Goal: Task Accomplishment & Management: Use online tool/utility

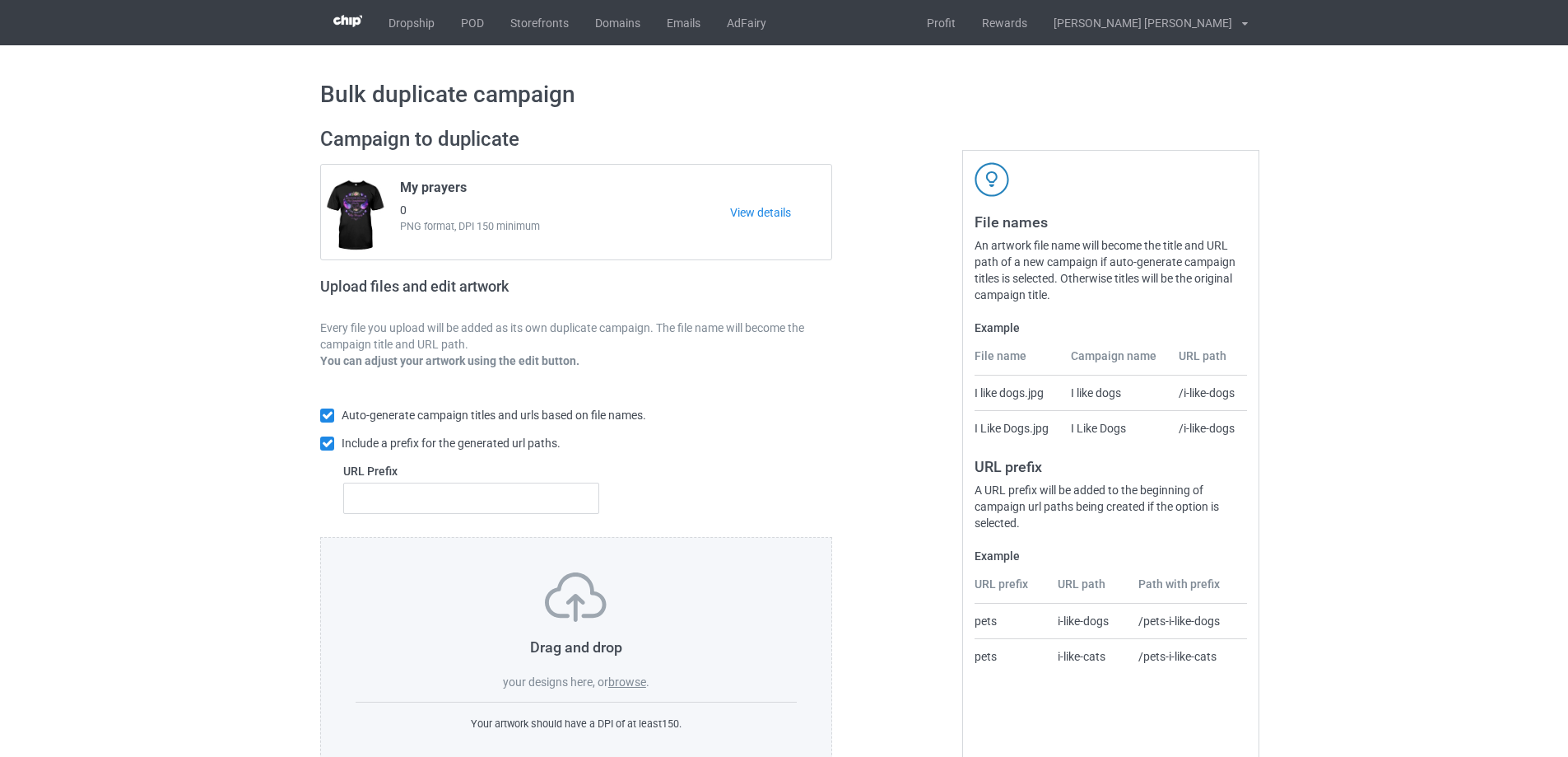
scroll to position [46, 0]
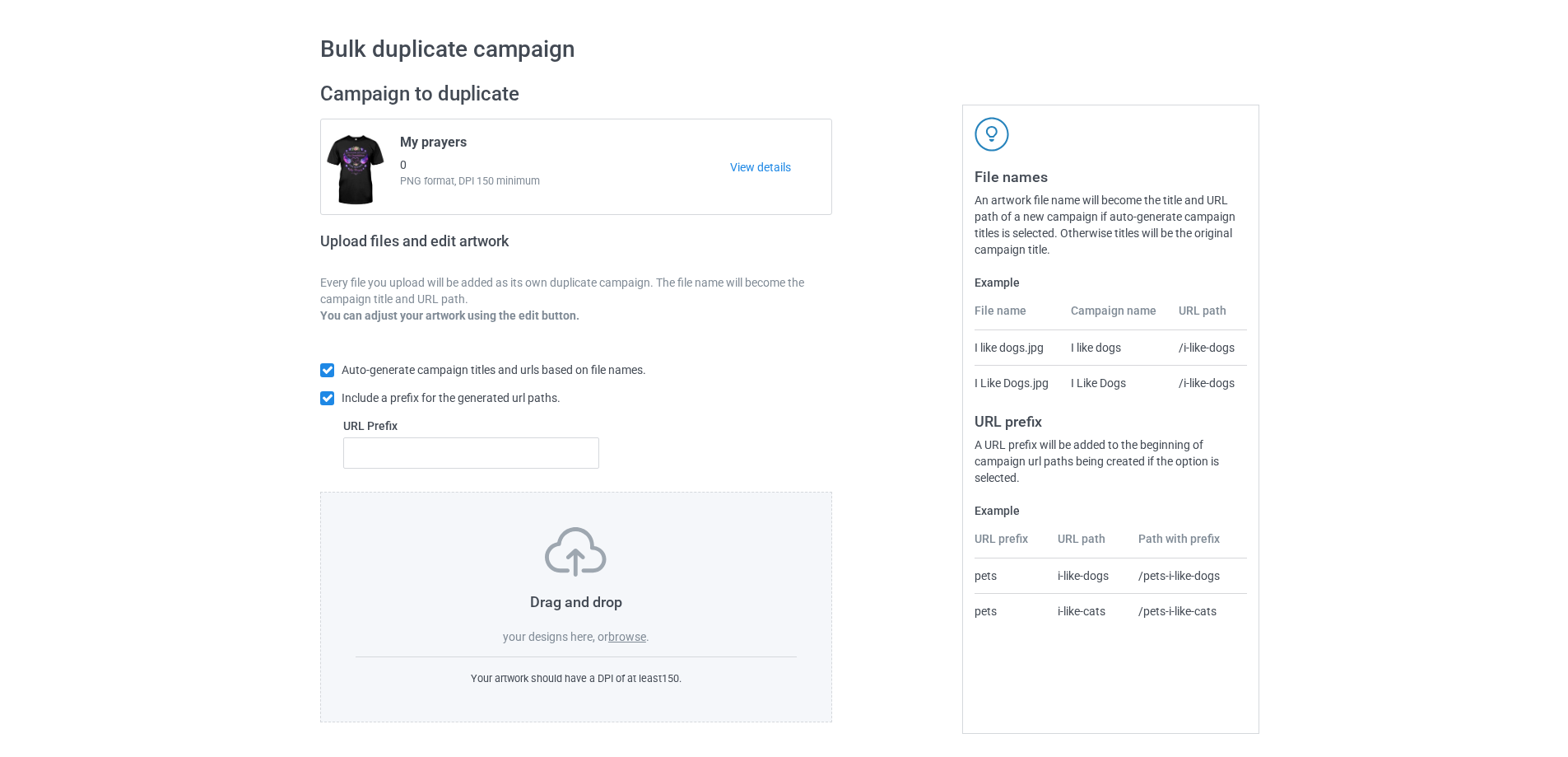
click at [634, 637] on label "browse" at bounding box center [627, 636] width 38 height 13
click at [0, 0] on input "browse" at bounding box center [0, 0] width 0 height 0
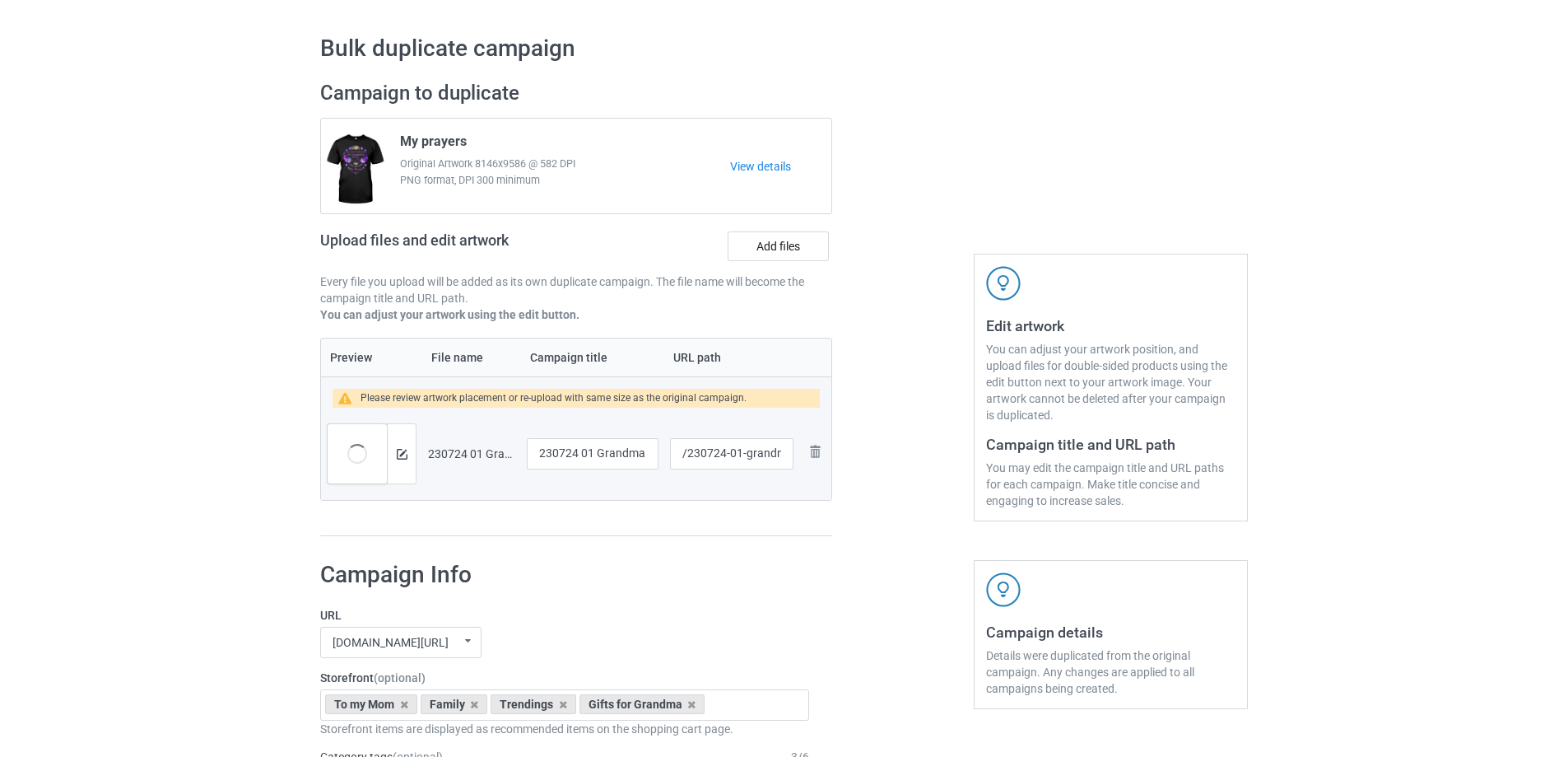
click at [940, 413] on div at bounding box center [903, 309] width 119 height 479
drag, startPoint x: 739, startPoint y: 455, endPoint x: 784, endPoint y: 460, distance: 45.3
click at [784, 460] on input "/230724-01-grandma" at bounding box center [731, 453] width 124 height 32
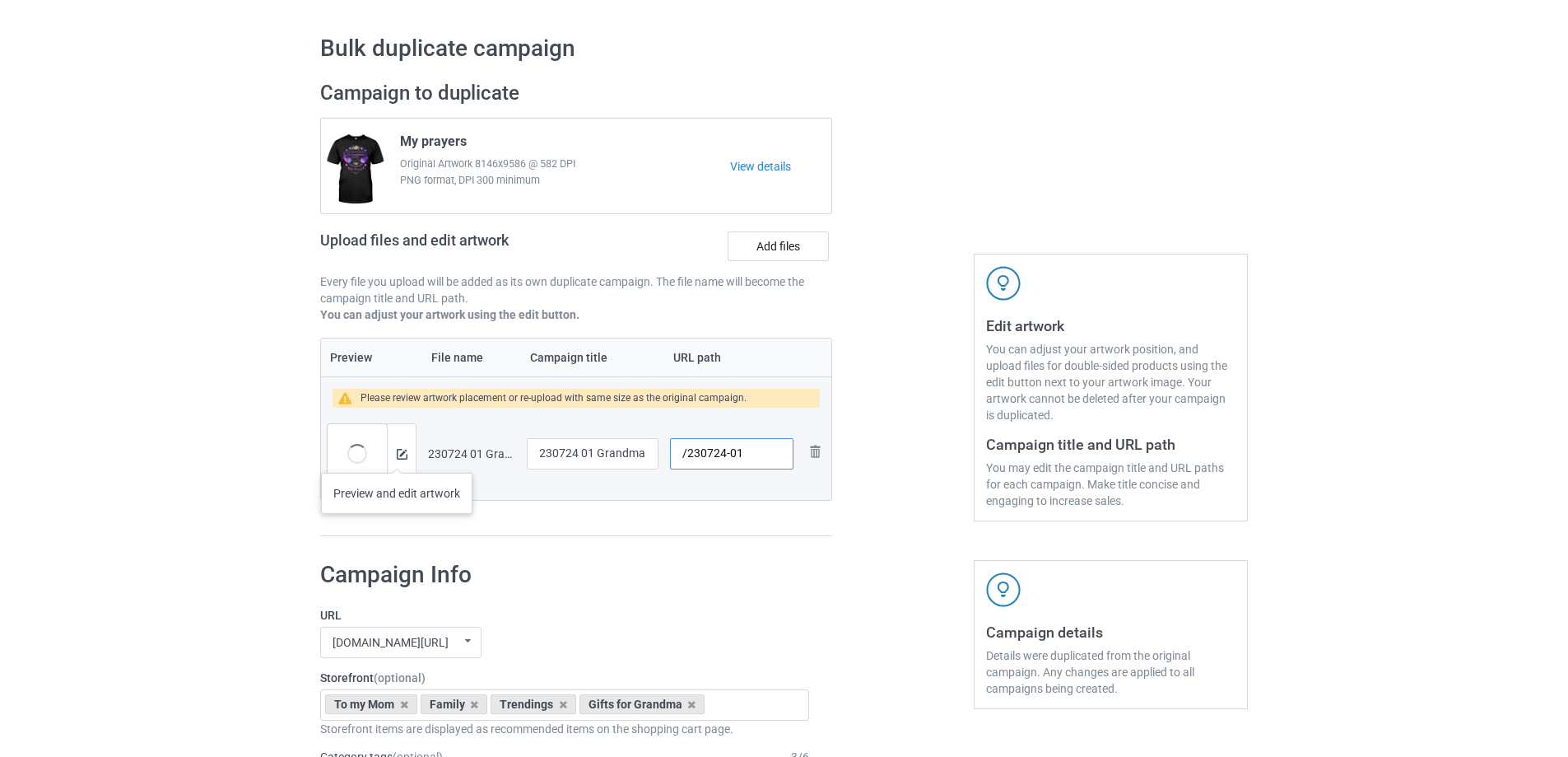
type input "/230724-01"
click at [400, 457] on img at bounding box center [401, 453] width 11 height 11
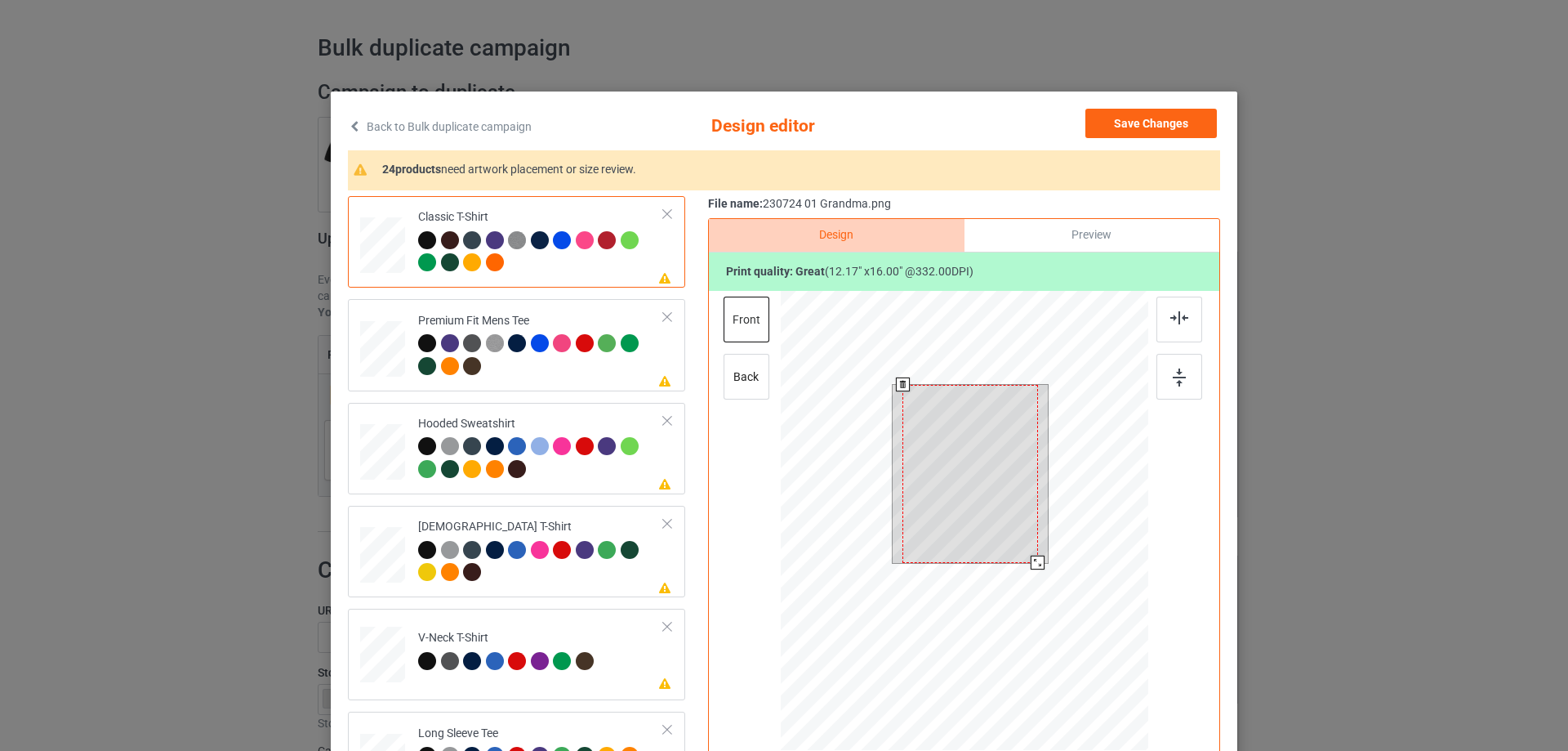
click at [993, 493] on div at bounding box center [969, 473] width 136 height 178
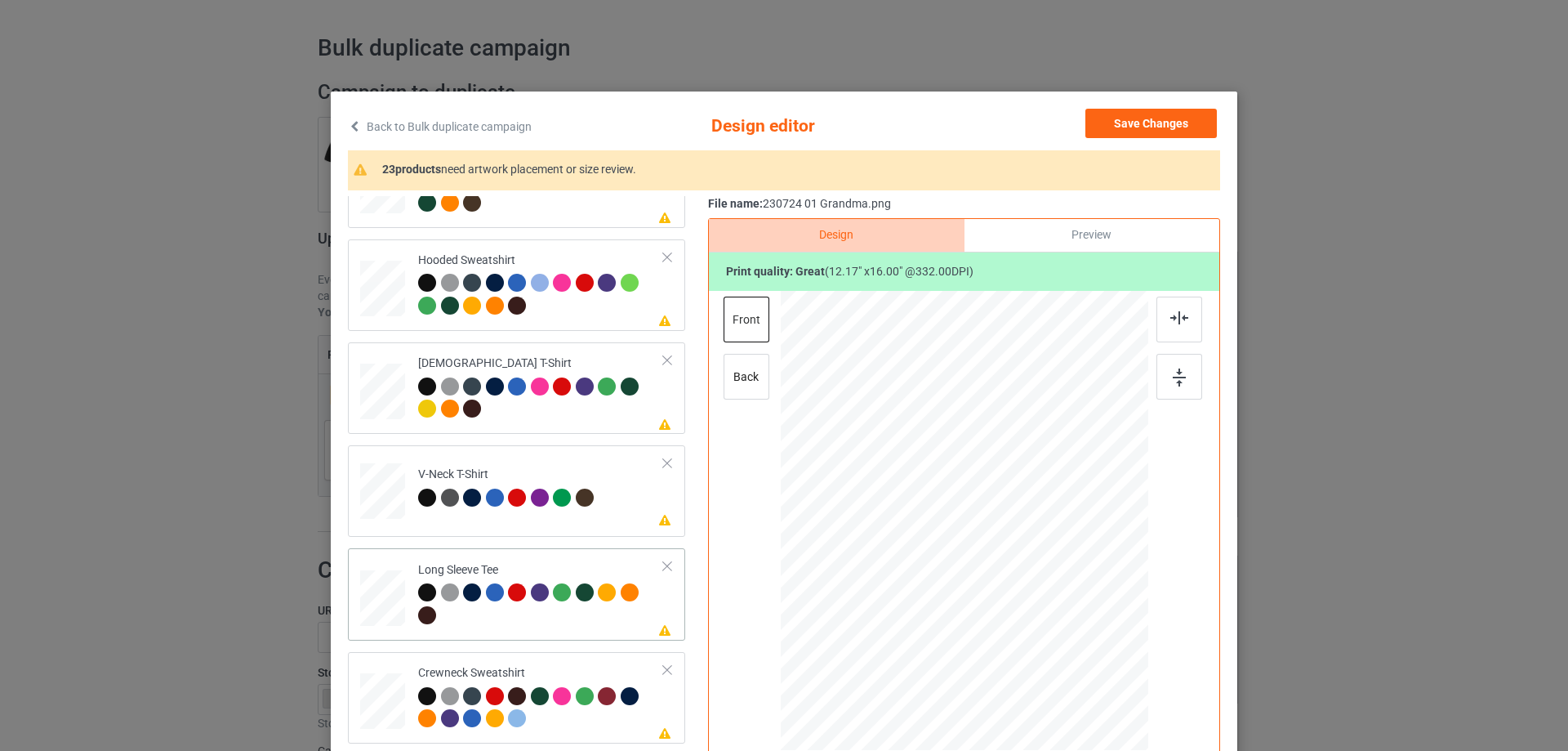
scroll to position [409, 0]
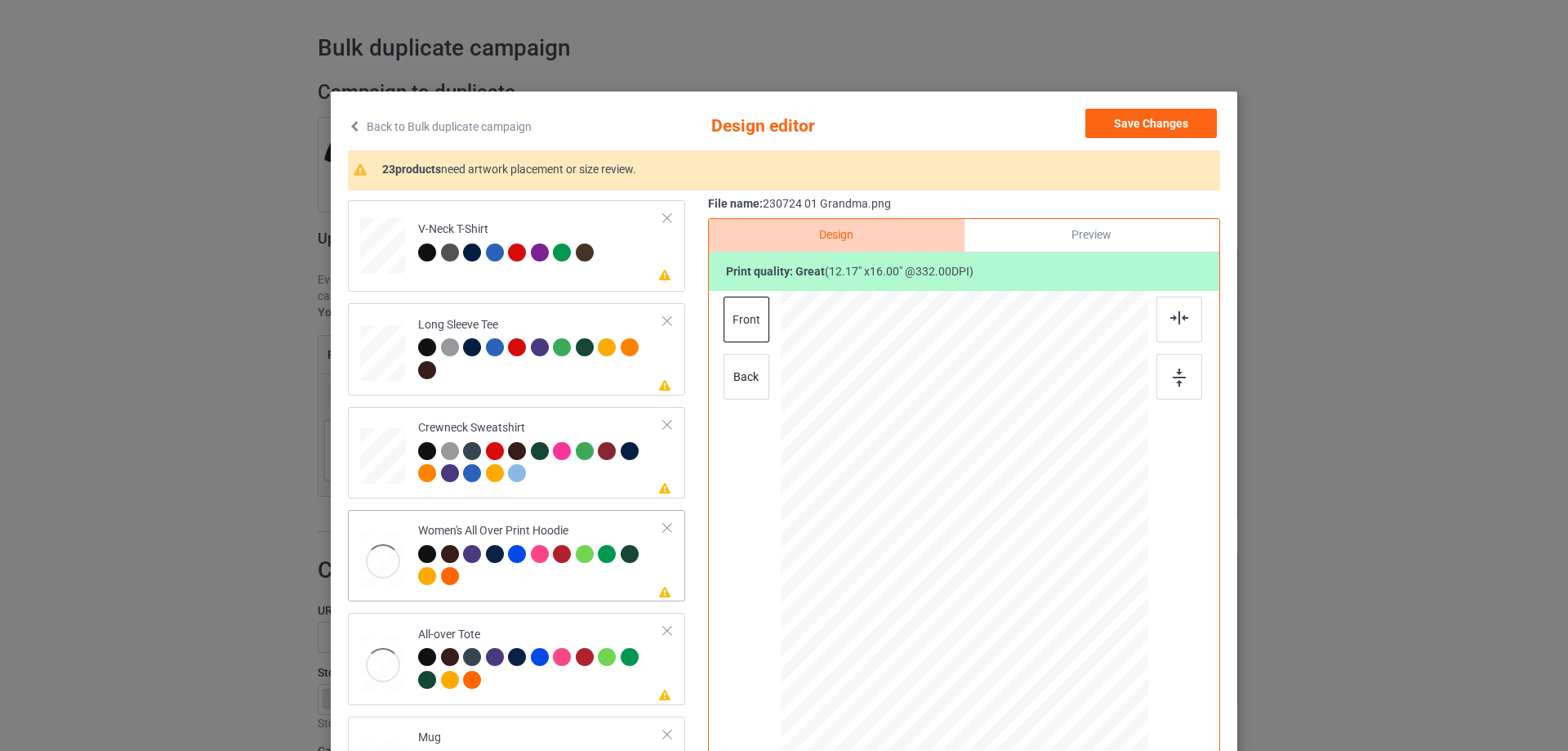
click at [394, 549] on div at bounding box center [382, 561] width 45 height 61
drag, startPoint x: 1067, startPoint y: 669, endPoint x: 1023, endPoint y: 577, distance: 102.0
click at [1023, 577] on div at bounding box center [964, 521] width 368 height 415
drag, startPoint x: 1010, startPoint y: 576, endPoint x: 1006, endPoint y: 537, distance: 39.2
click at [1006, 537] on div at bounding box center [964, 521] width 368 height 415
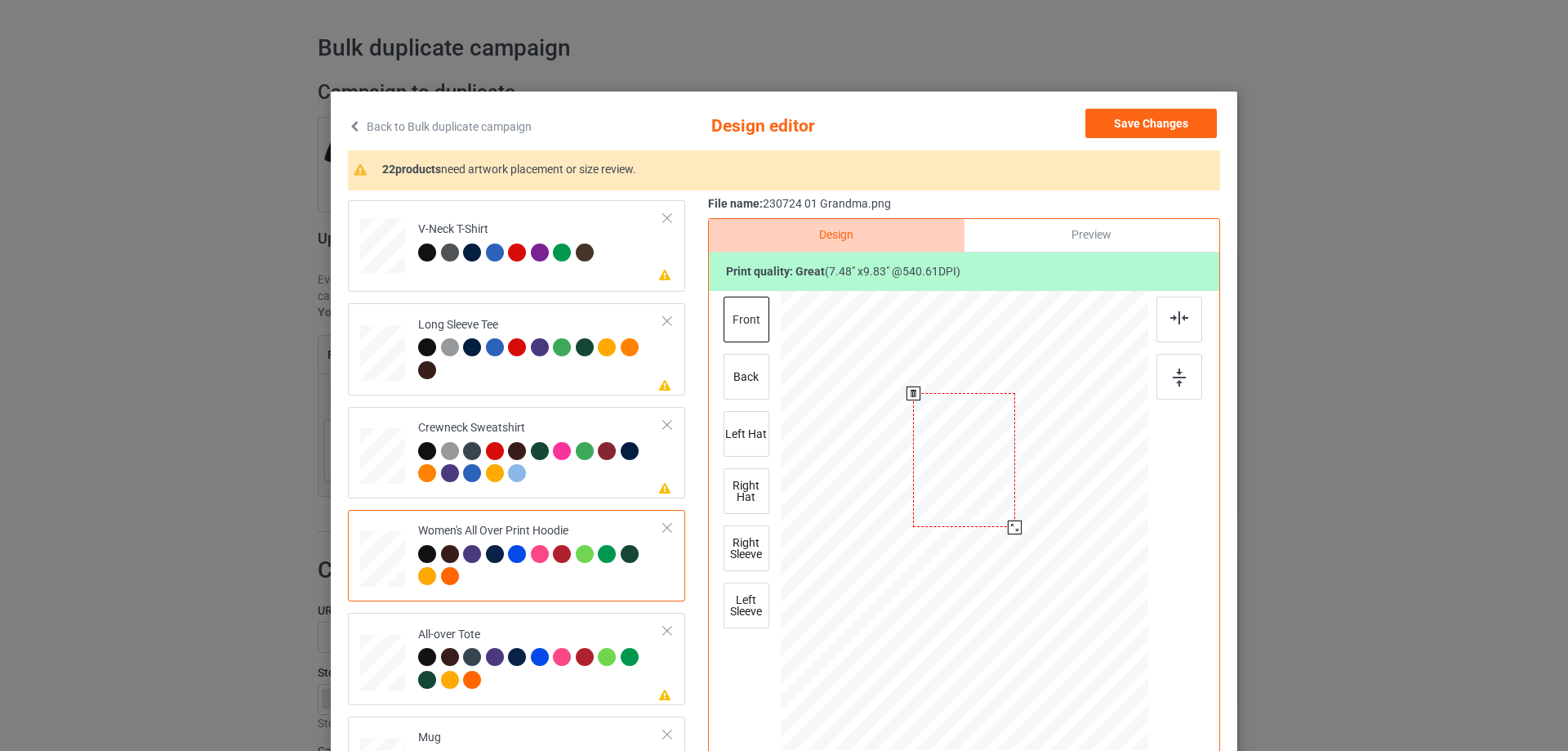
drag, startPoint x: 984, startPoint y: 568, endPoint x: 984, endPoint y: 508, distance: 60.0
click at [984, 508] on div at bounding box center [964, 459] width 102 height 134
click at [1012, 533] on div at bounding box center [1019, 532] width 14 height 14
click at [983, 517] on div at bounding box center [962, 465] width 111 height 146
click at [1176, 318] on img at bounding box center [1178, 318] width 18 height 13
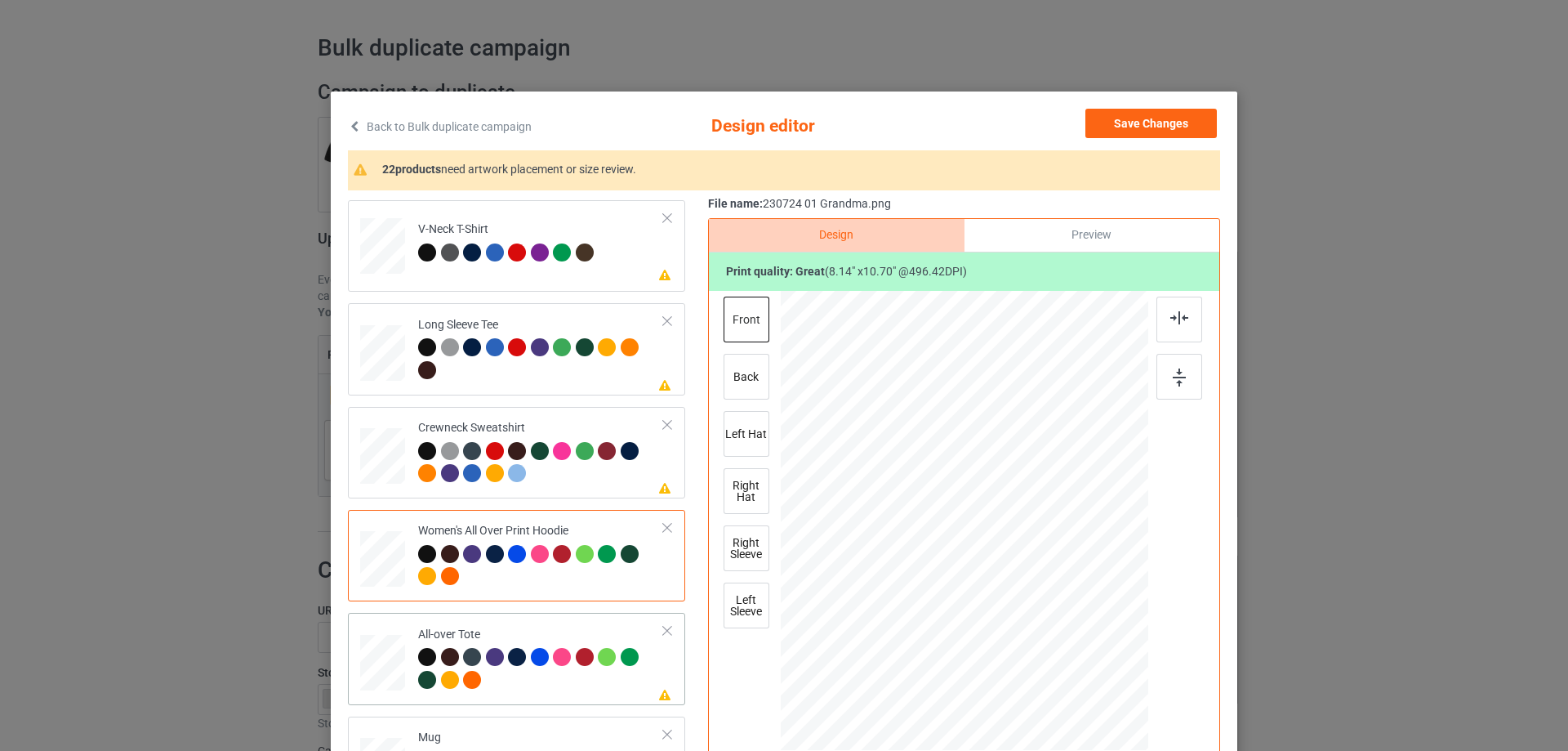
scroll to position [571, 0]
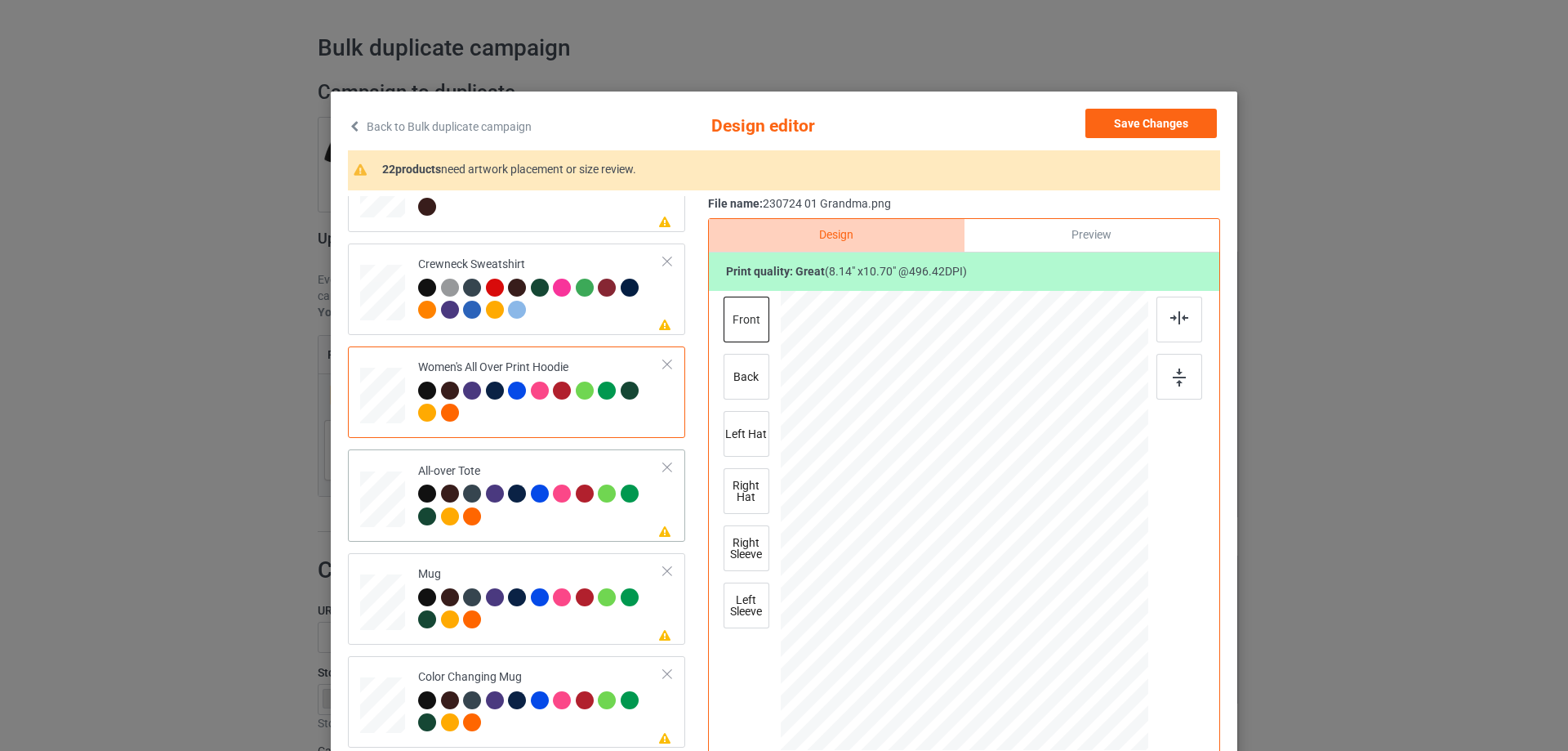
click at [385, 500] on div at bounding box center [382, 499] width 45 height 45
click at [1067, 659] on div at bounding box center [1070, 660] width 14 height 14
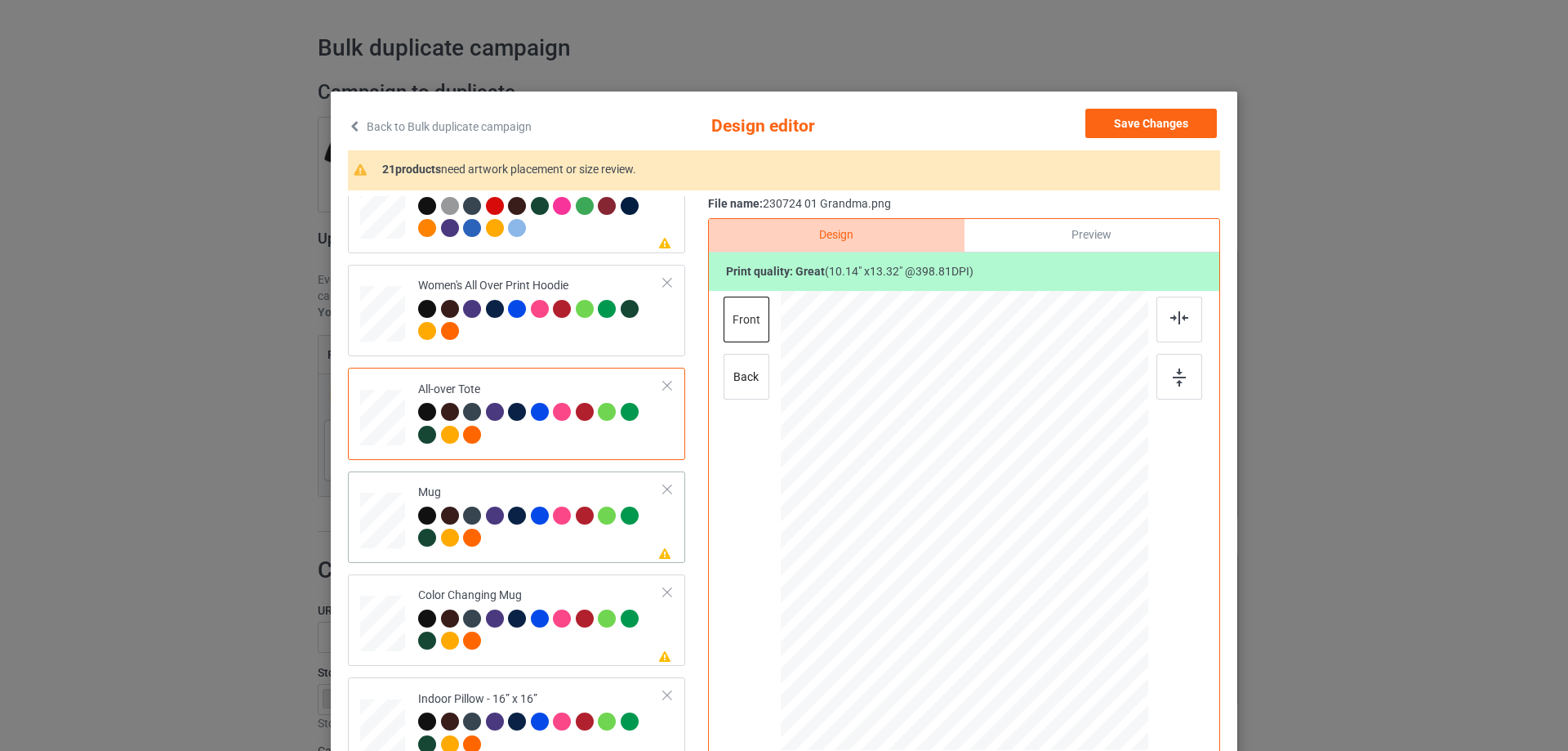
click at [375, 525] on div at bounding box center [382, 521] width 45 height 19
drag, startPoint x: 1070, startPoint y: 664, endPoint x: 1023, endPoint y: 583, distance: 93.6
click at [1023, 583] on div at bounding box center [964, 520] width 368 height 153
drag, startPoint x: 967, startPoint y: 557, endPoint x: 1069, endPoint y: 556, distance: 102.0
click at [1069, 556] on div at bounding box center [1064, 519] width 109 height 144
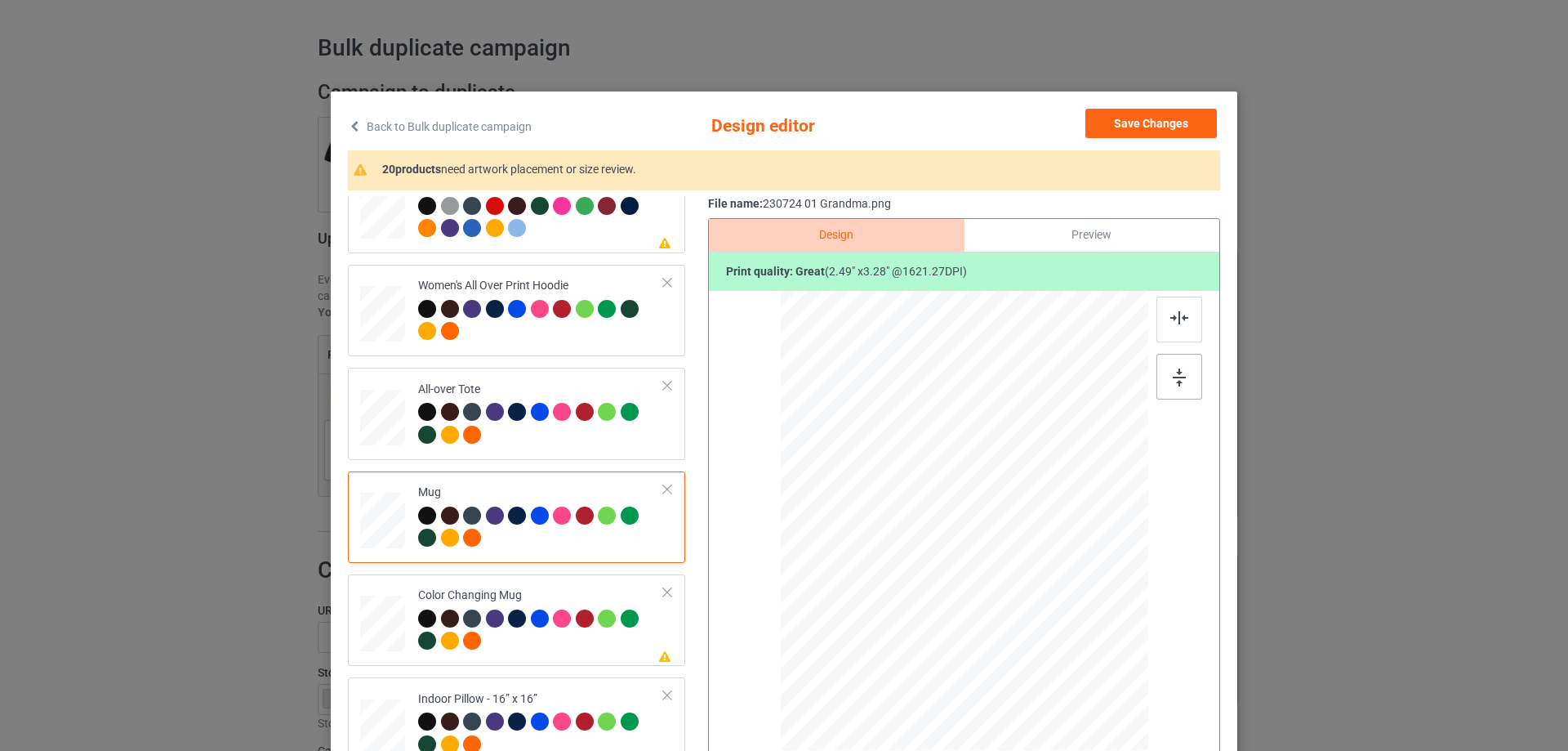
click at [1179, 368] on img at bounding box center [1179, 376] width 13 height 18
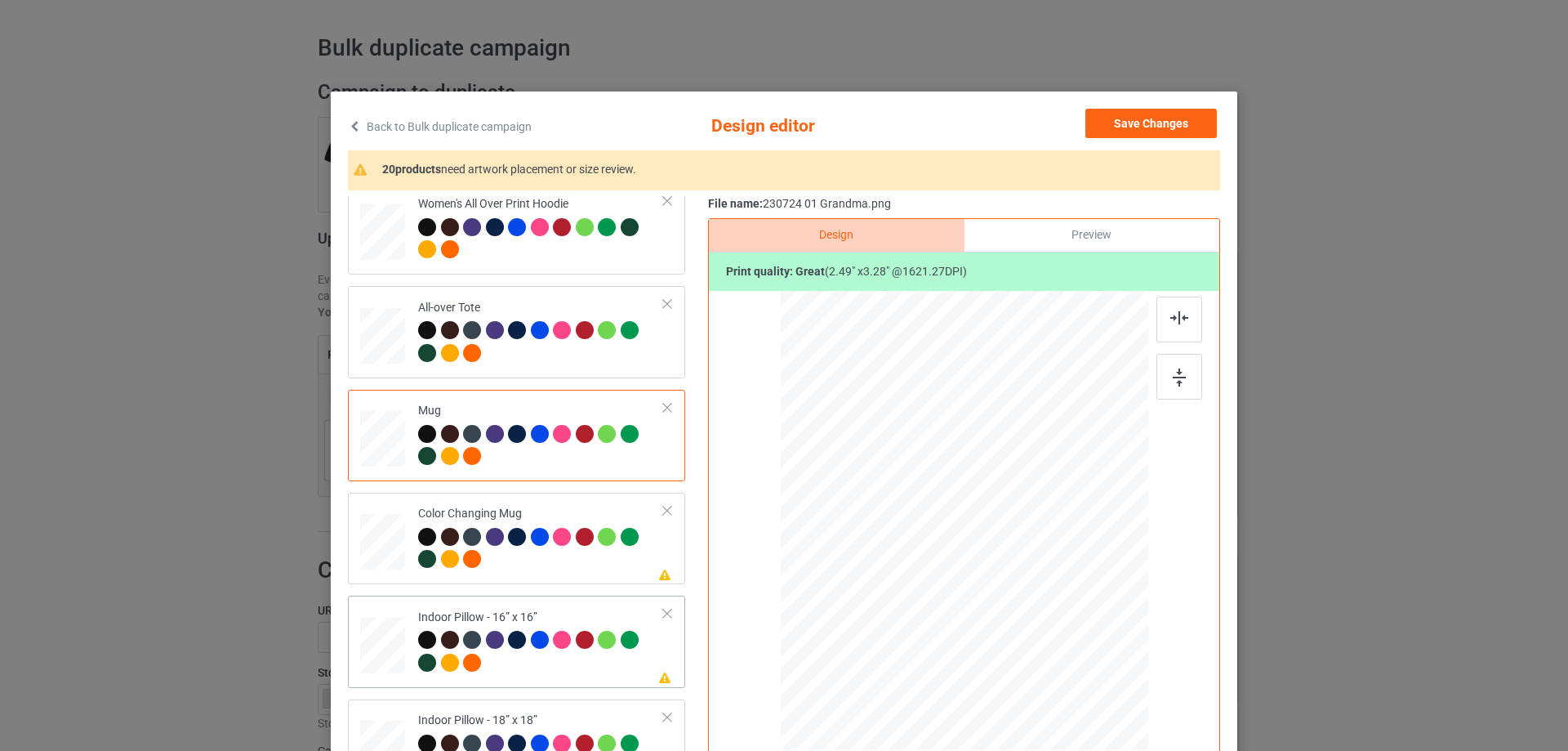
scroll to position [817, 0]
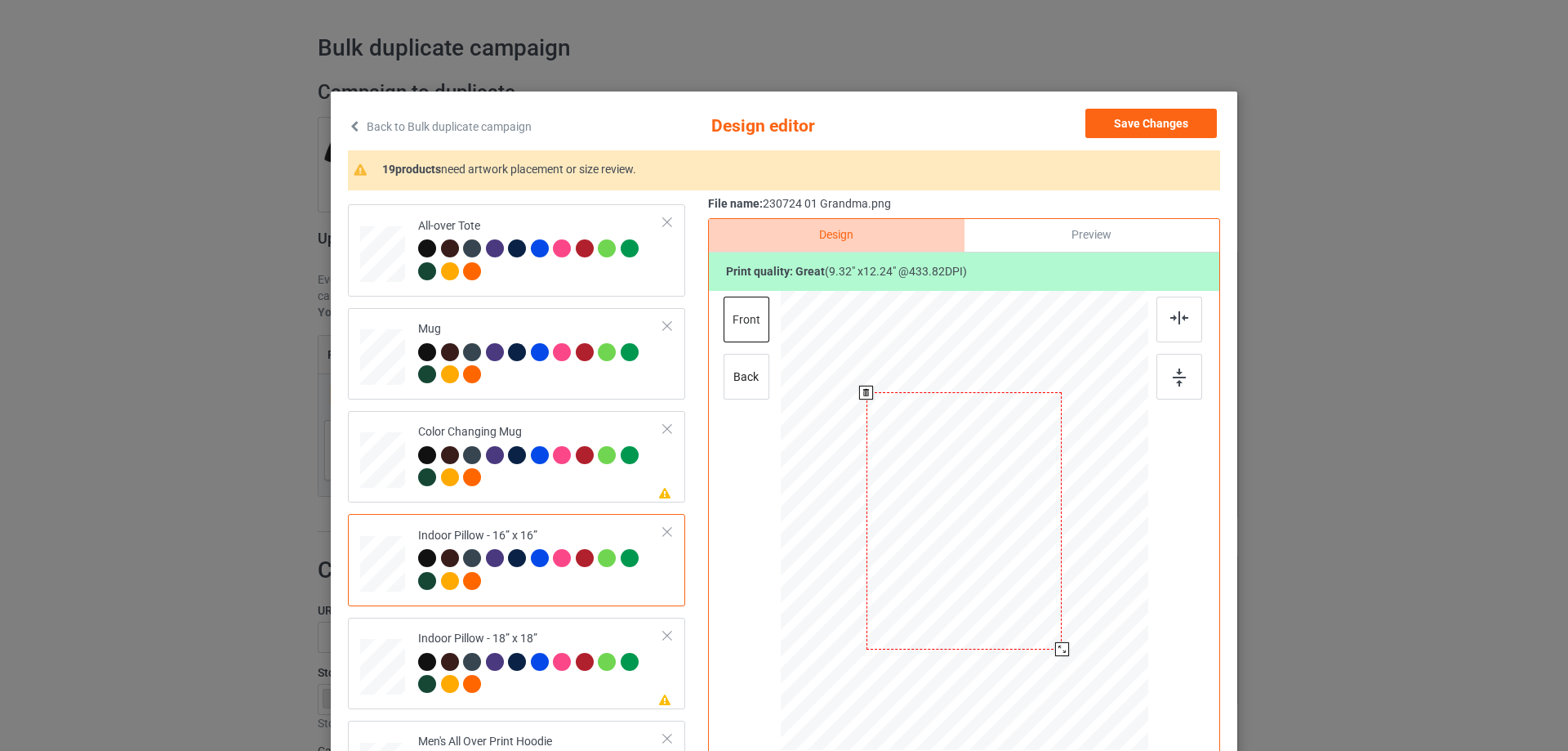
drag, startPoint x: 1064, startPoint y: 666, endPoint x: 1064, endPoint y: 641, distance: 25.0
click at [1064, 641] on div at bounding box center [964, 521] width 368 height 367
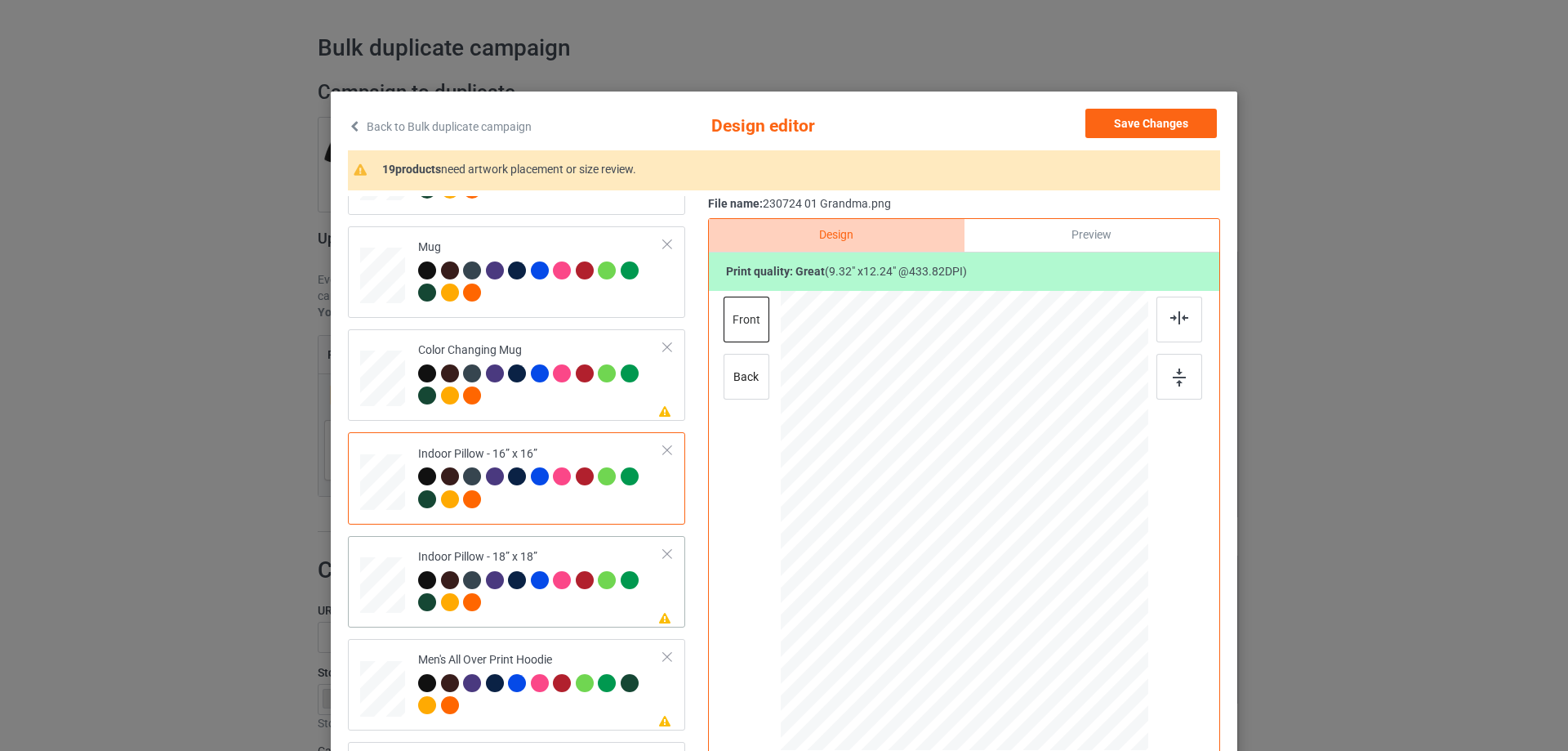
click at [384, 584] on div at bounding box center [382, 585] width 45 height 45
drag, startPoint x: 1071, startPoint y: 669, endPoint x: 1068, endPoint y: 649, distance: 20.2
click at [1068, 649] on div at bounding box center [964, 520] width 367 height 366
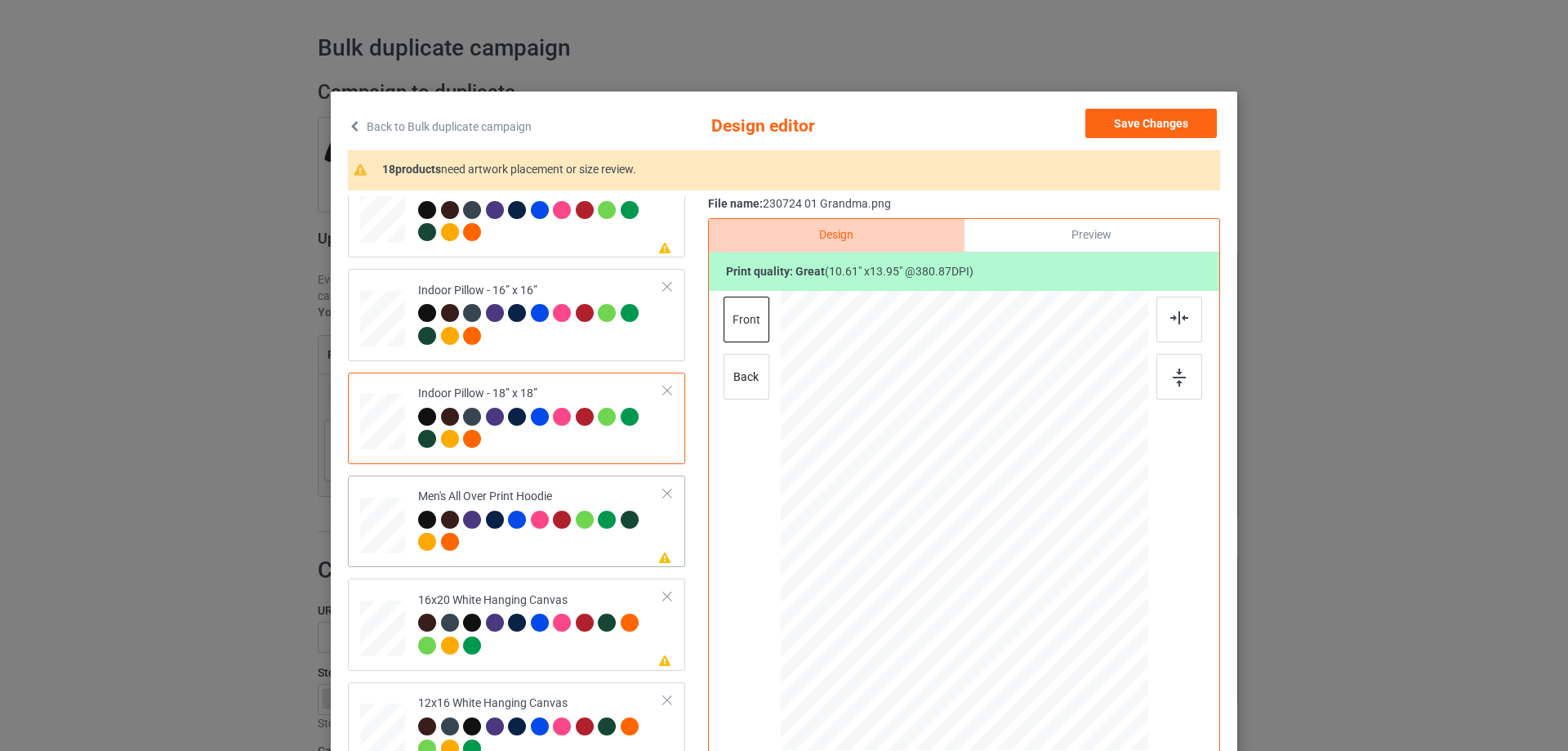
click at [394, 542] on div at bounding box center [382, 526] width 45 height 48
drag, startPoint x: 1067, startPoint y: 667, endPoint x: 1026, endPoint y: 581, distance: 95.3
click at [1026, 581] on div at bounding box center [964, 520] width 368 height 391
drag, startPoint x: 988, startPoint y: 577, endPoint x: 988, endPoint y: 535, distance: 42.0
click at [988, 535] on div at bounding box center [964, 477] width 109 height 144
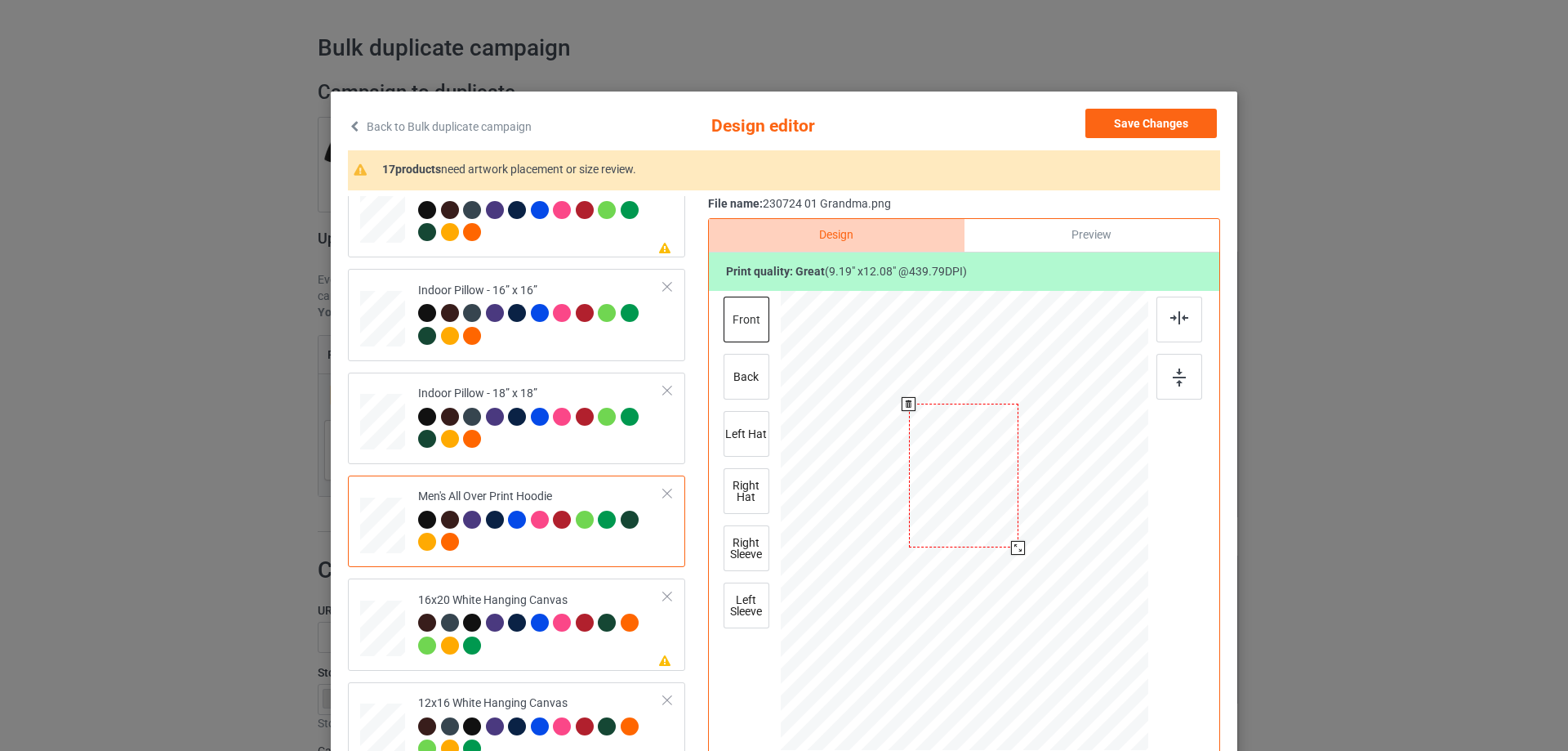
click at [994, 535] on div at bounding box center [963, 474] width 109 height 144
click at [1170, 322] on img at bounding box center [1178, 318] width 18 height 13
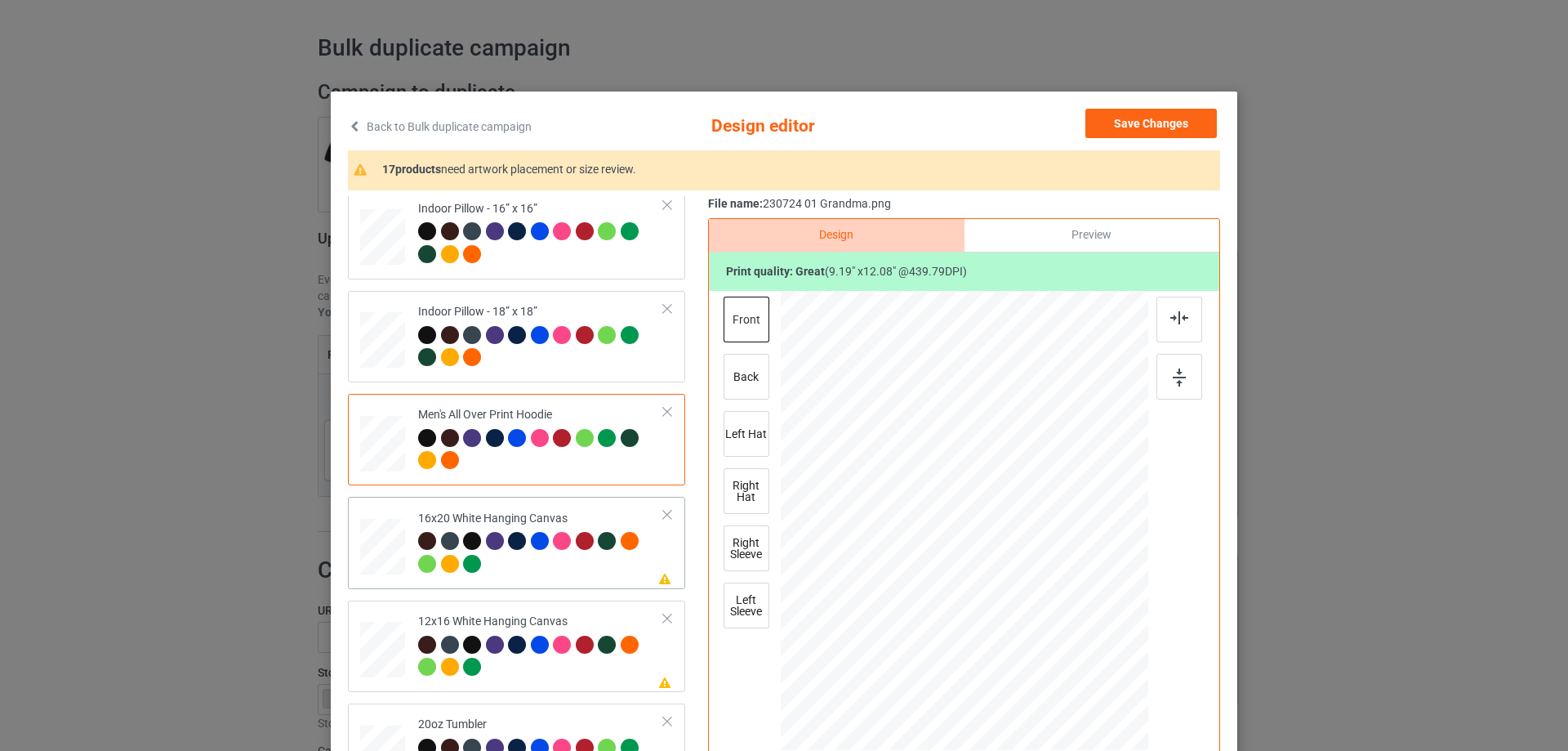
scroll to position [1225, 0]
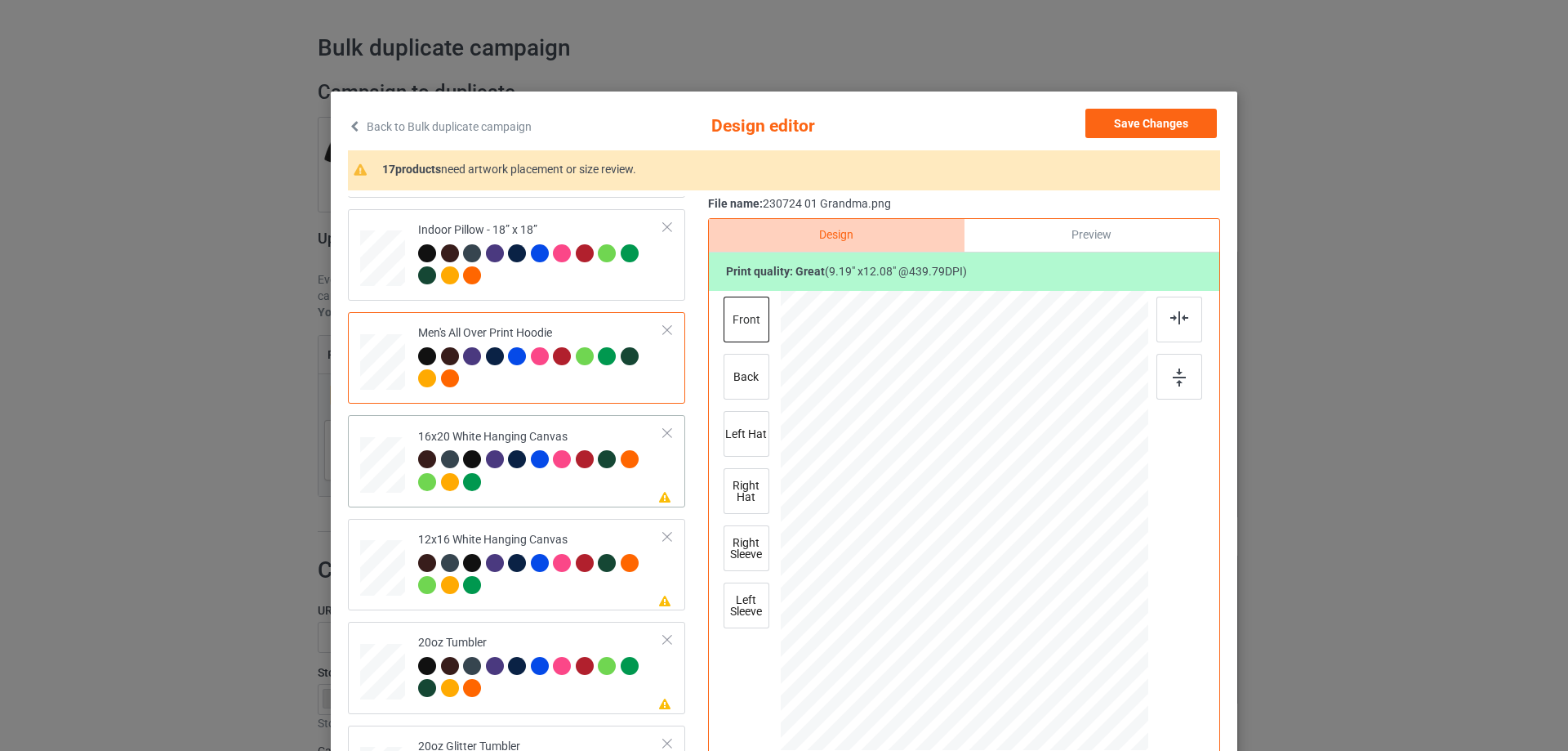
click at [409, 482] on td "Please review artwork placement 16x20 White Hanging Canvas" at bounding box center [541, 460] width 264 height 78
drag, startPoint x: 1104, startPoint y: 725, endPoint x: 1114, endPoint y: 744, distance: 21.5
click at [1114, 744] on div at bounding box center [964, 521] width 368 height 459
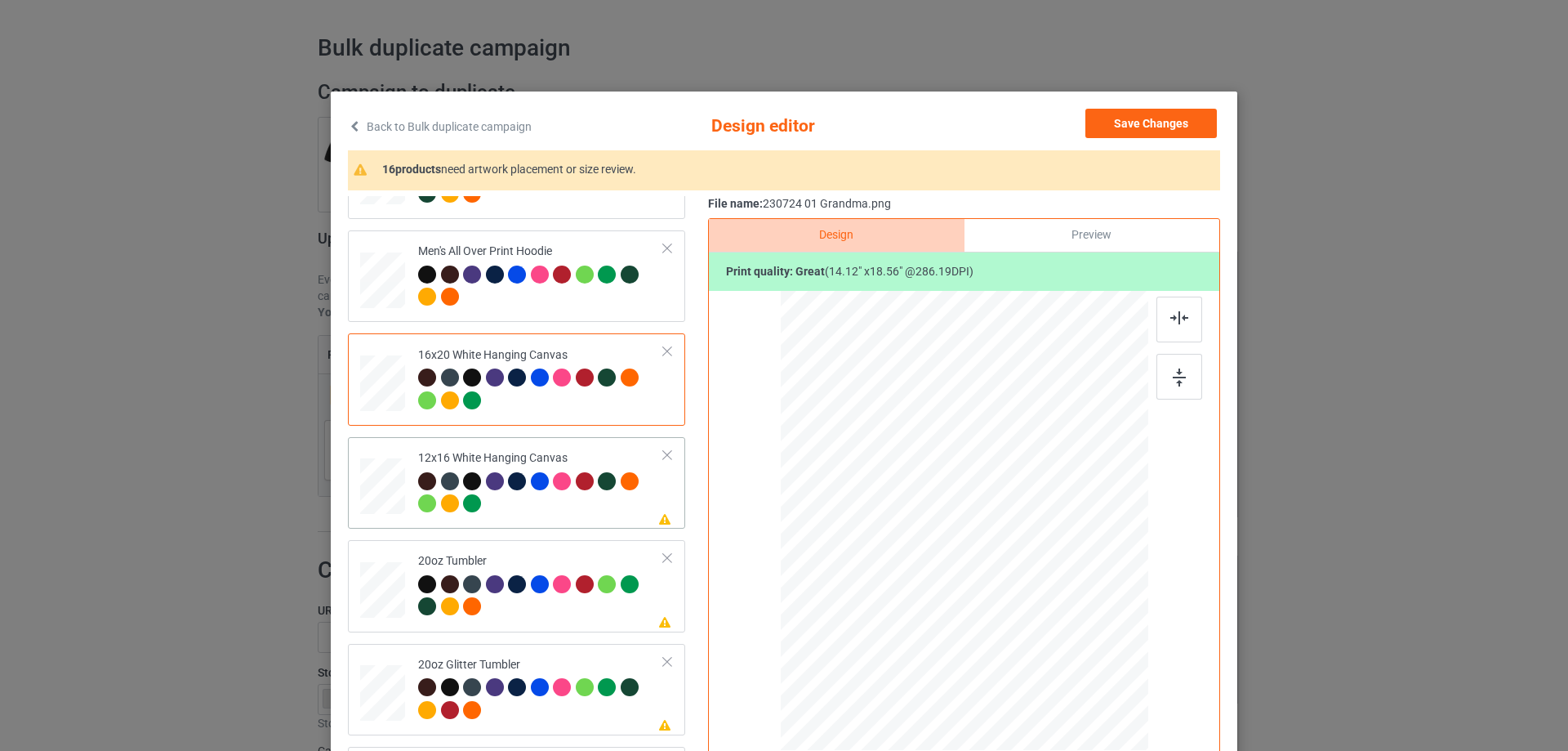
click at [369, 499] on div at bounding box center [383, 486] width 43 height 56
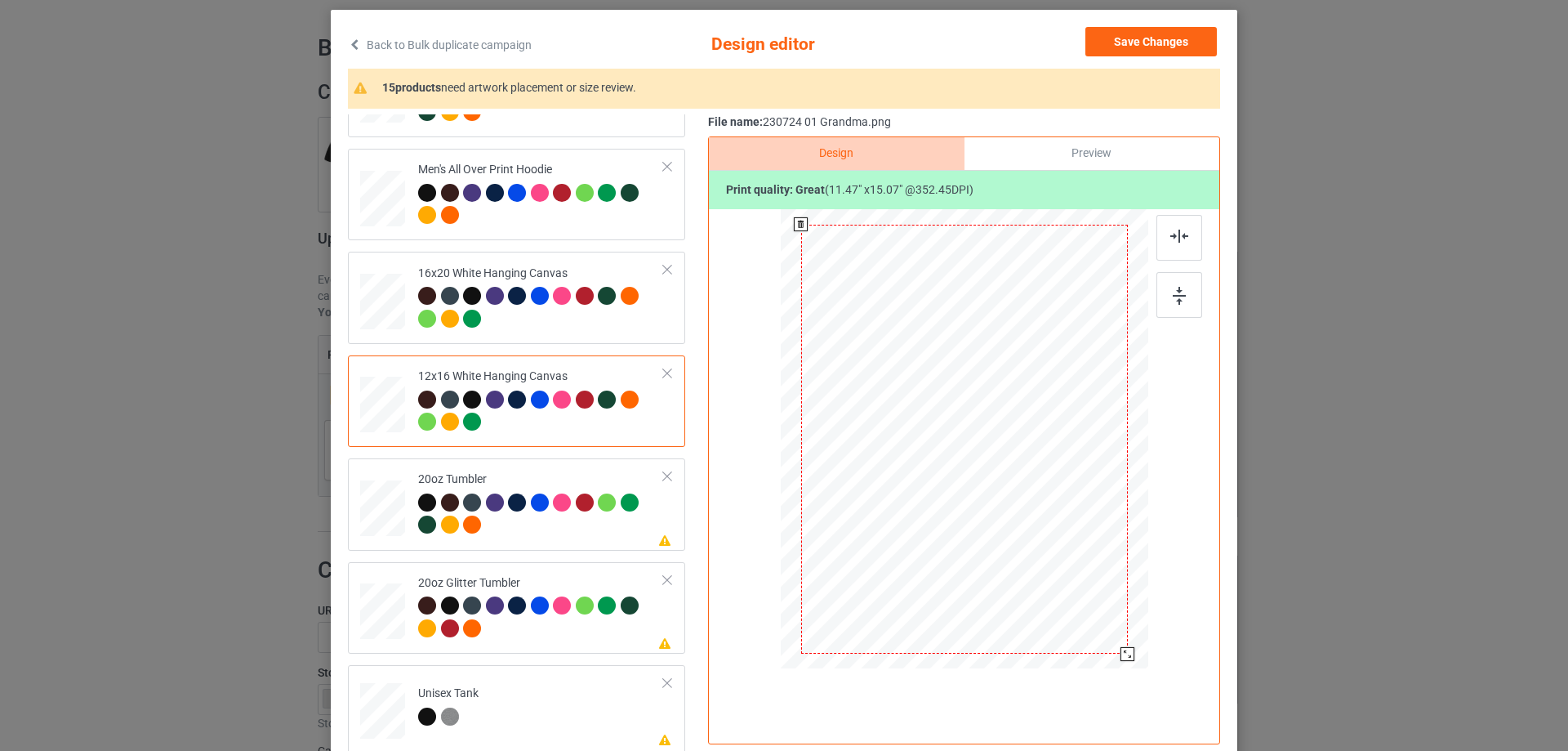
drag, startPoint x: 1064, startPoint y: 577, endPoint x: 1105, endPoint y: 670, distance: 101.6
click at [1105, 670] on div at bounding box center [964, 441] width 368 height 464
click at [376, 514] on div at bounding box center [382, 508] width 43 height 26
drag, startPoint x: 1064, startPoint y: 579, endPoint x: 980, endPoint y: 499, distance: 116.0
click at [1023, 513] on div at bounding box center [964, 439] width 348 height 211
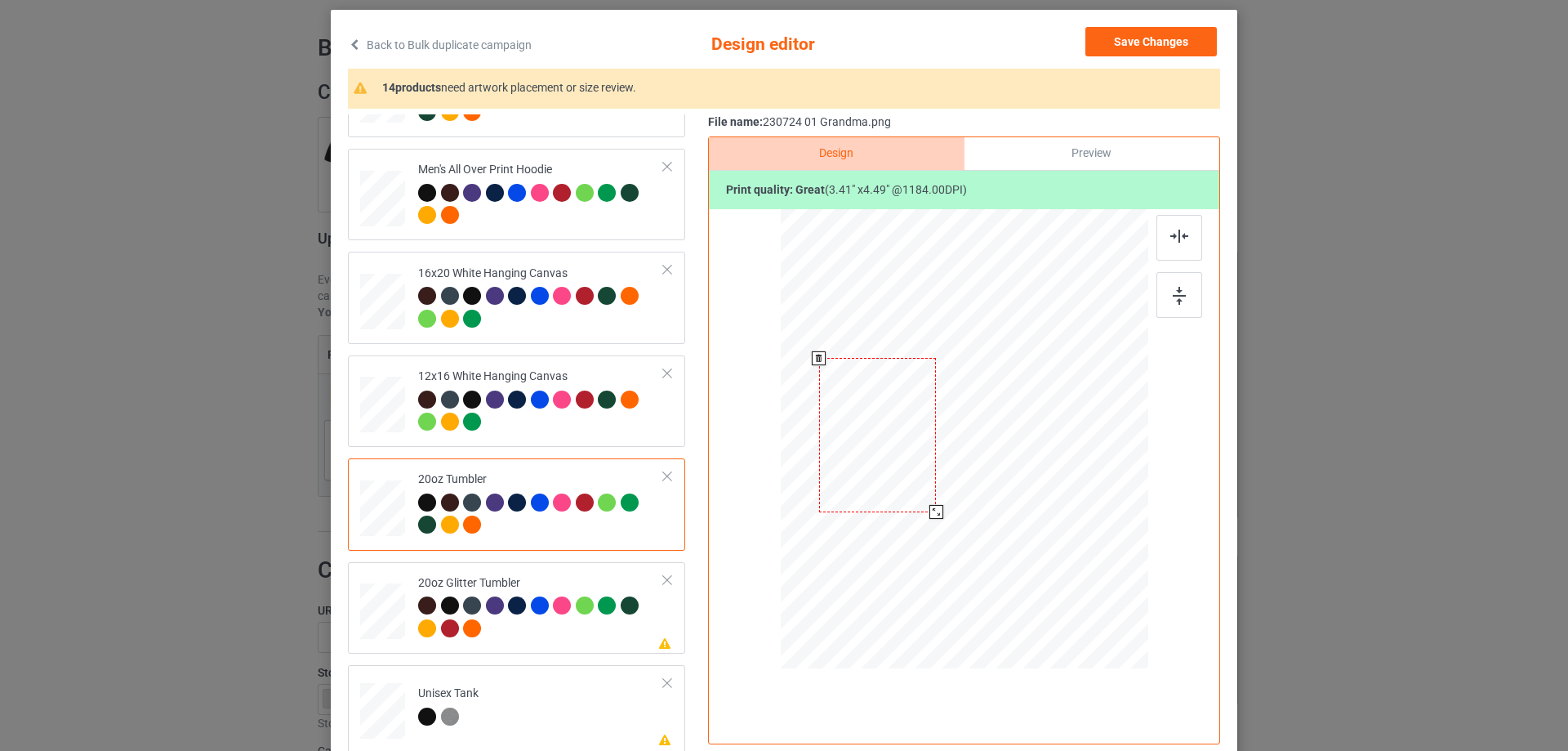
drag, startPoint x: 980, startPoint y: 499, endPoint x: 893, endPoint y: 495, distance: 87.1
click at [893, 495] on div at bounding box center [878, 434] width 118 height 154
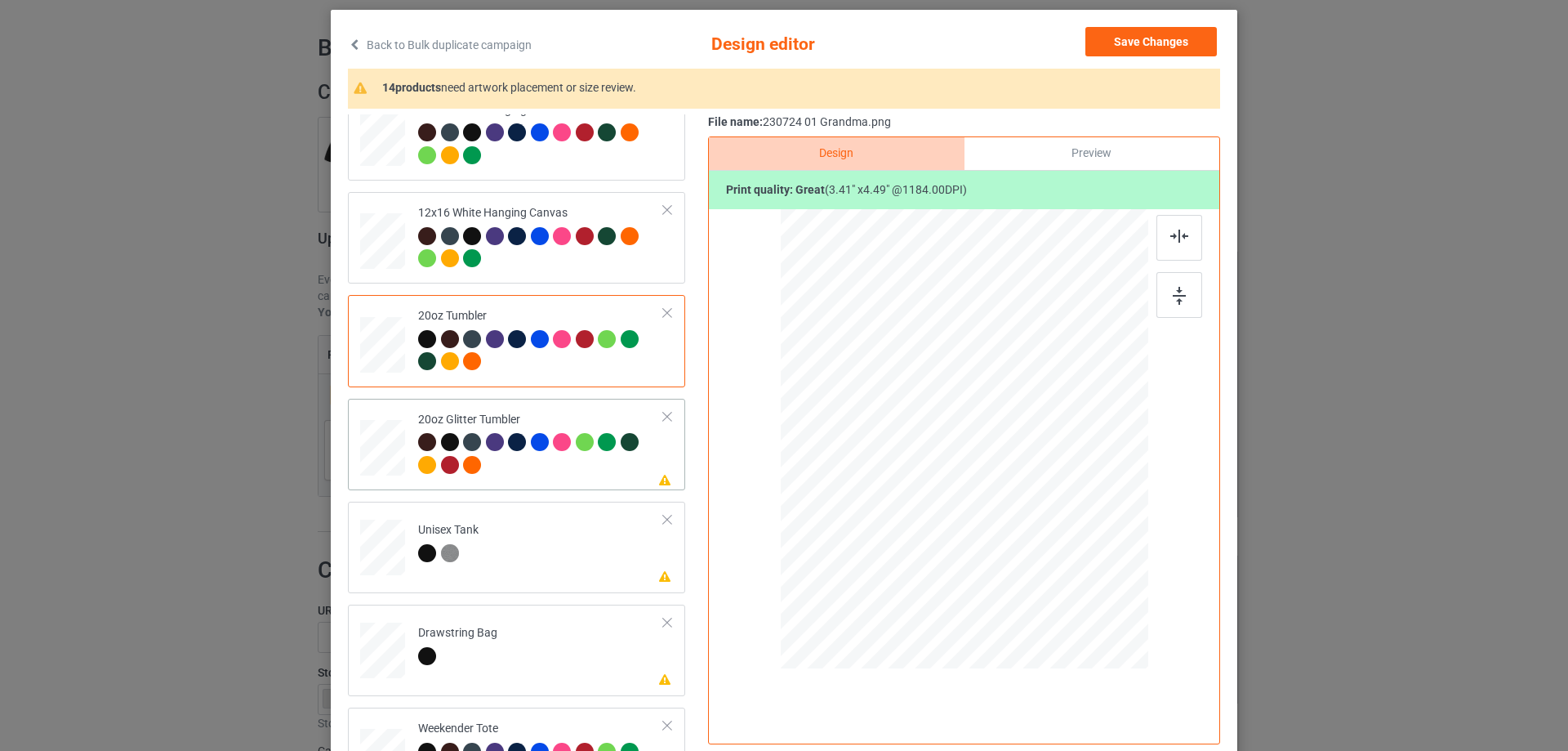
drag, startPoint x: 388, startPoint y: 446, endPoint x: 500, endPoint y: 471, distance: 114.8
click at [387, 447] on div at bounding box center [383, 448] width 43 height 36
drag, startPoint x: 1040, startPoint y: 542, endPoint x: 996, endPoint y: 508, distance: 55.6
click at [1030, 525] on div at bounding box center [1030, 526] width 14 height 14
click at [908, 492] on div at bounding box center [881, 425] width 133 height 175
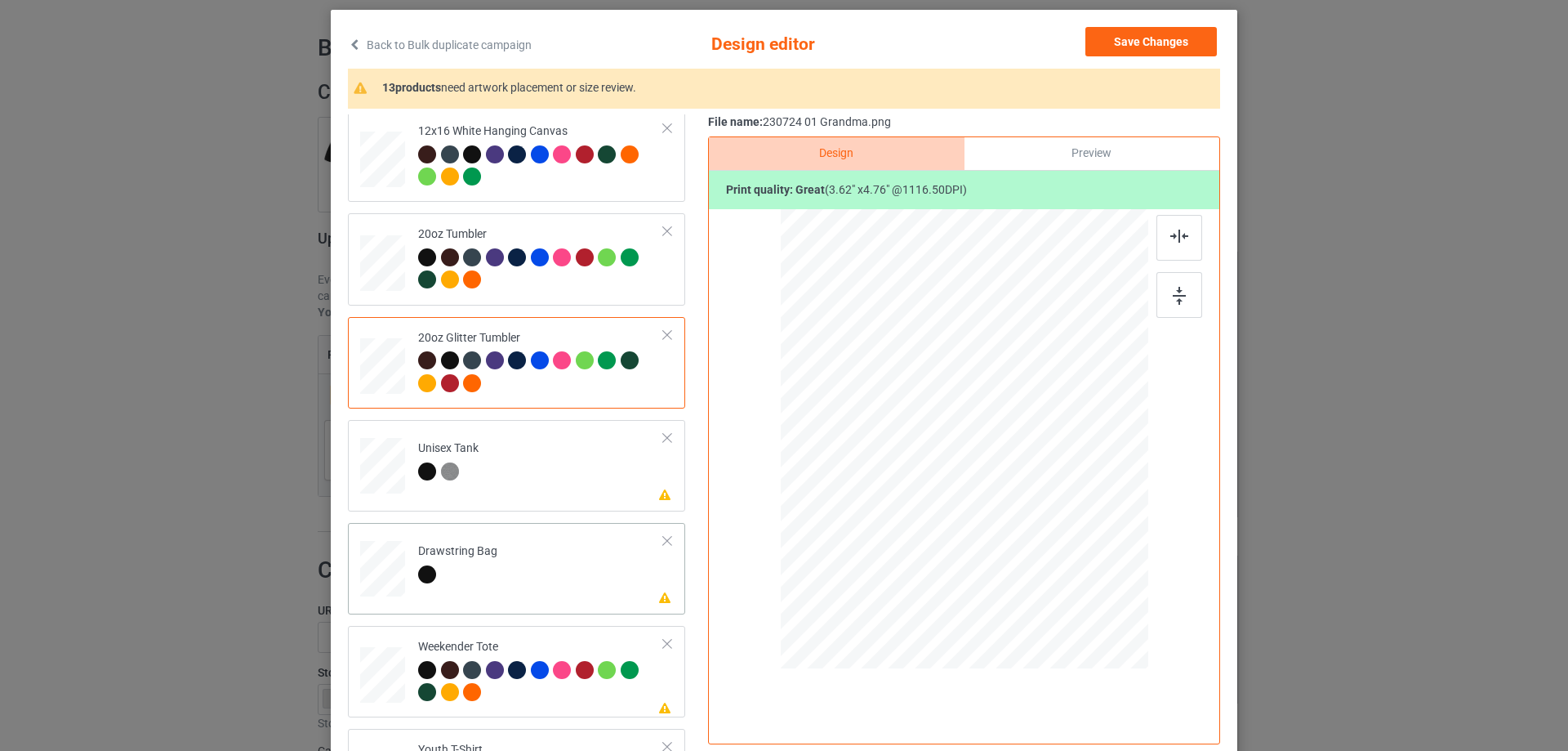
scroll to position [1633, 0]
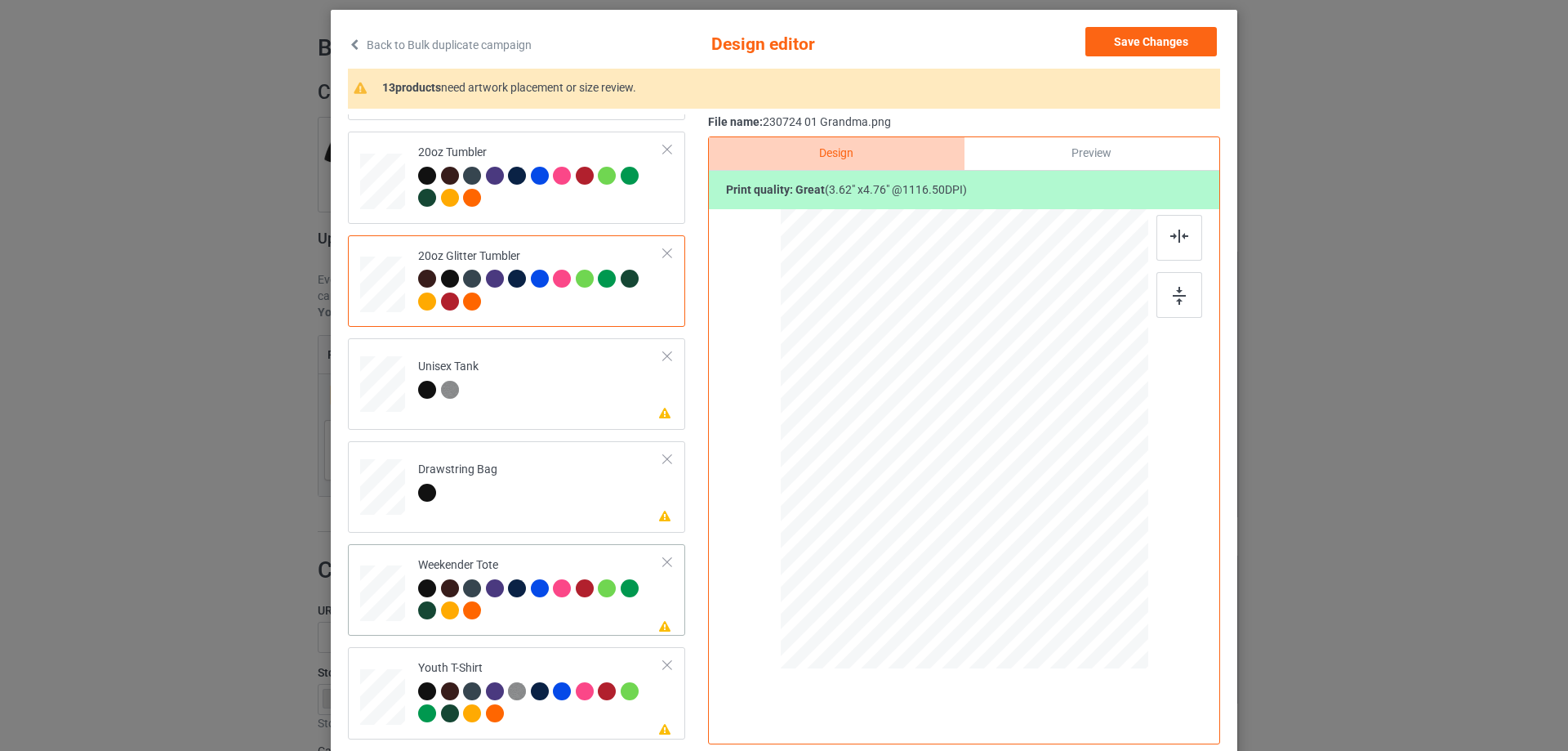
drag, startPoint x: 384, startPoint y: 587, endPoint x: 410, endPoint y: 592, distance: 26.5
click at [383, 588] on div at bounding box center [382, 593] width 45 height 29
drag, startPoint x: 1068, startPoint y: 586, endPoint x: 1036, endPoint y: 514, distance: 78.8
click at [1036, 514] on div at bounding box center [963, 439] width 366 height 237
click at [990, 491] on div at bounding box center [964, 432] width 130 height 171
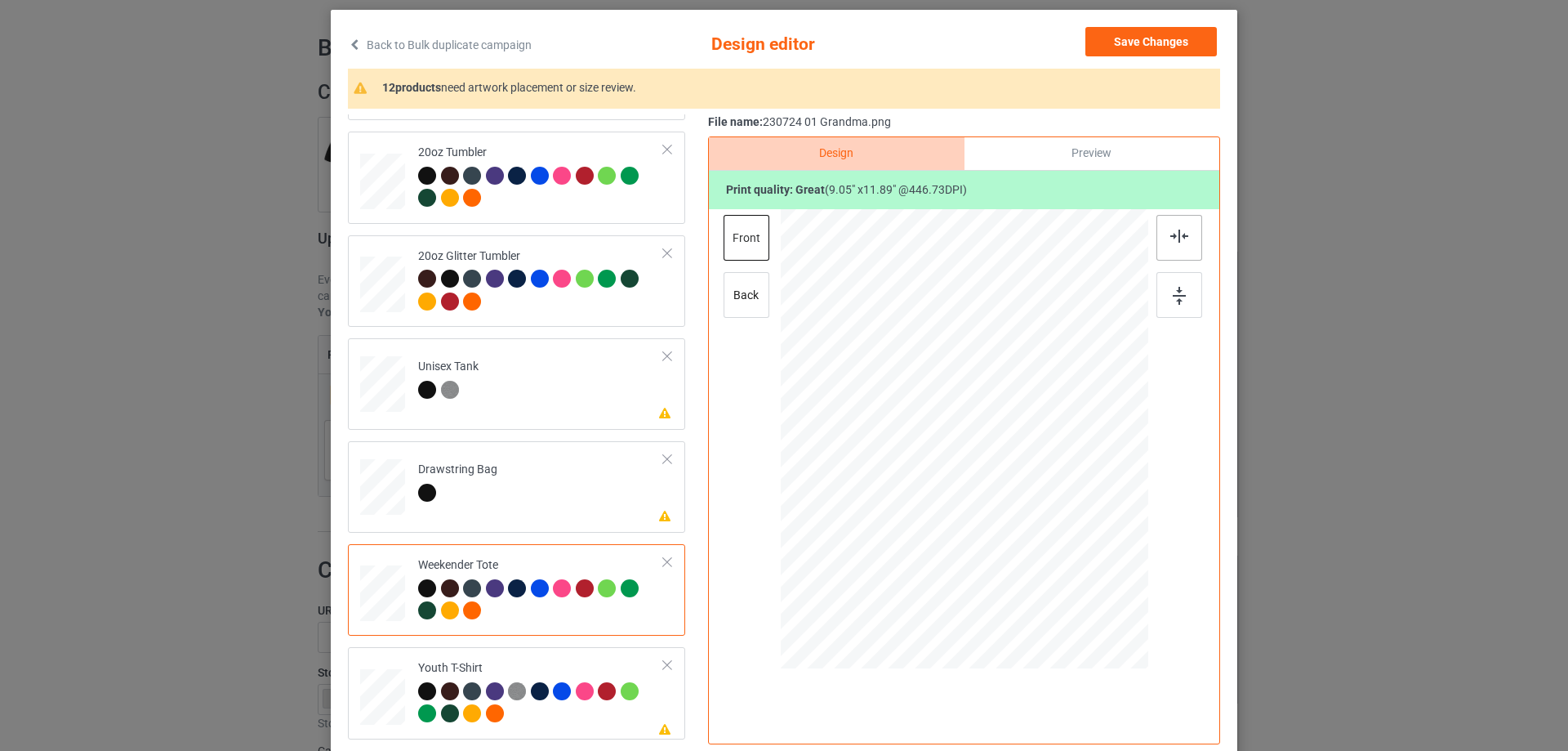
click at [1180, 237] on img at bounding box center [1178, 236] width 18 height 13
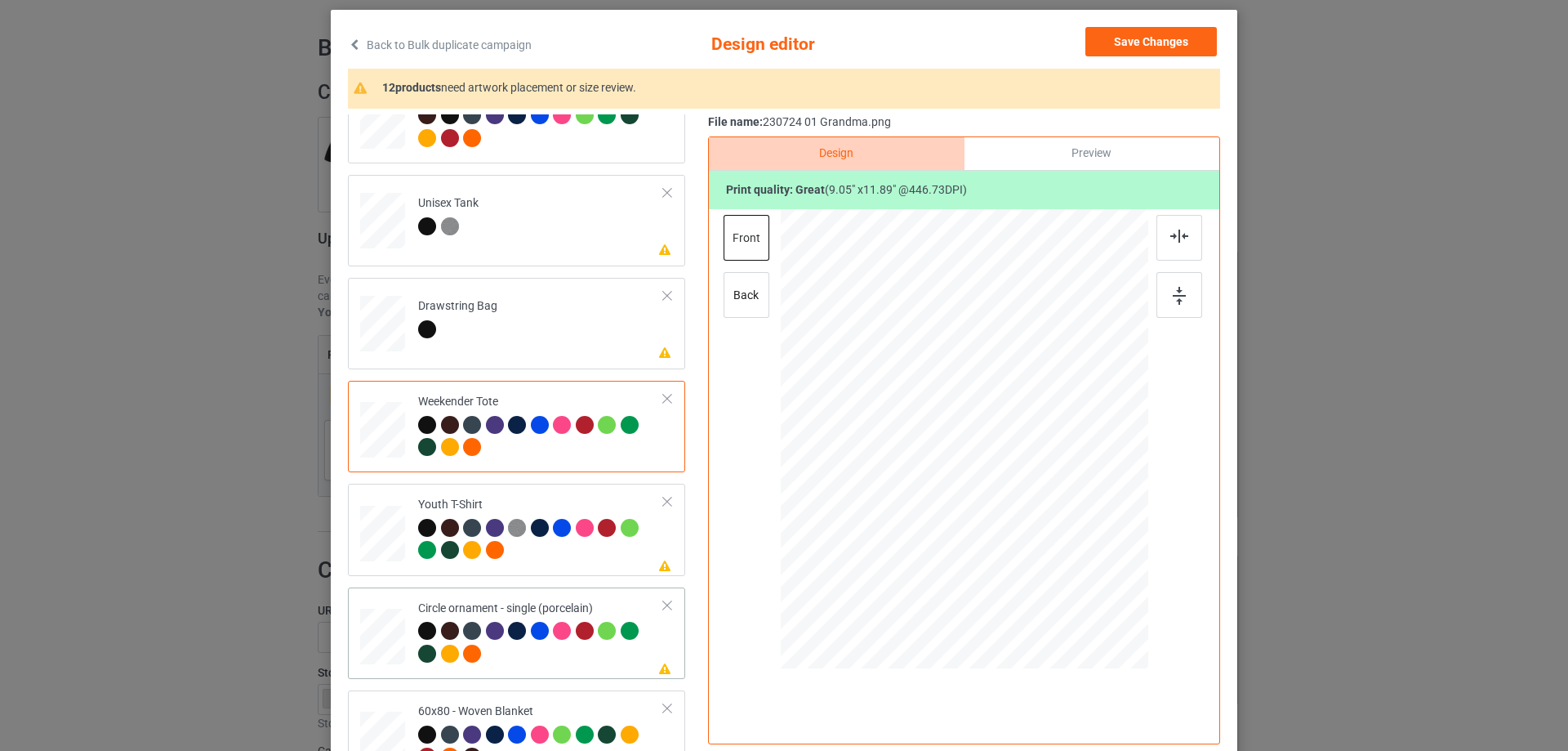
scroll to position [1827, 0]
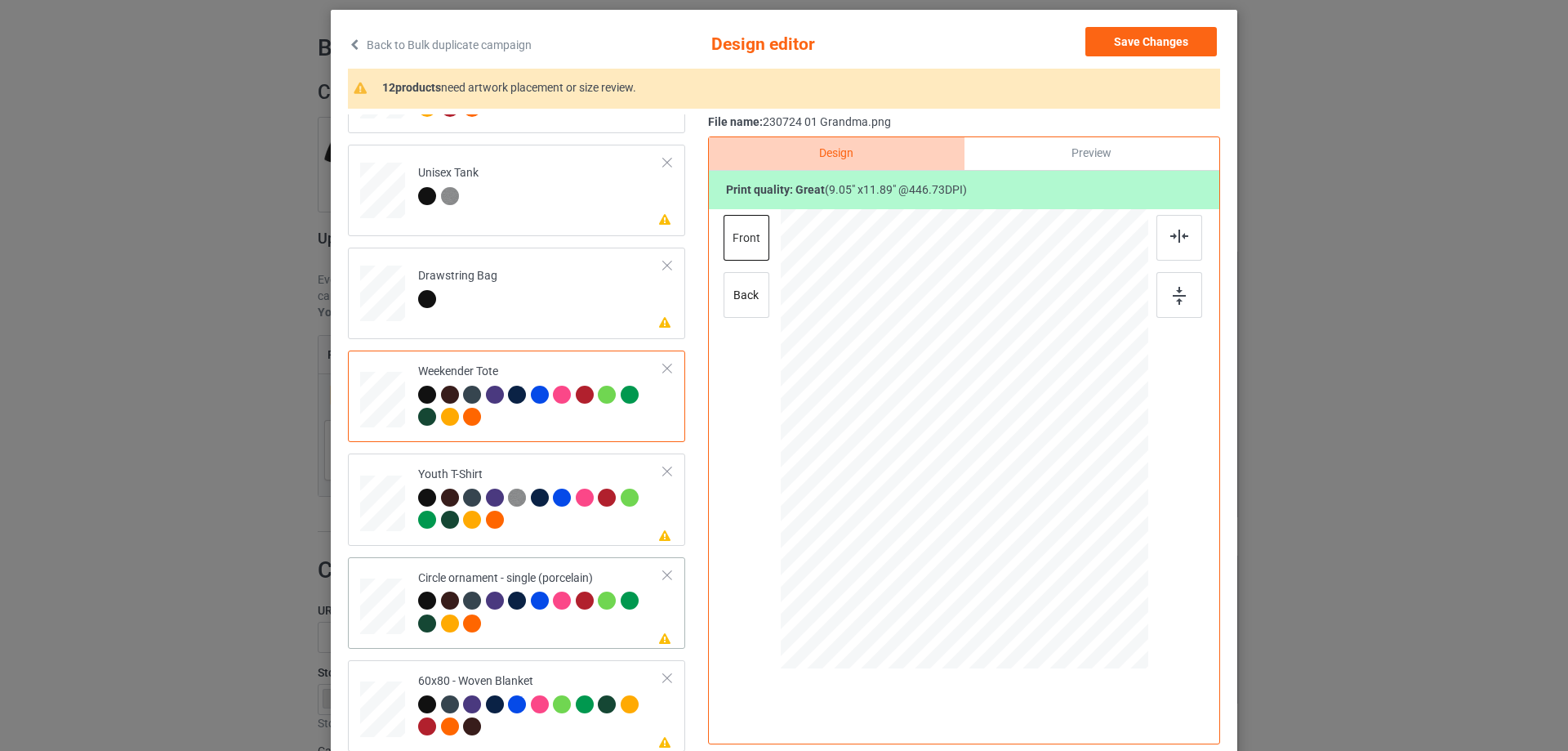
click at [380, 577] on td at bounding box center [385, 603] width 49 height 78
drag, startPoint x: 998, startPoint y: 517, endPoint x: 1001, endPoint y: 538, distance: 21.2
click at [1001, 538] on div at bounding box center [967, 460] width 220 height 290
click at [1070, 603] on div at bounding box center [1072, 599] width 14 height 14
click at [1170, 242] on img at bounding box center [1178, 236] width 18 height 13
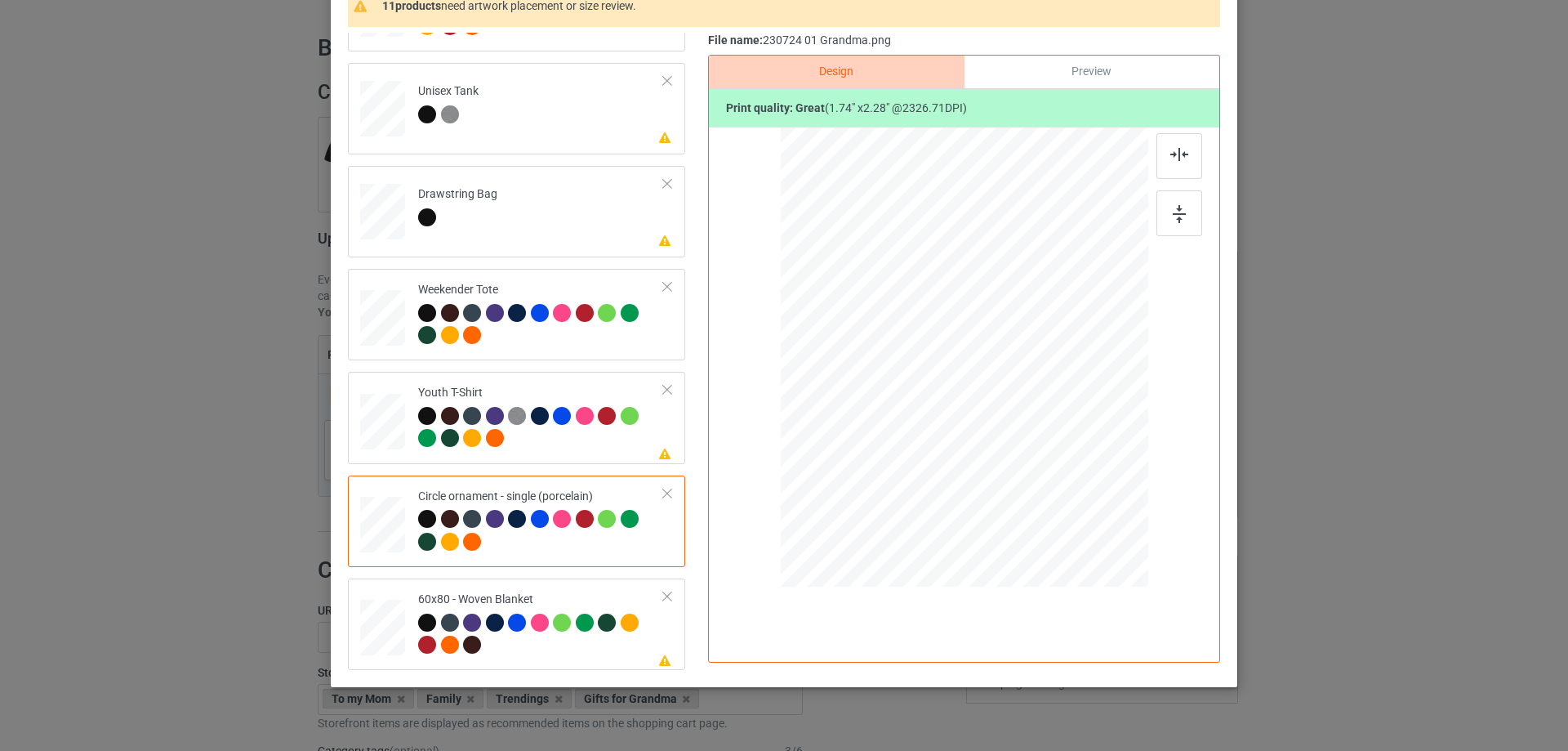
scroll to position [192, 0]
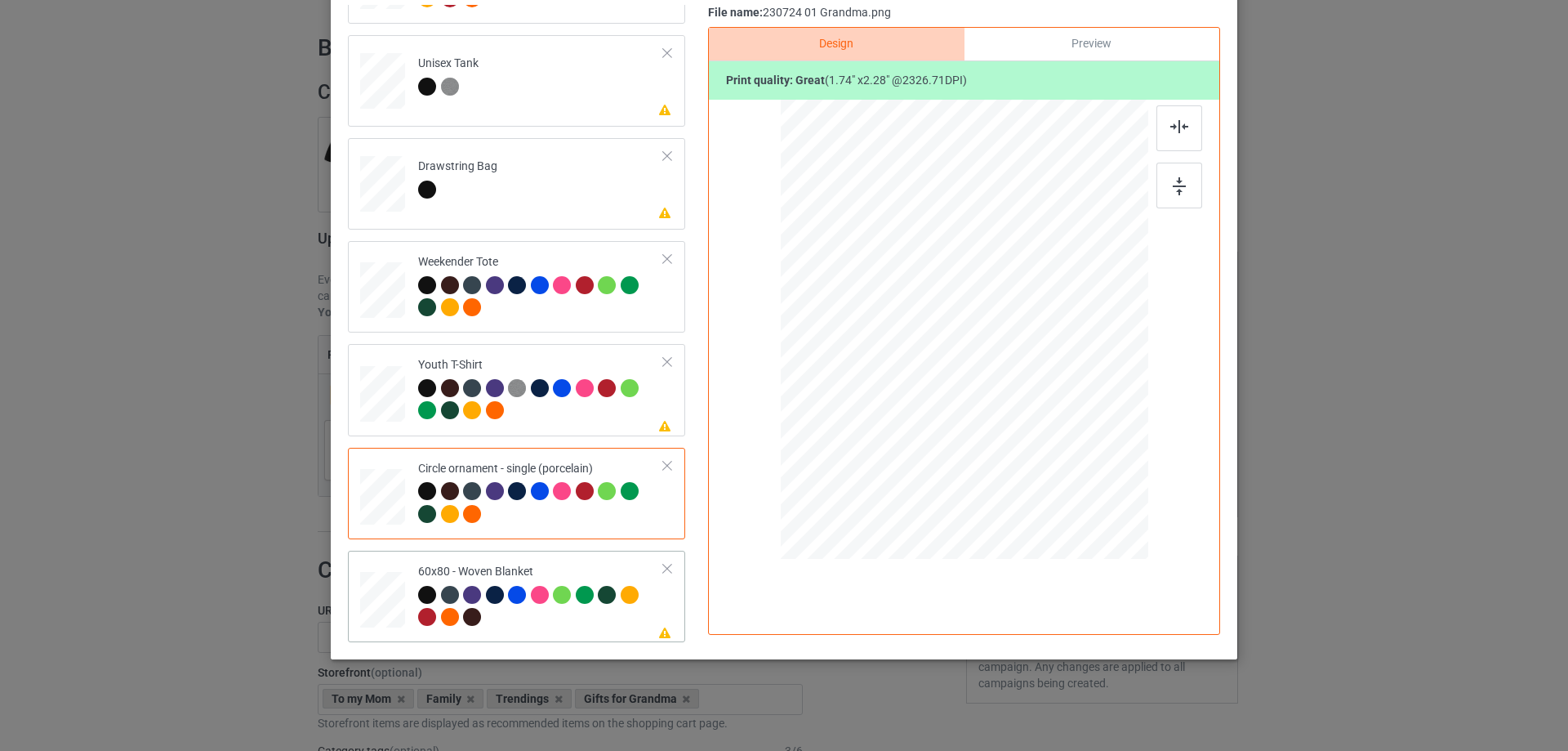
click at [386, 601] on div at bounding box center [382, 600] width 41 height 55
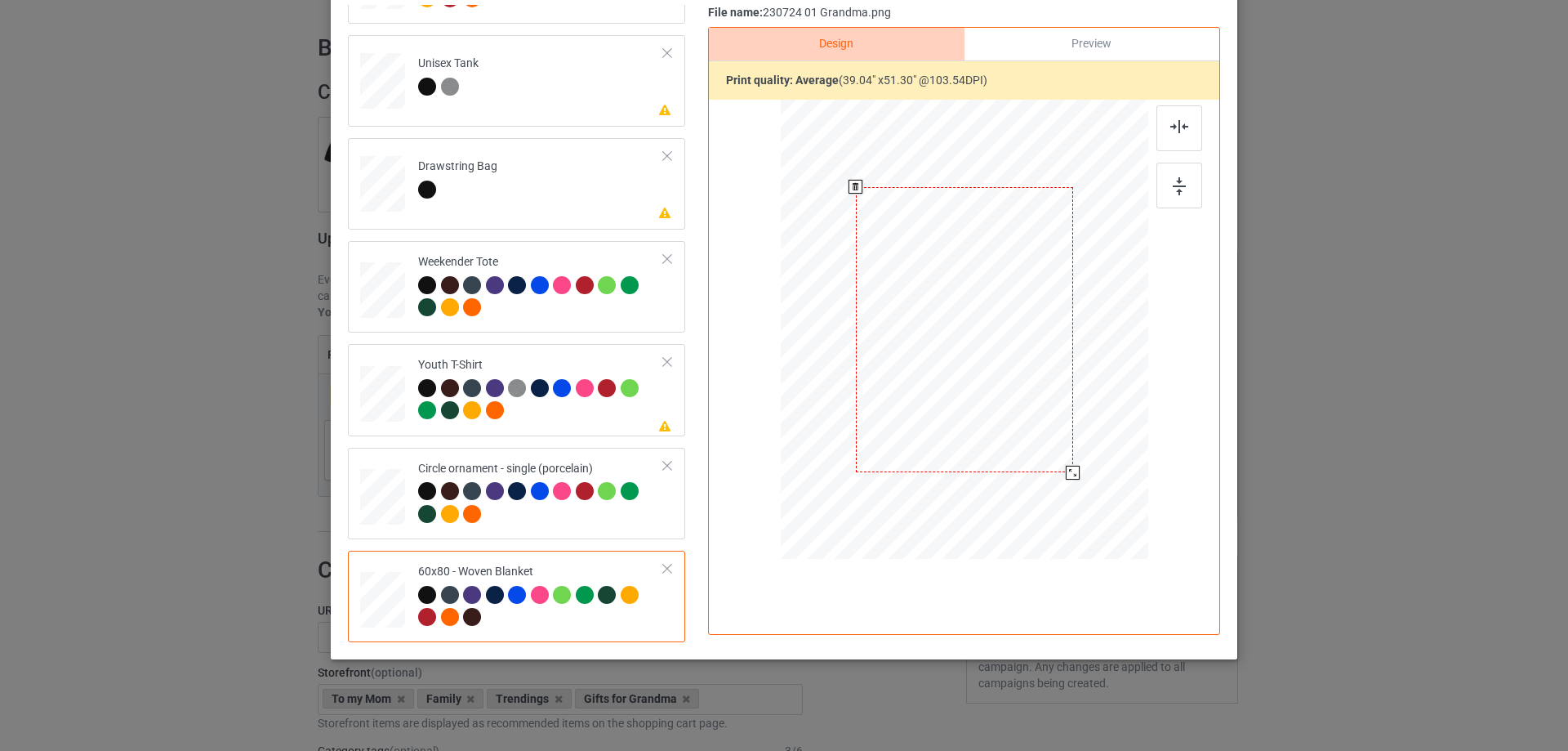
drag, startPoint x: 1059, startPoint y: 459, endPoint x: 1061, endPoint y: 473, distance: 14.1
click at [1065, 473] on div at bounding box center [1072, 472] width 14 height 14
drag, startPoint x: 1008, startPoint y: 444, endPoint x: 1008, endPoint y: 427, distance: 17.0
click at [1008, 427] on div at bounding box center [964, 313] width 218 height 285
click at [1179, 136] on div at bounding box center [1179, 128] width 46 height 46
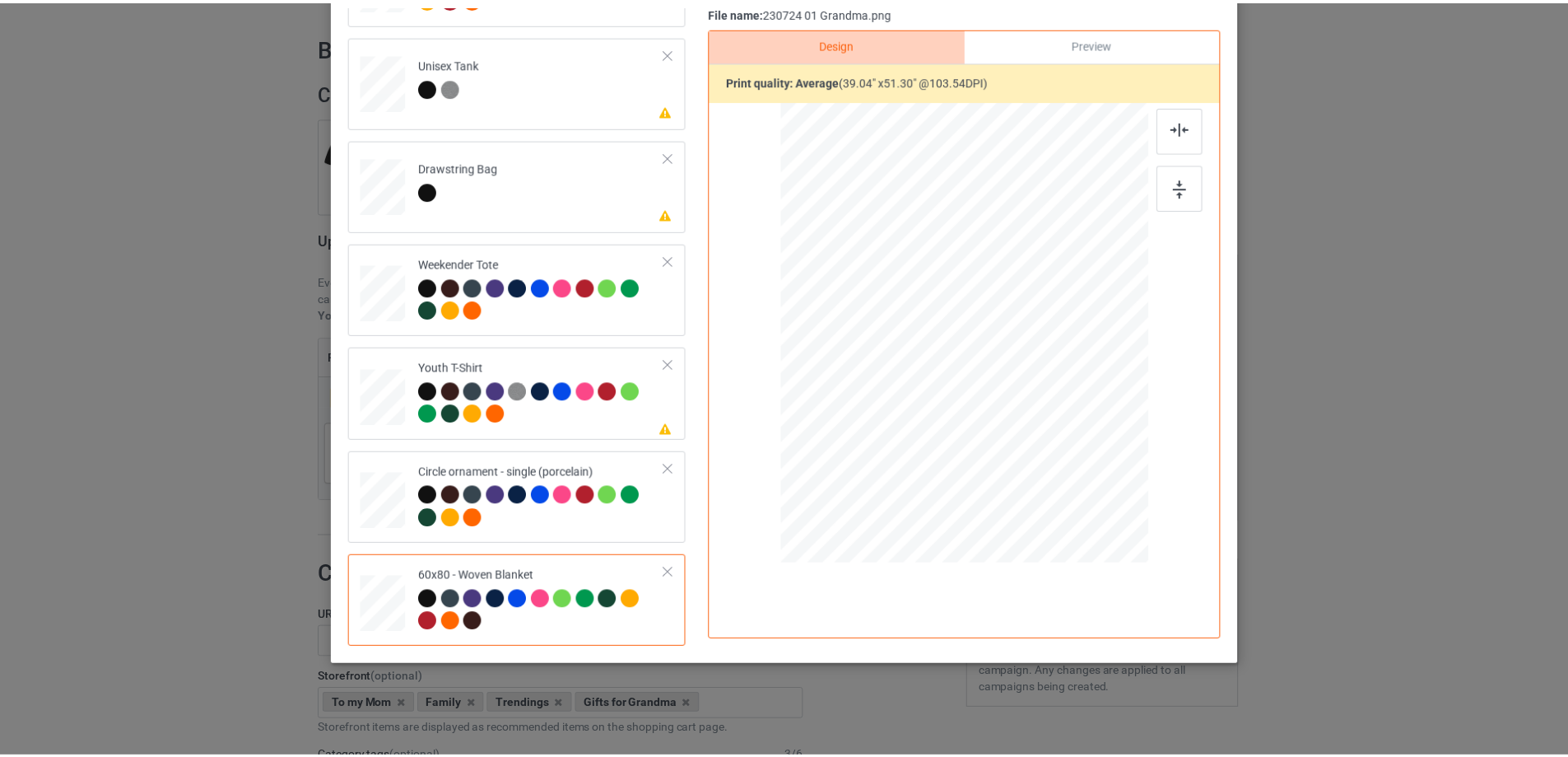
scroll to position [29, 0]
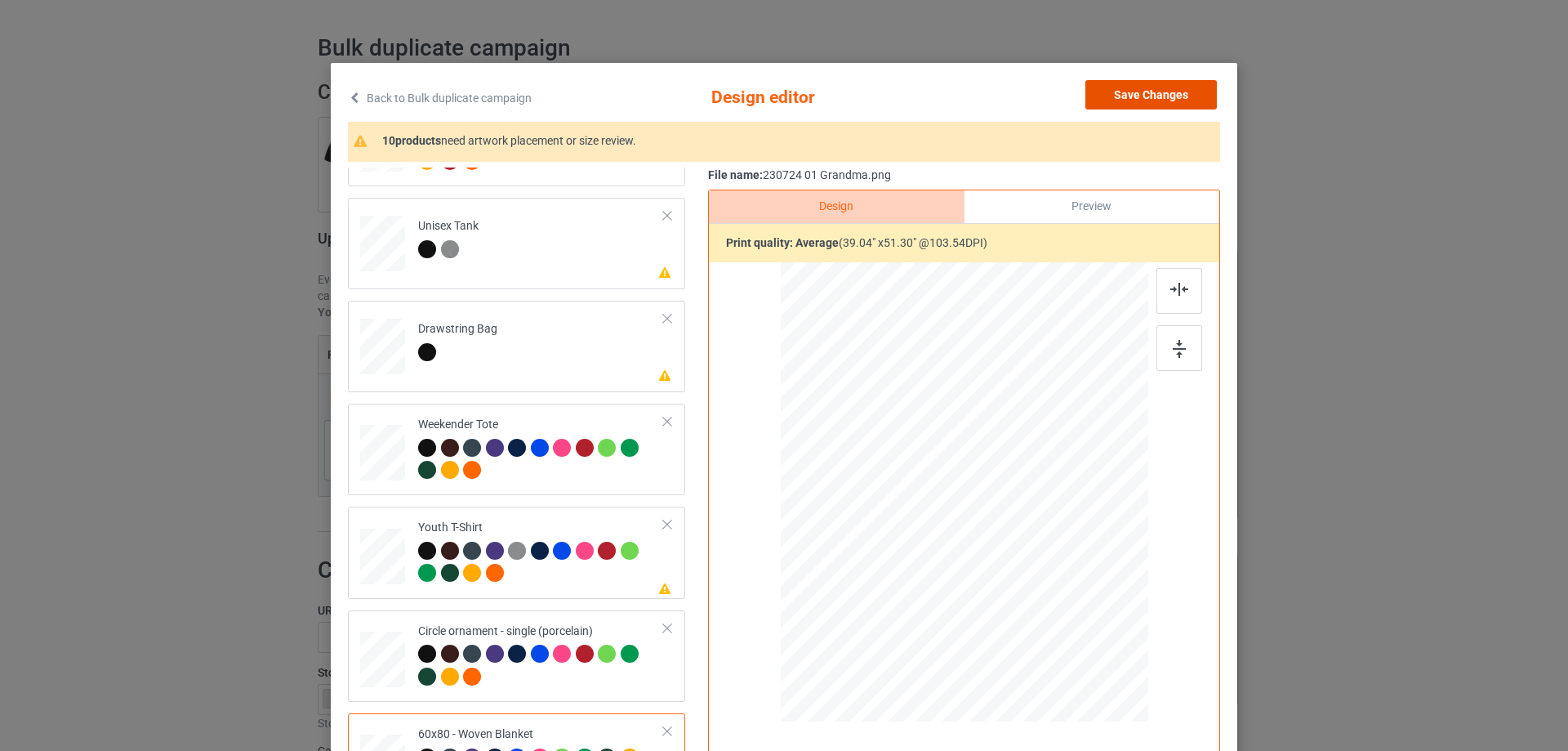
click at [1176, 91] on button "Save Changes" at bounding box center [1151, 94] width 131 height 29
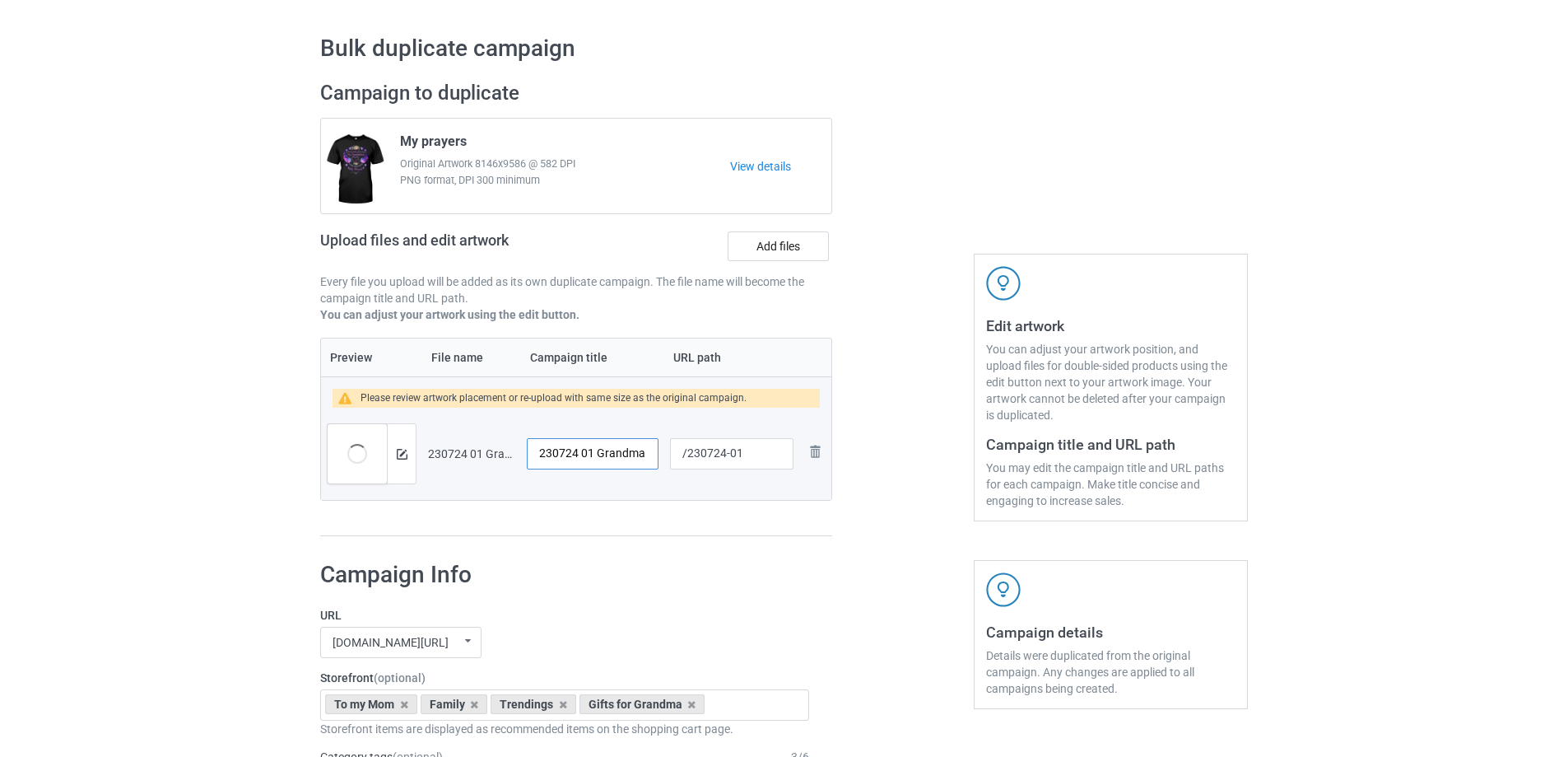
drag, startPoint x: 592, startPoint y: 454, endPoint x: 502, endPoint y: 451, distance: 90.0
click at [502, 451] on tr "Preview and edit artwork 230724 01 Grandma.png 230724 01 Grandma /230724-01 Rem…" at bounding box center [576, 453] width 511 height 92
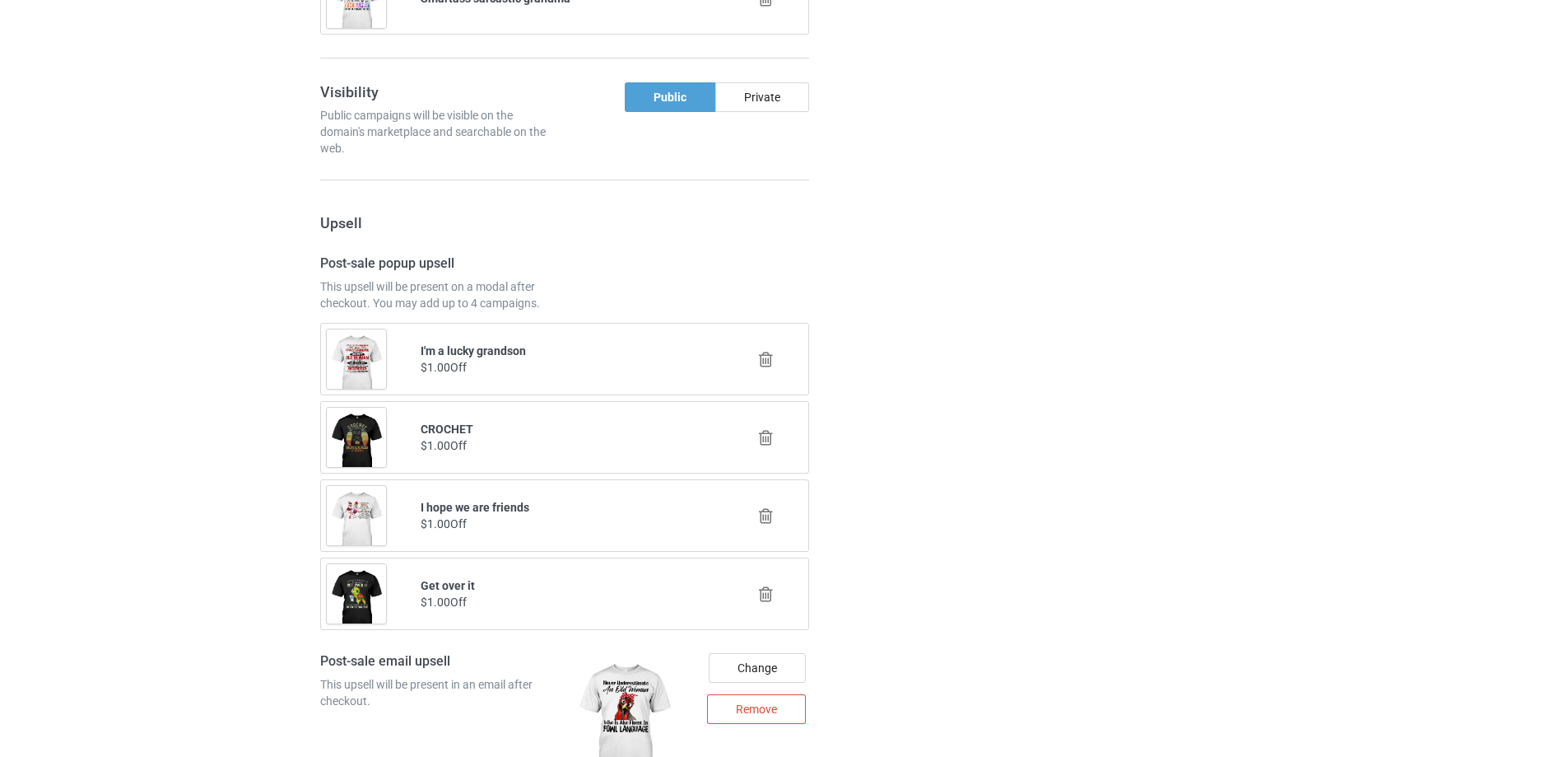
scroll to position [2095, 0]
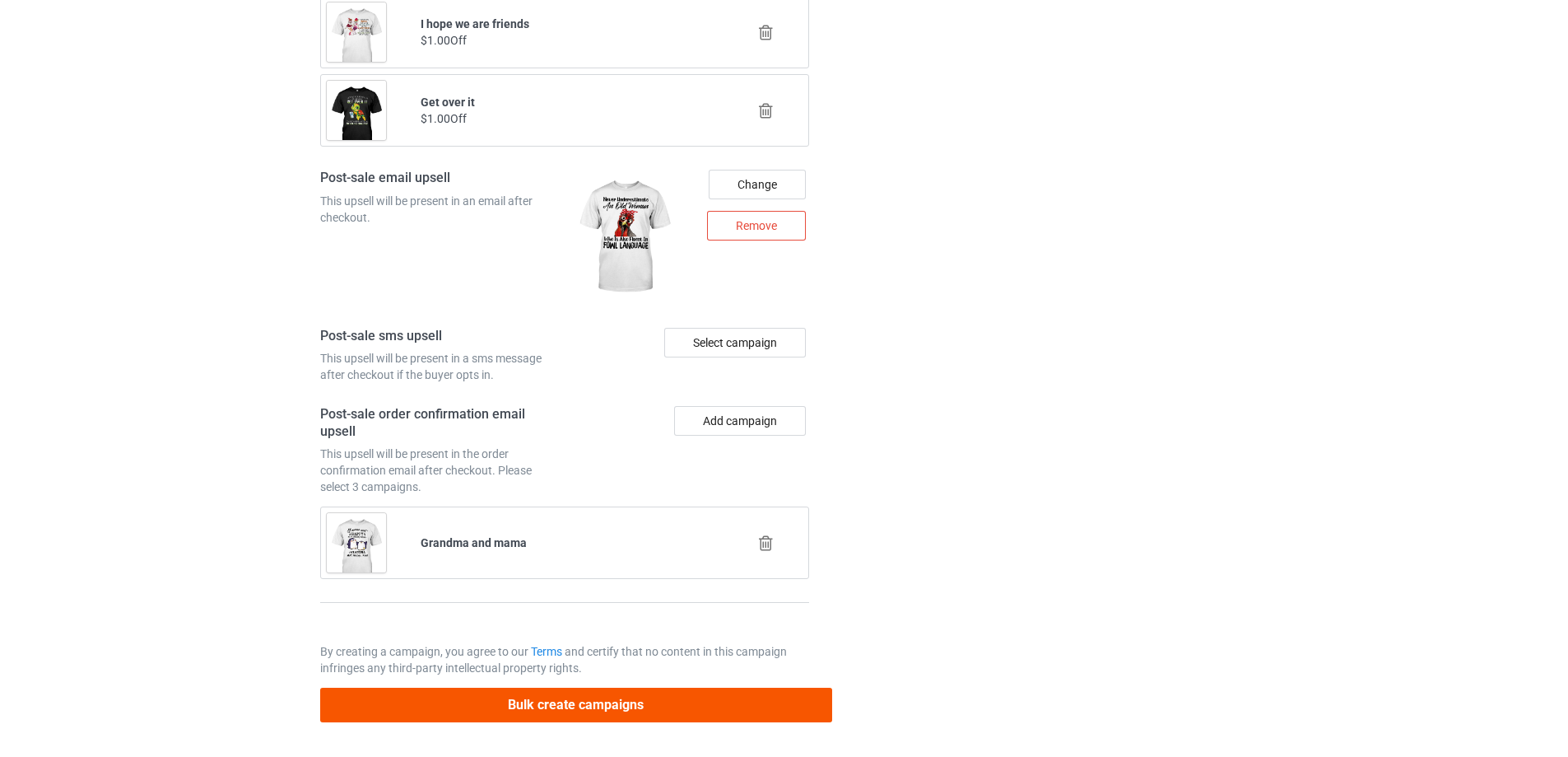
type input "Great Grandma"
click at [707, 701] on button "Bulk create campaigns" at bounding box center [576, 703] width 511 height 34
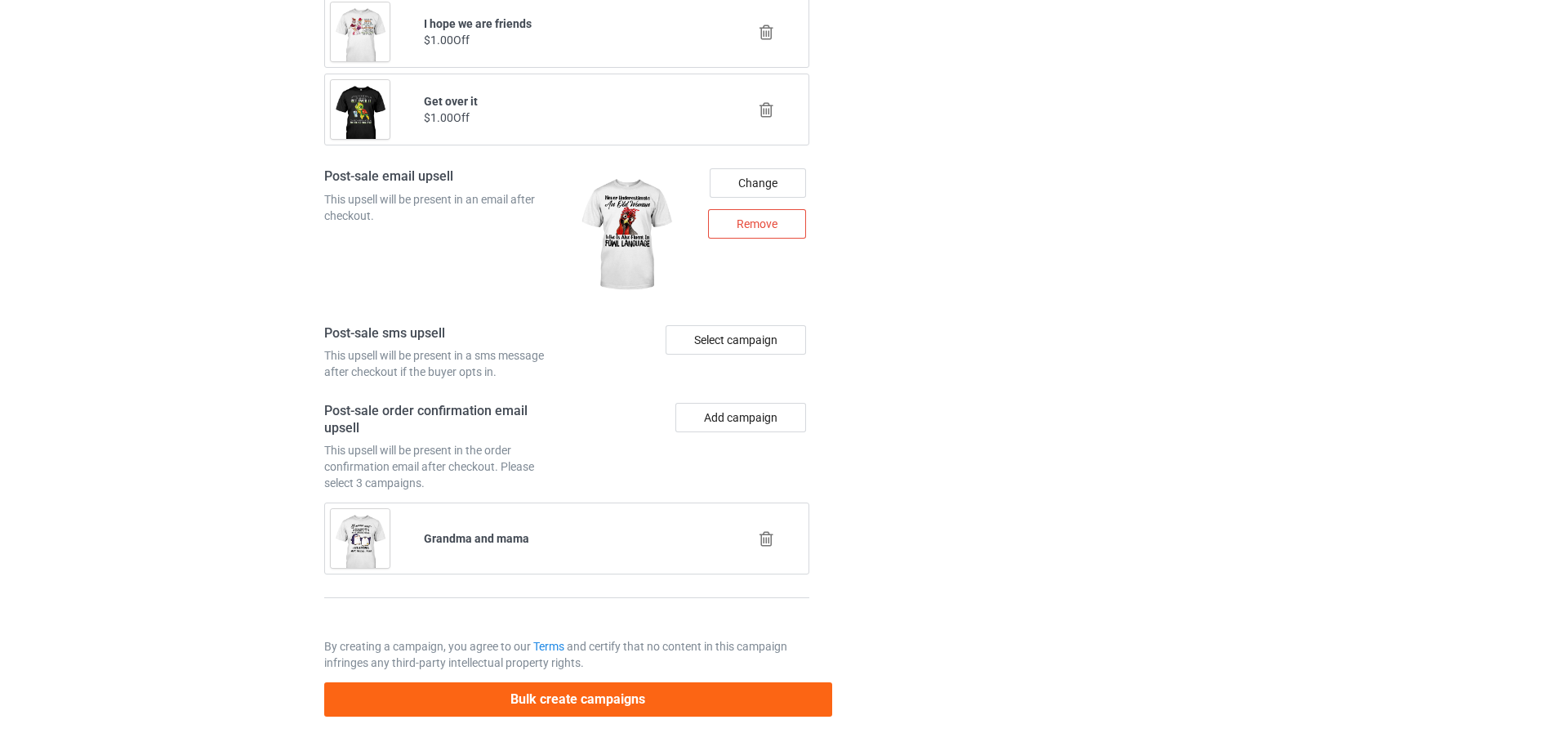
scroll to position [0, 0]
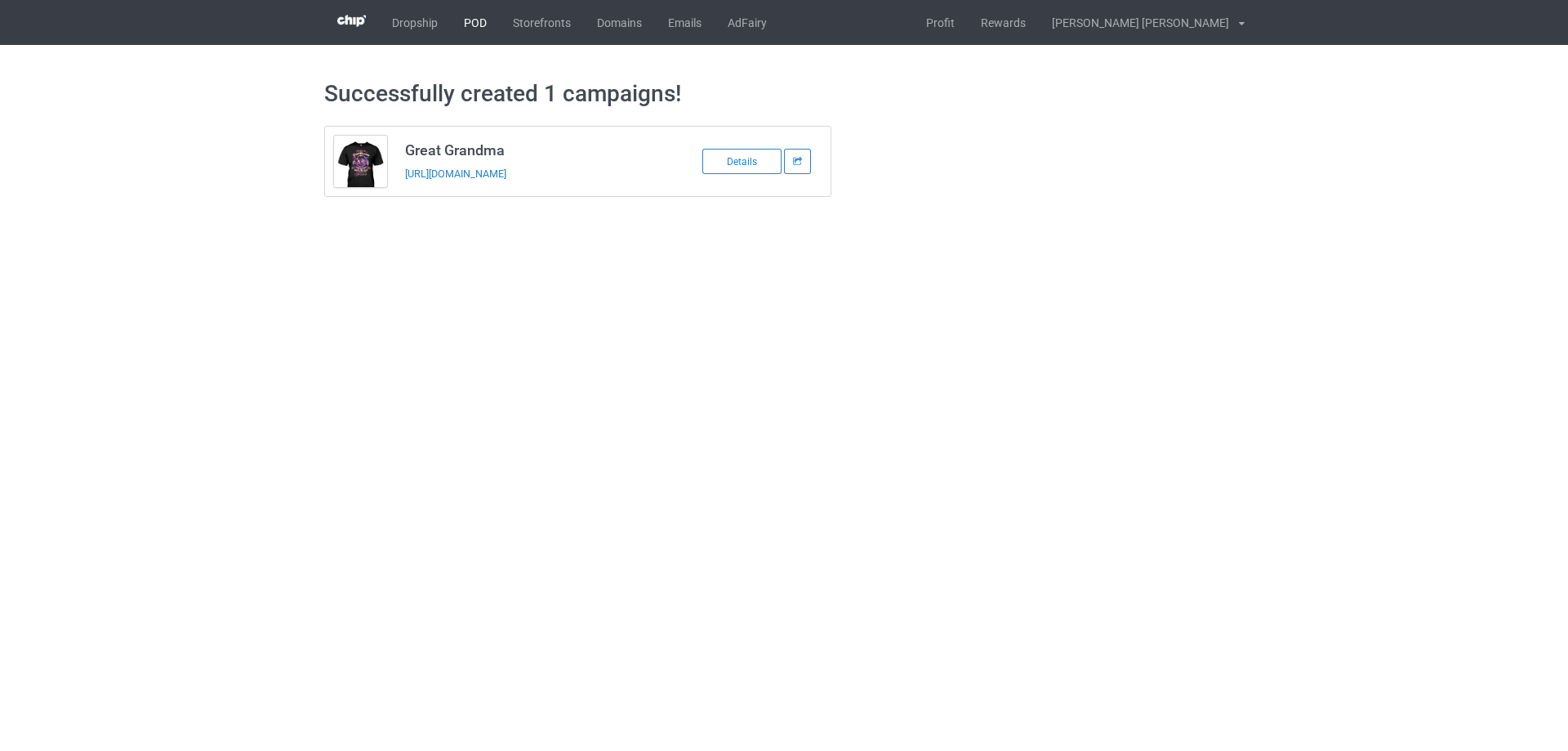
click at [478, 28] on link "POD" at bounding box center [475, 22] width 49 height 45
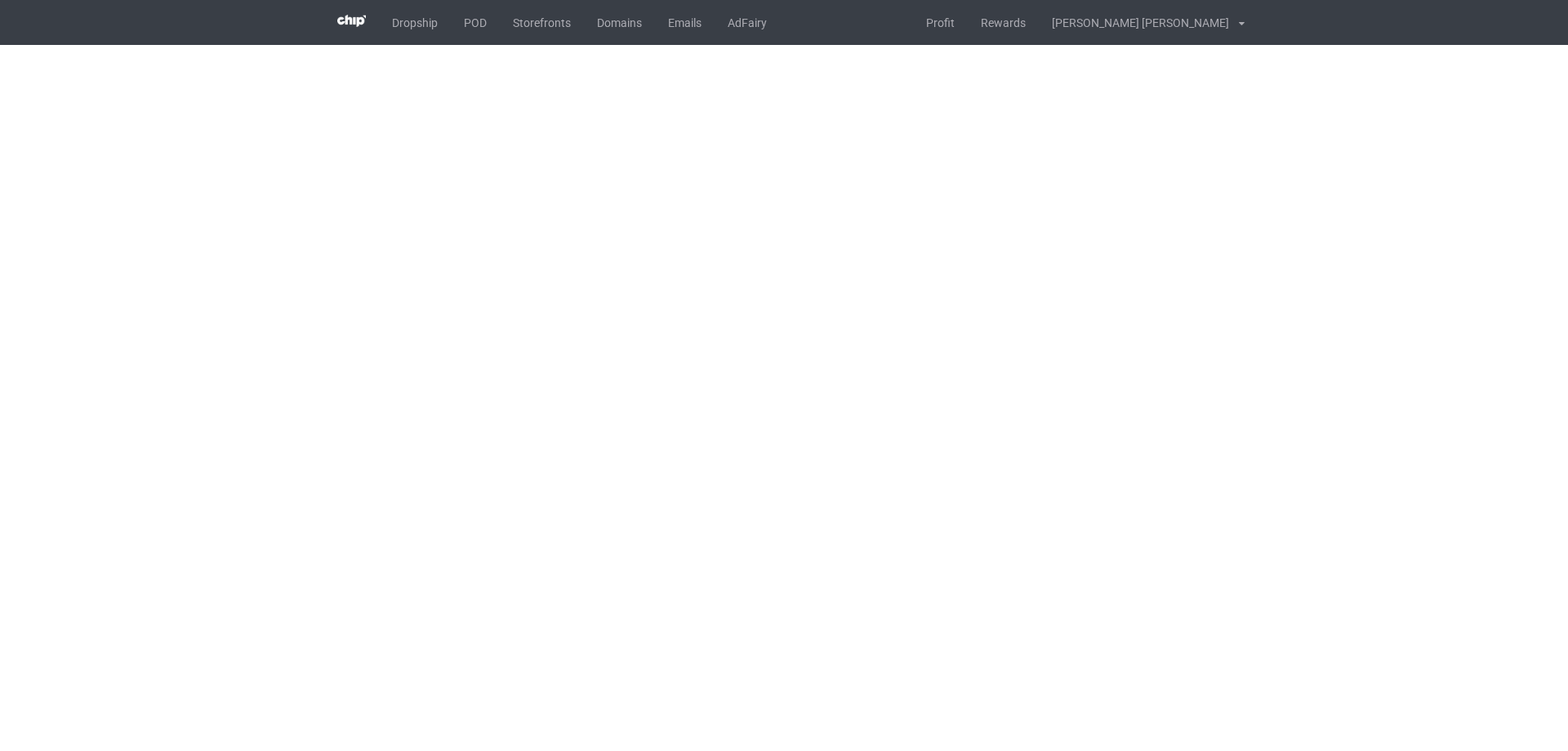
click at [977, 395] on body "Dropship POD Storefronts Domains Emails AdFairy Profit Rewards [PERSON_NAME] [P…" at bounding box center [784, 376] width 1568 height 751
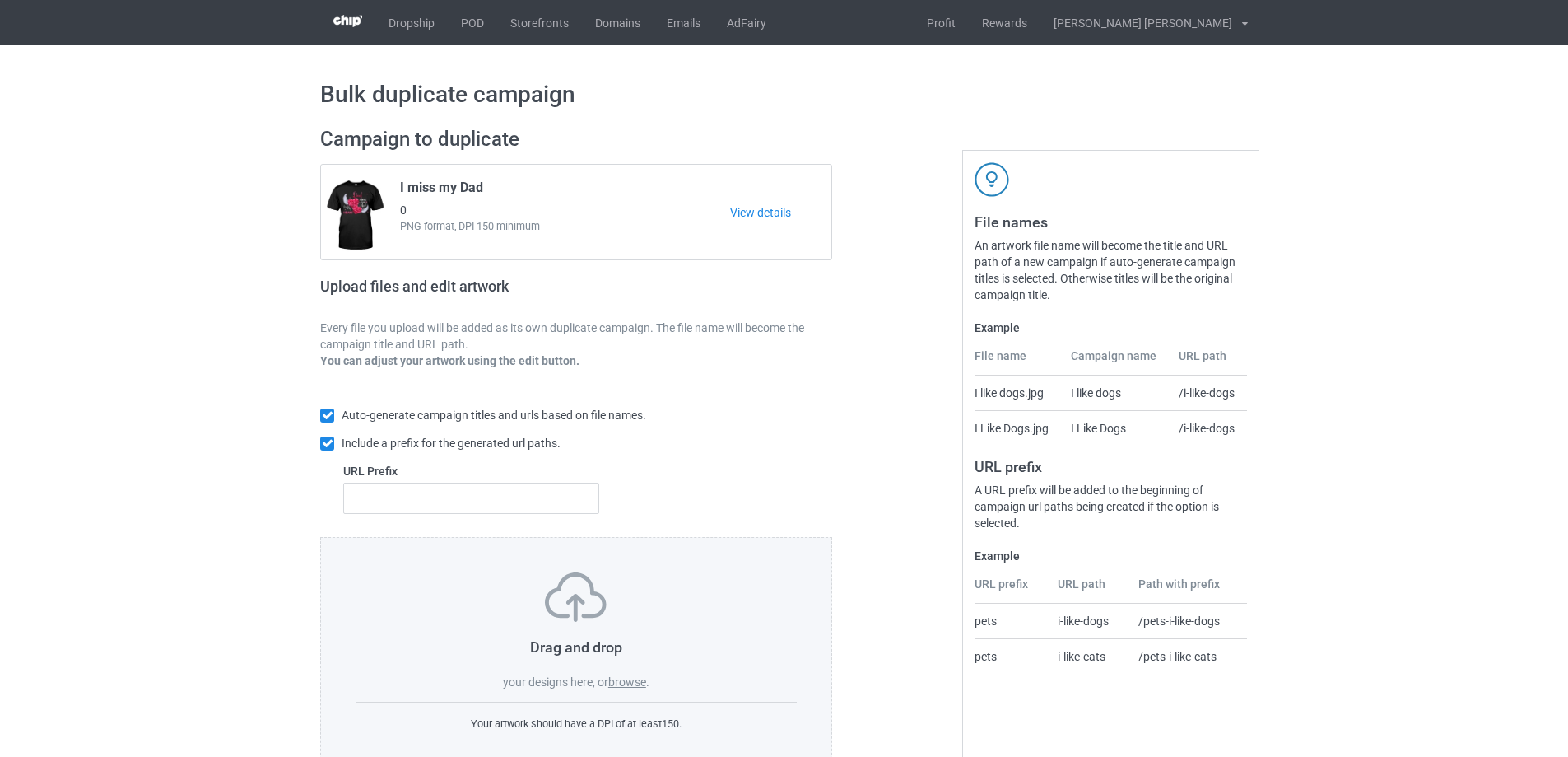
scroll to position [46, 0]
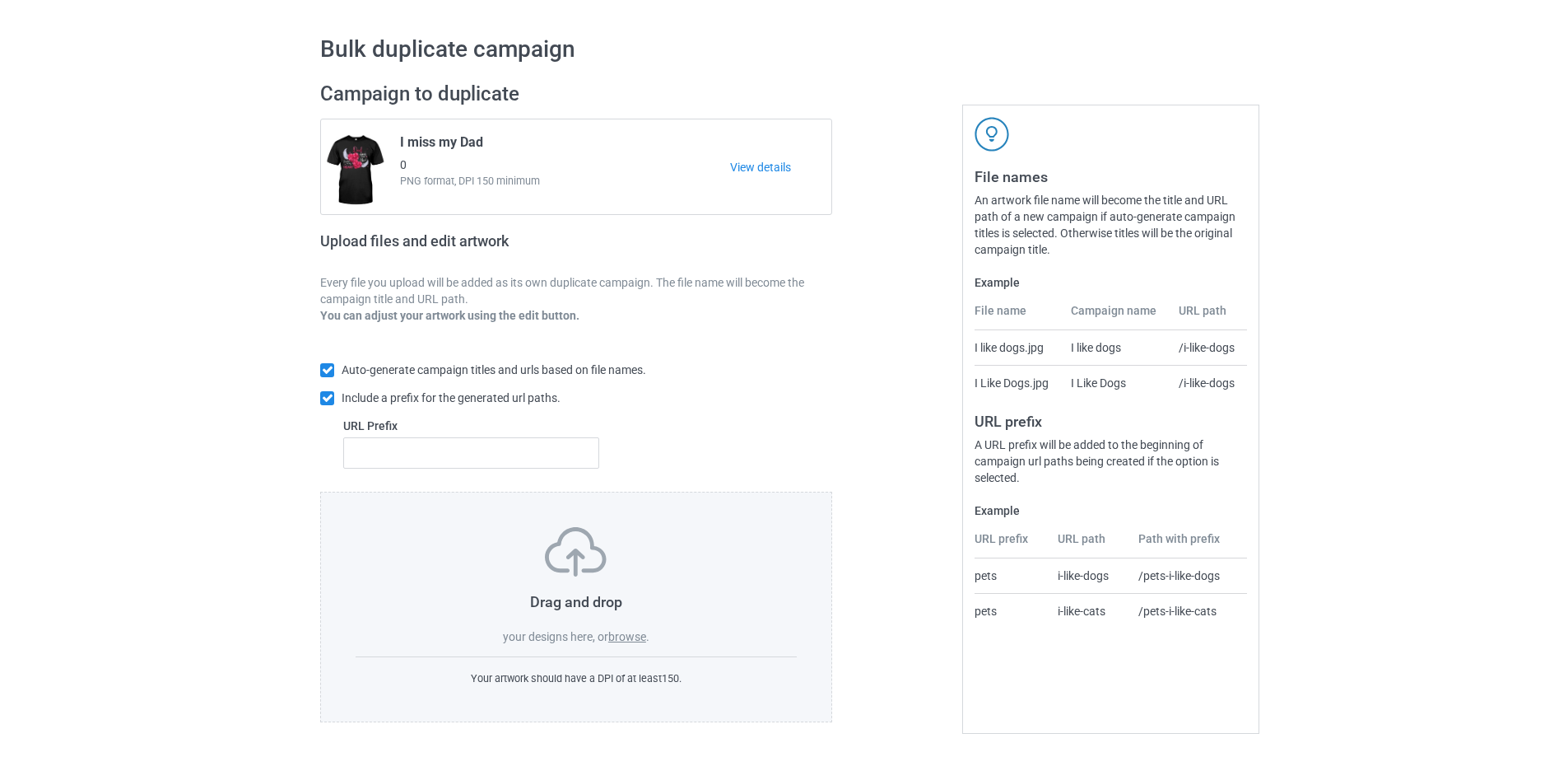
click at [623, 640] on label "browse" at bounding box center [627, 636] width 38 height 13
click at [0, 0] on input "browse" at bounding box center [0, 0] width 0 height 0
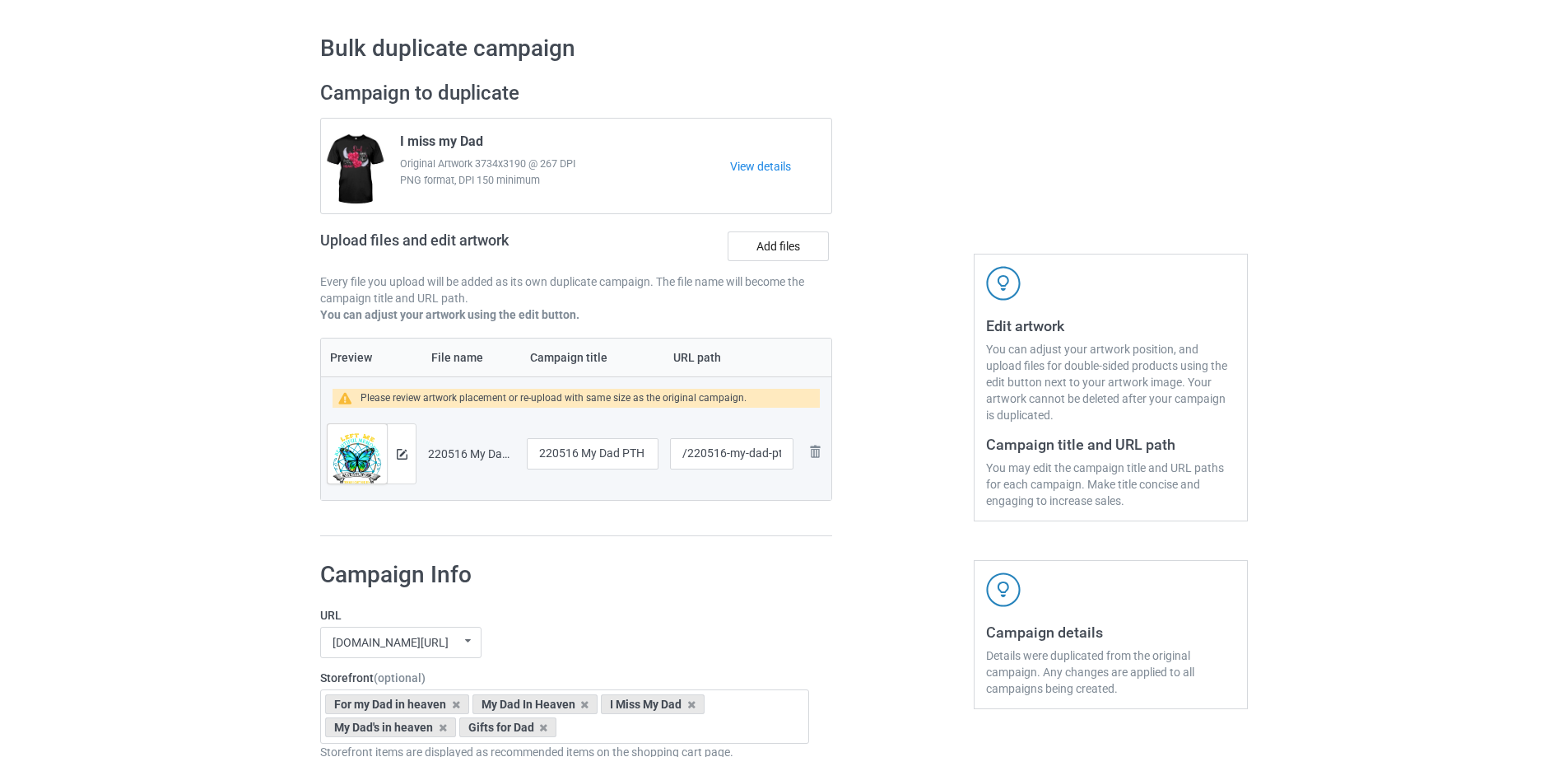
scroll to position [0, 0]
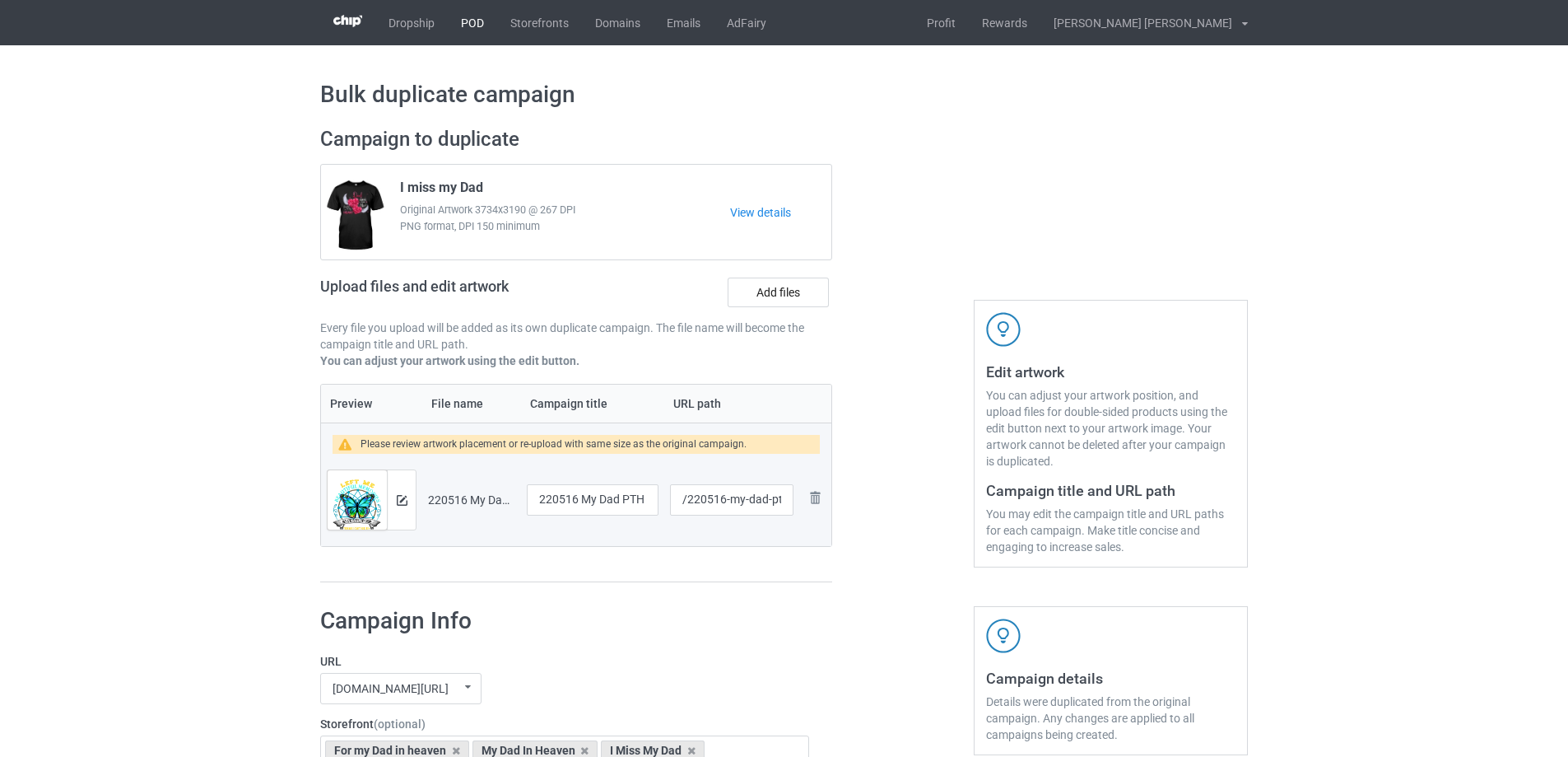
click at [476, 26] on link "POD" at bounding box center [472, 22] width 50 height 45
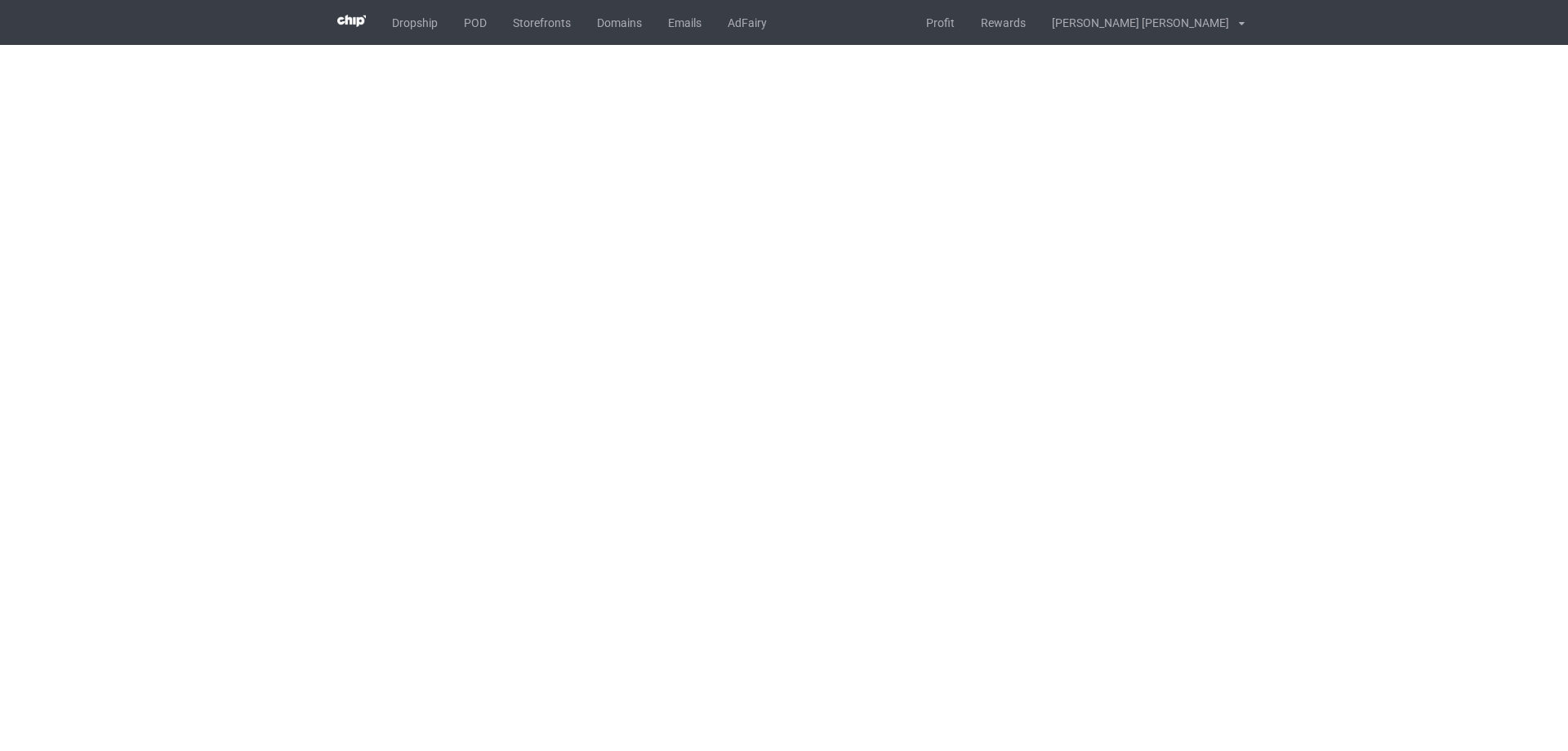
click at [781, 257] on body "Dropship POD Storefronts Domains Emails AdFairy Profit Rewards [PERSON_NAME] [P…" at bounding box center [784, 376] width 1568 height 751
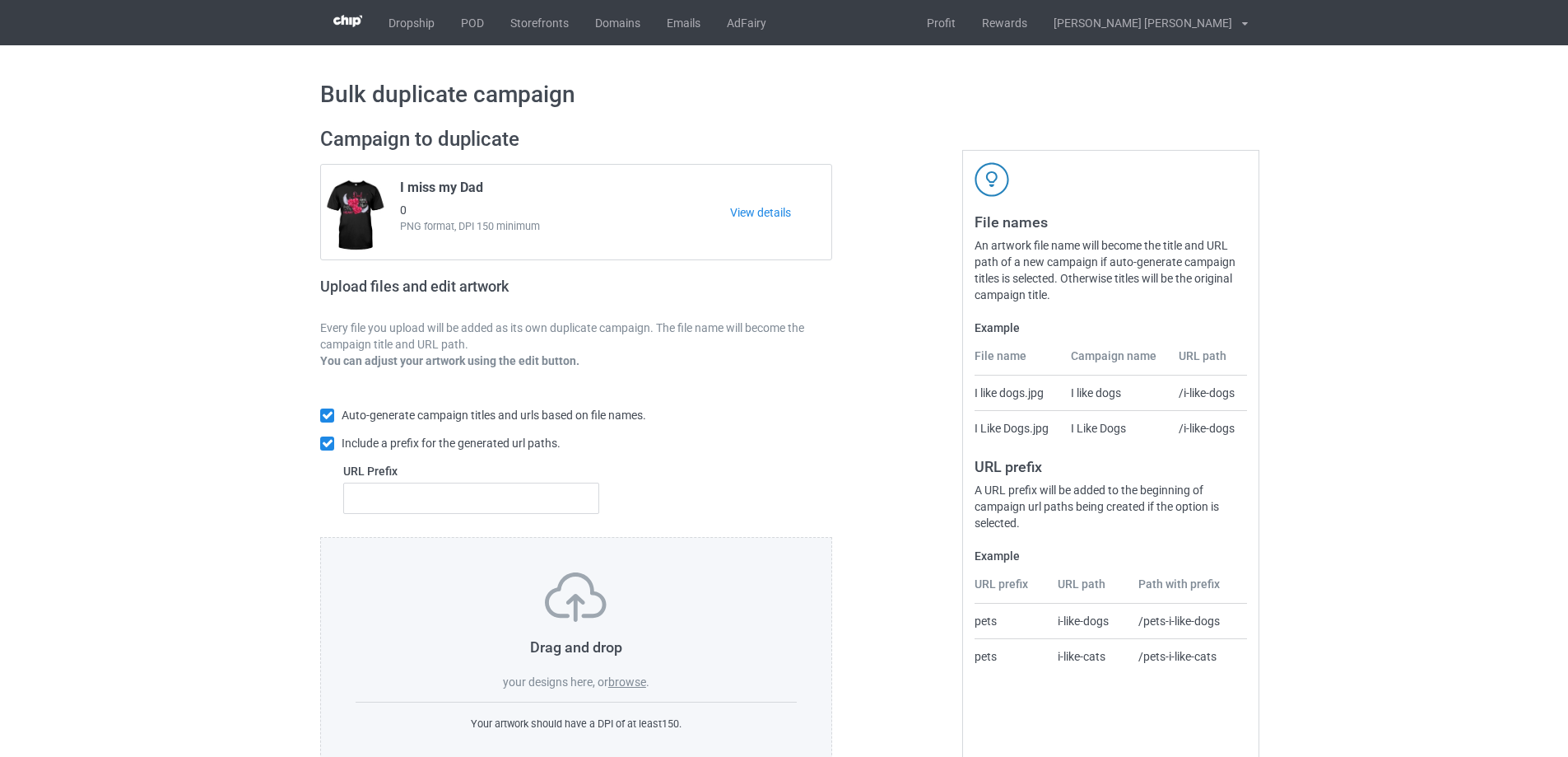
click at [634, 684] on label "browse" at bounding box center [627, 682] width 38 height 13
click at [0, 0] on input "browse" at bounding box center [0, 0] width 0 height 0
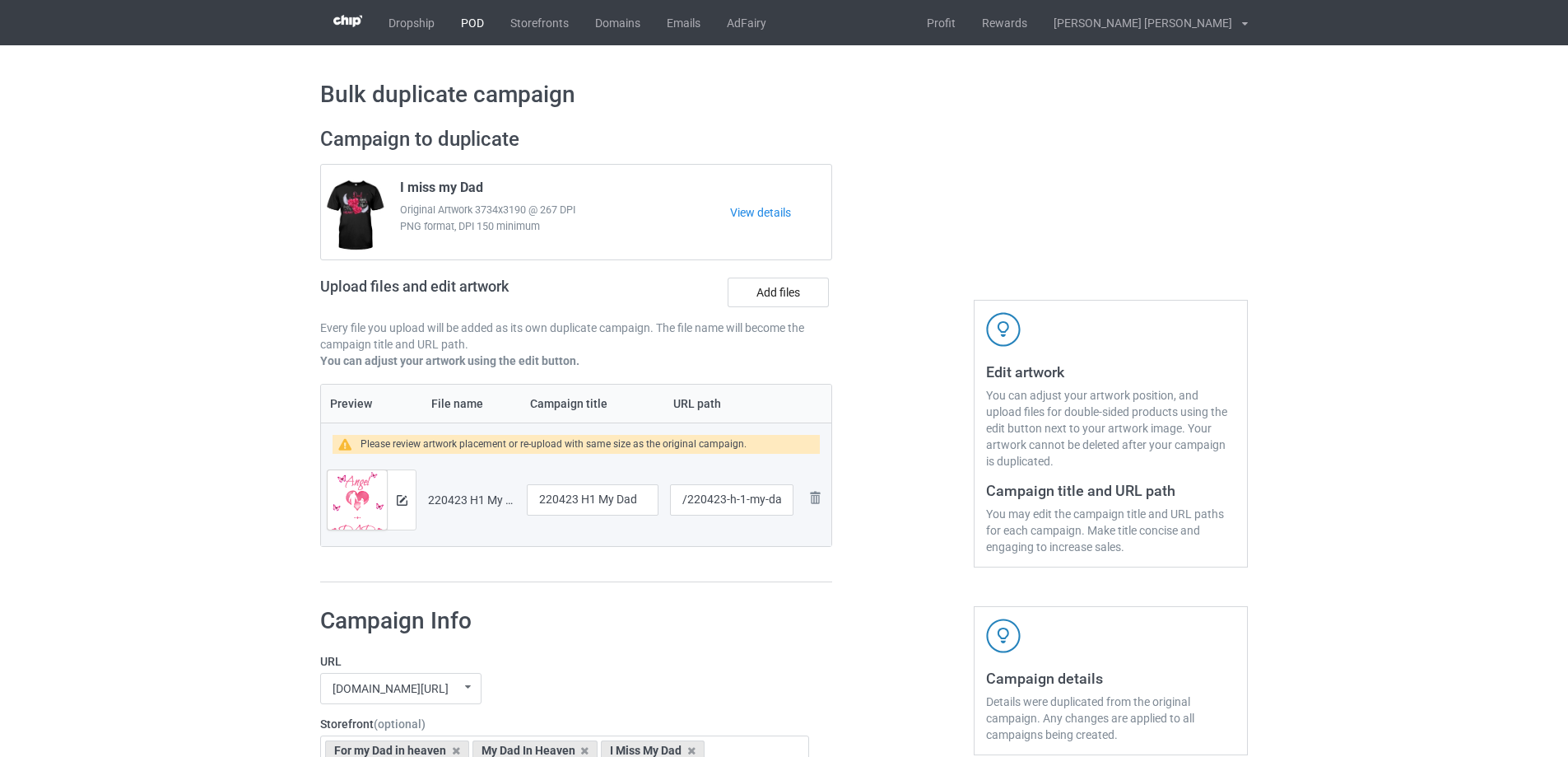
click at [476, 24] on link "POD" at bounding box center [472, 22] width 50 height 45
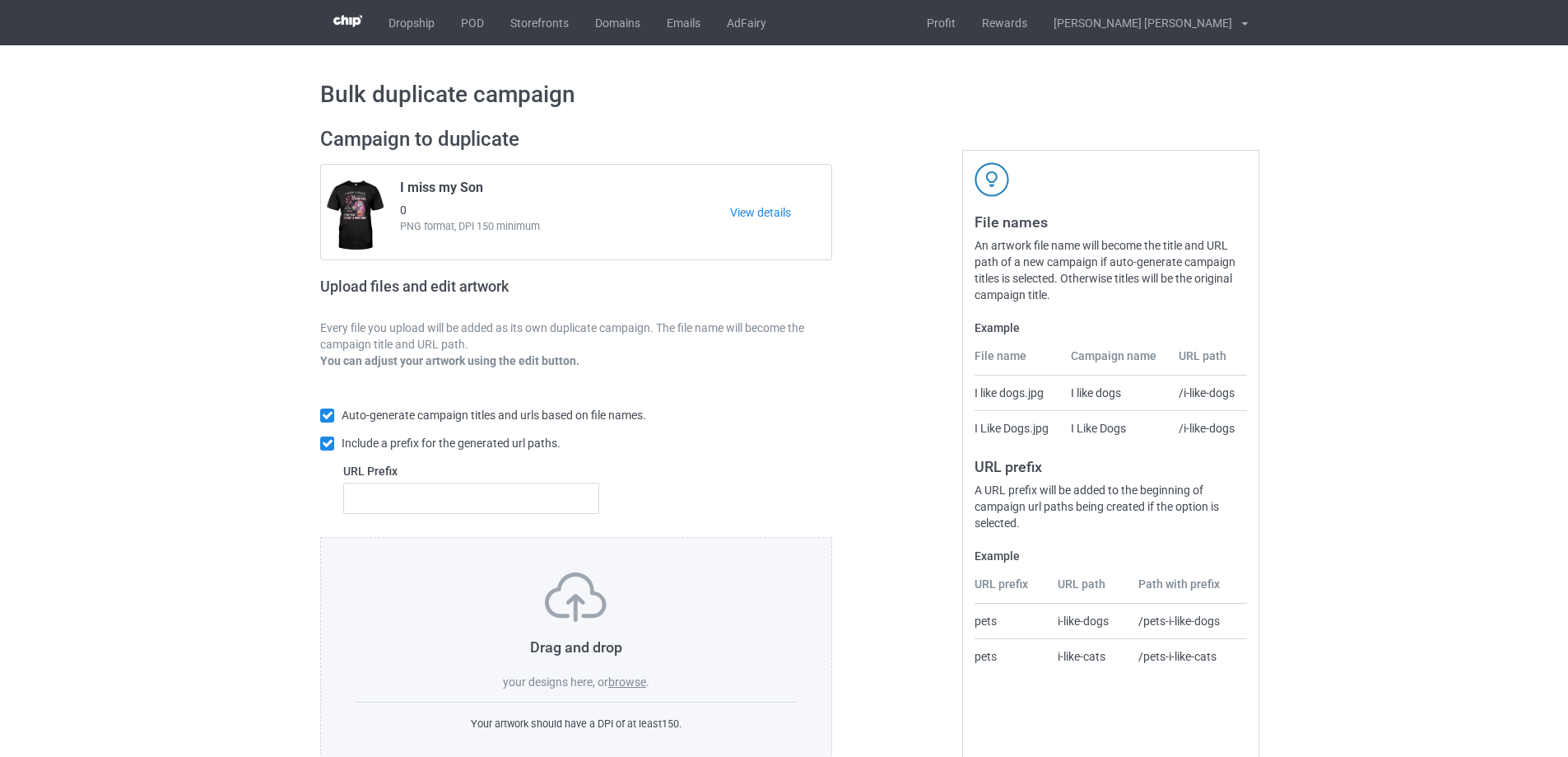
scroll to position [46, 0]
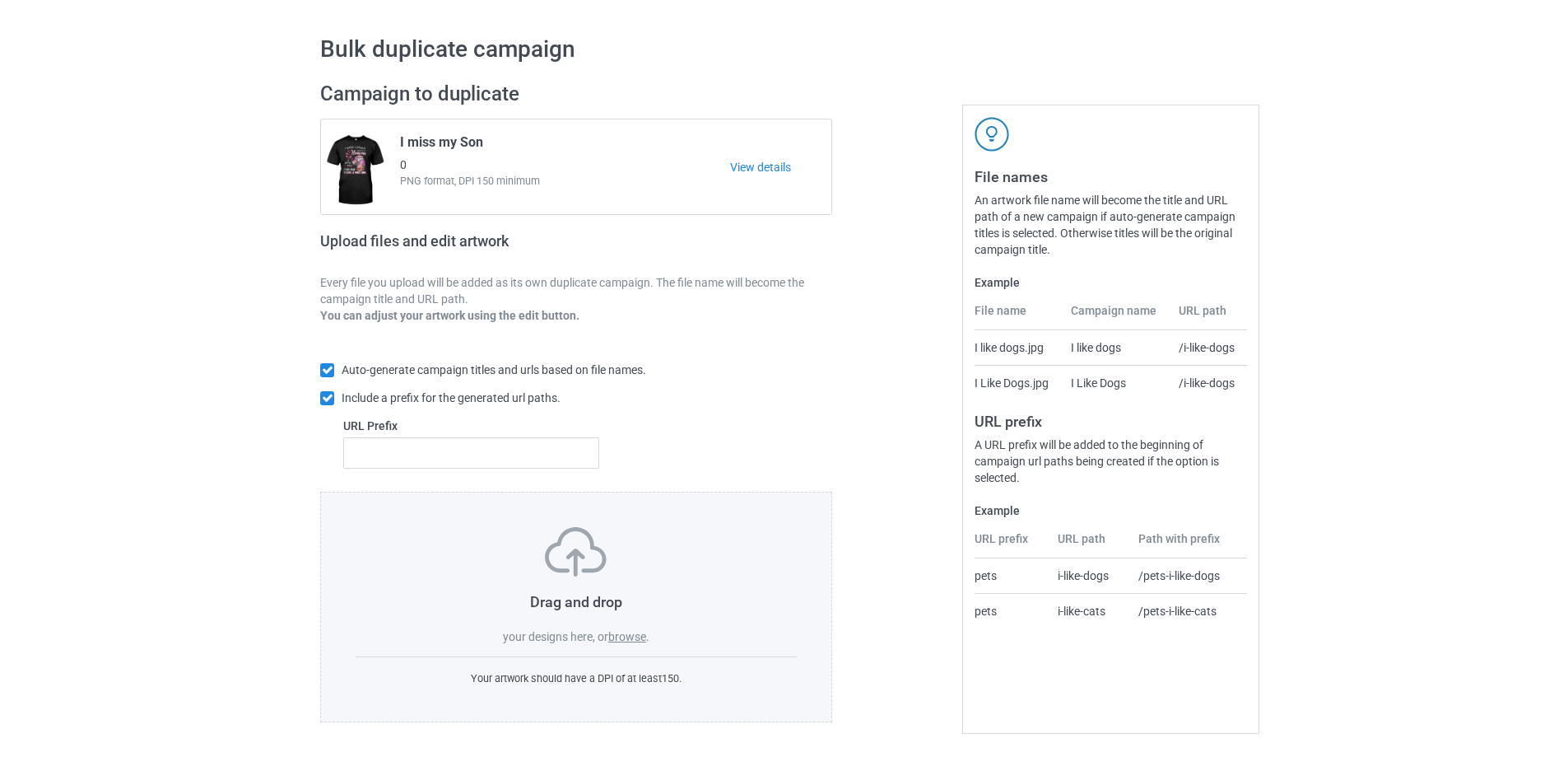
click at [635, 640] on label "browse" at bounding box center [627, 636] width 38 height 13
click at [0, 0] on input "browse" at bounding box center [0, 0] width 0 height 0
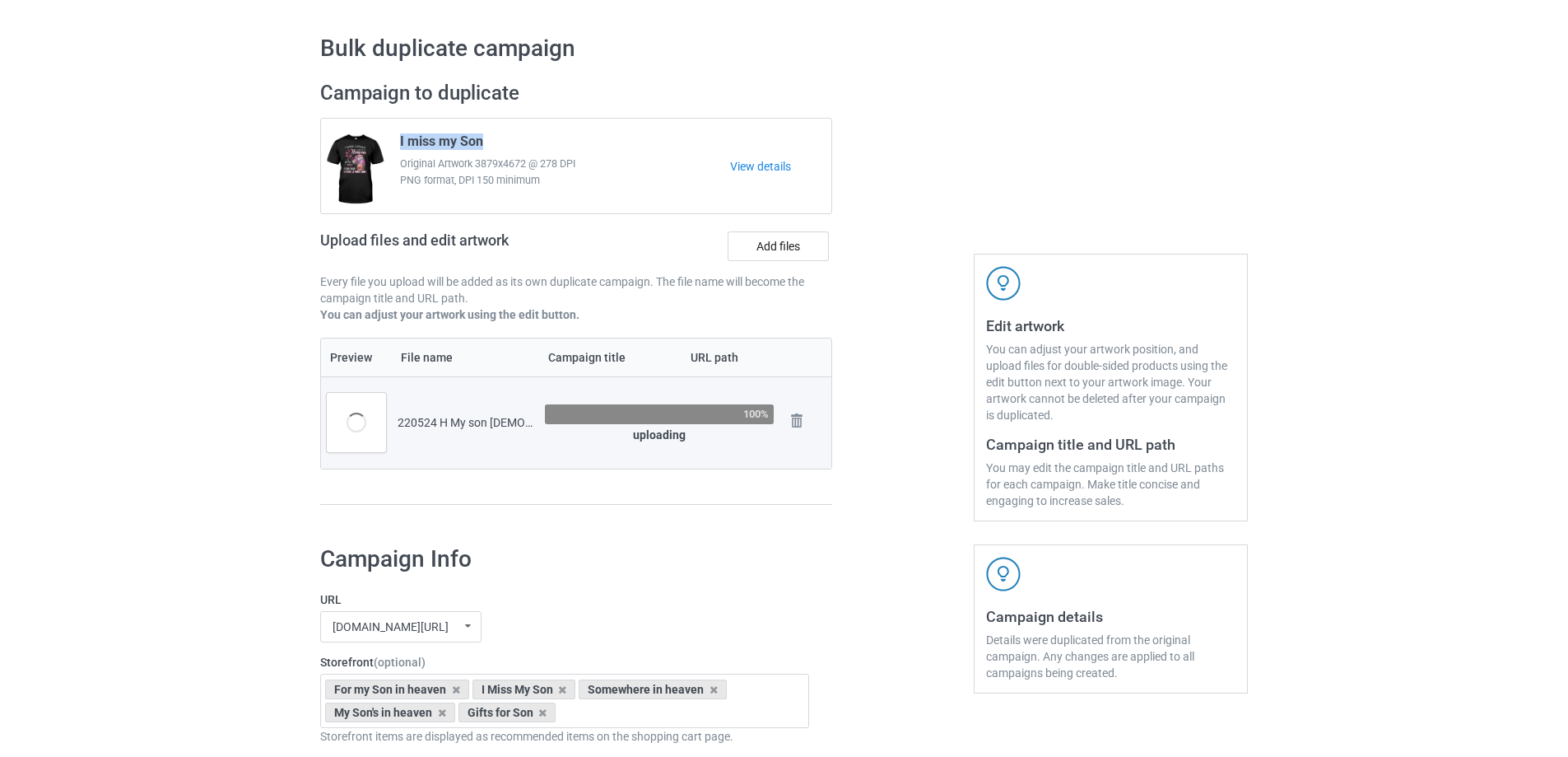
drag, startPoint x: 490, startPoint y: 145, endPoint x: 389, endPoint y: 149, distance: 101.1
click at [389, 149] on div "I miss my Son Original Artwork 3879x4672 @ 278 DPI PNG format, DPI 150 minimum" at bounding box center [559, 166] width 342 height 78
copy span "I miss my Son"
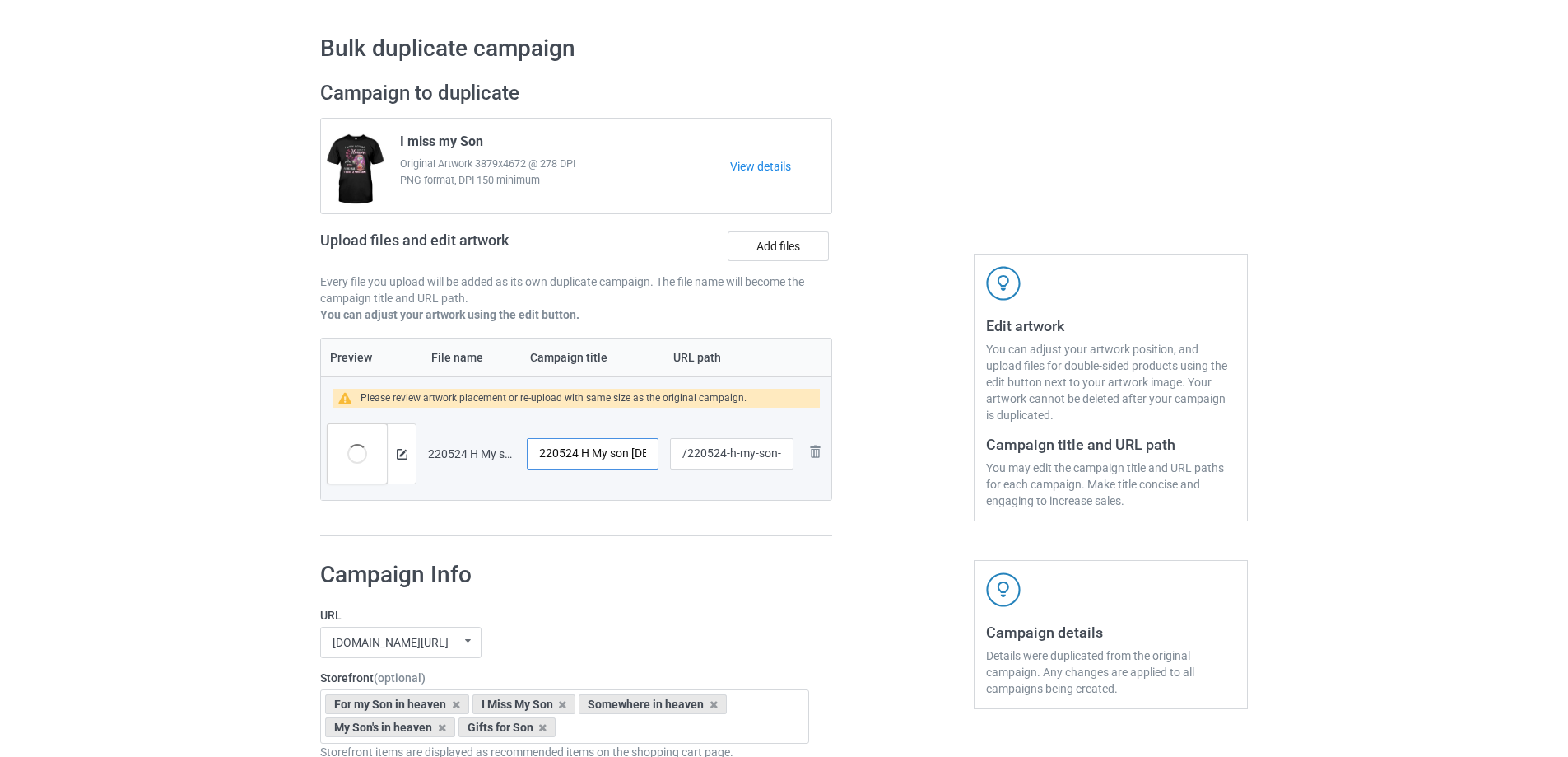
click at [605, 454] on input "220524 H My son 1 PTH" at bounding box center [592, 453] width 131 height 32
paste input "I miss my Son"
type input "I miss my Son"
drag, startPoint x: 729, startPoint y: 457, endPoint x: 784, endPoint y: 457, distance: 55.0
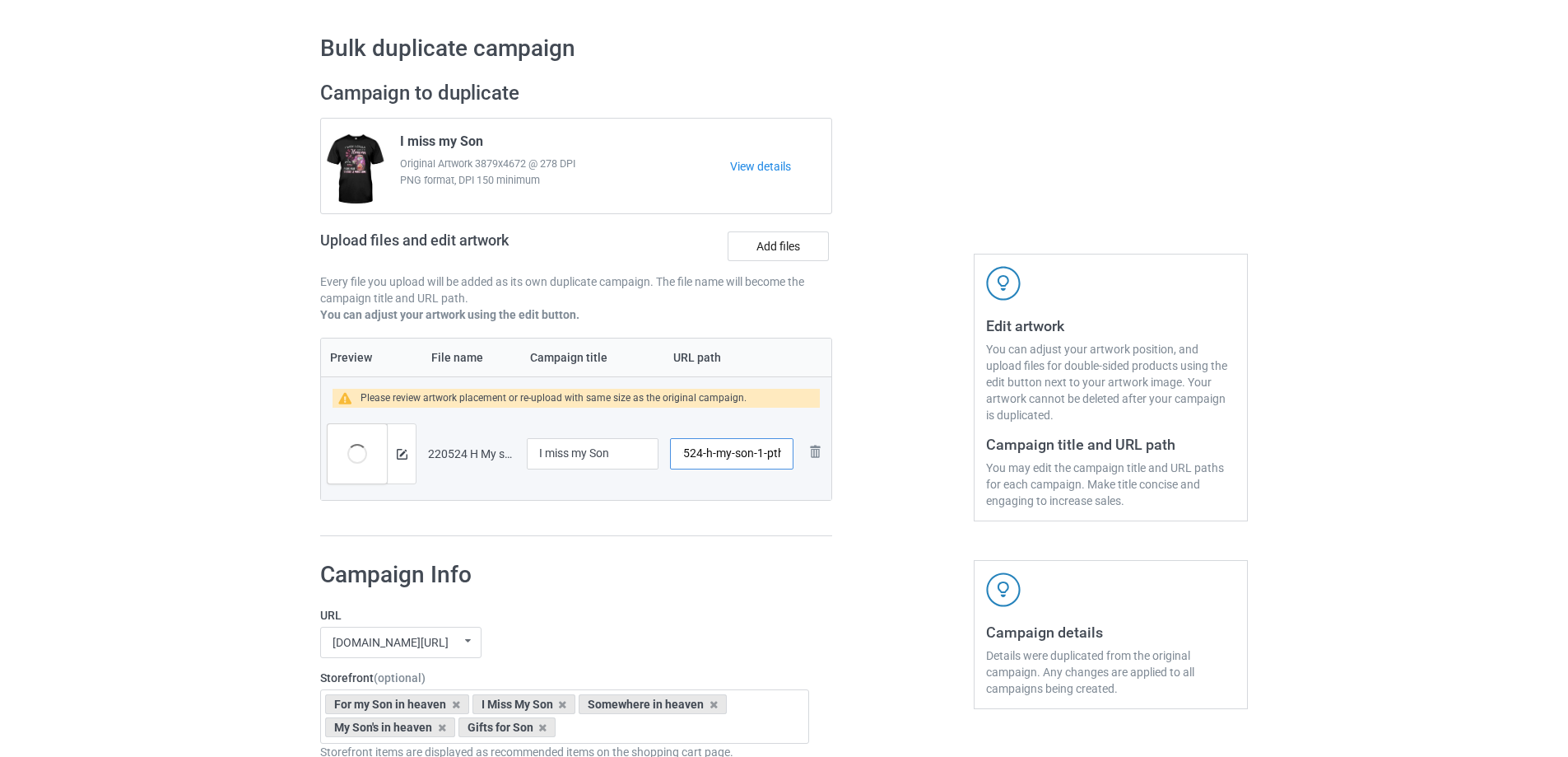
click at [784, 457] on input "/220524-h-my-son-1-pth" at bounding box center [731, 453] width 124 height 32
type input "/220524-1"
click at [402, 454] on img at bounding box center [401, 453] width 11 height 11
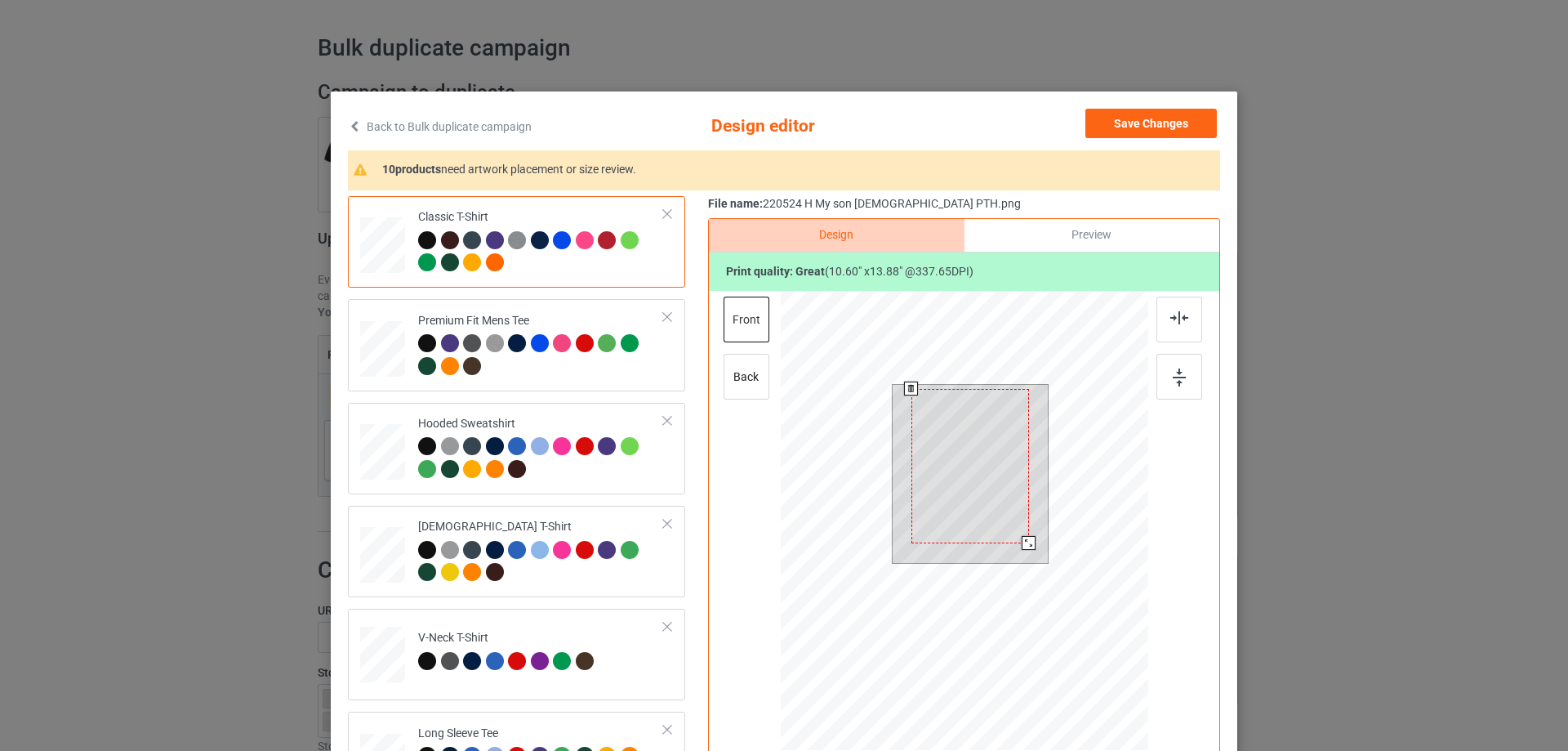
click at [965, 528] on div at bounding box center [970, 466] width 118 height 154
click at [1027, 549] on div at bounding box center [1031, 547] width 14 height 14
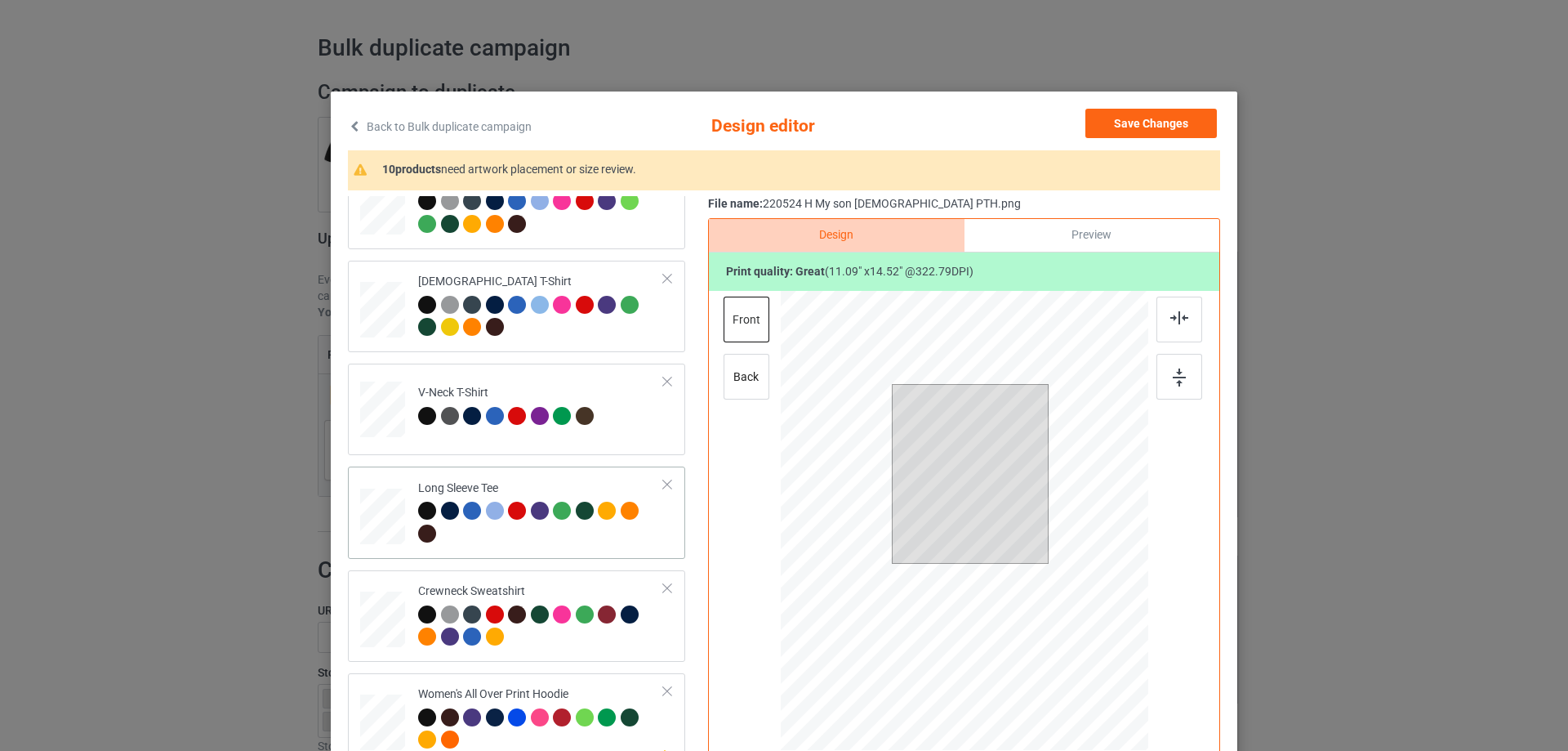
scroll to position [571, 0]
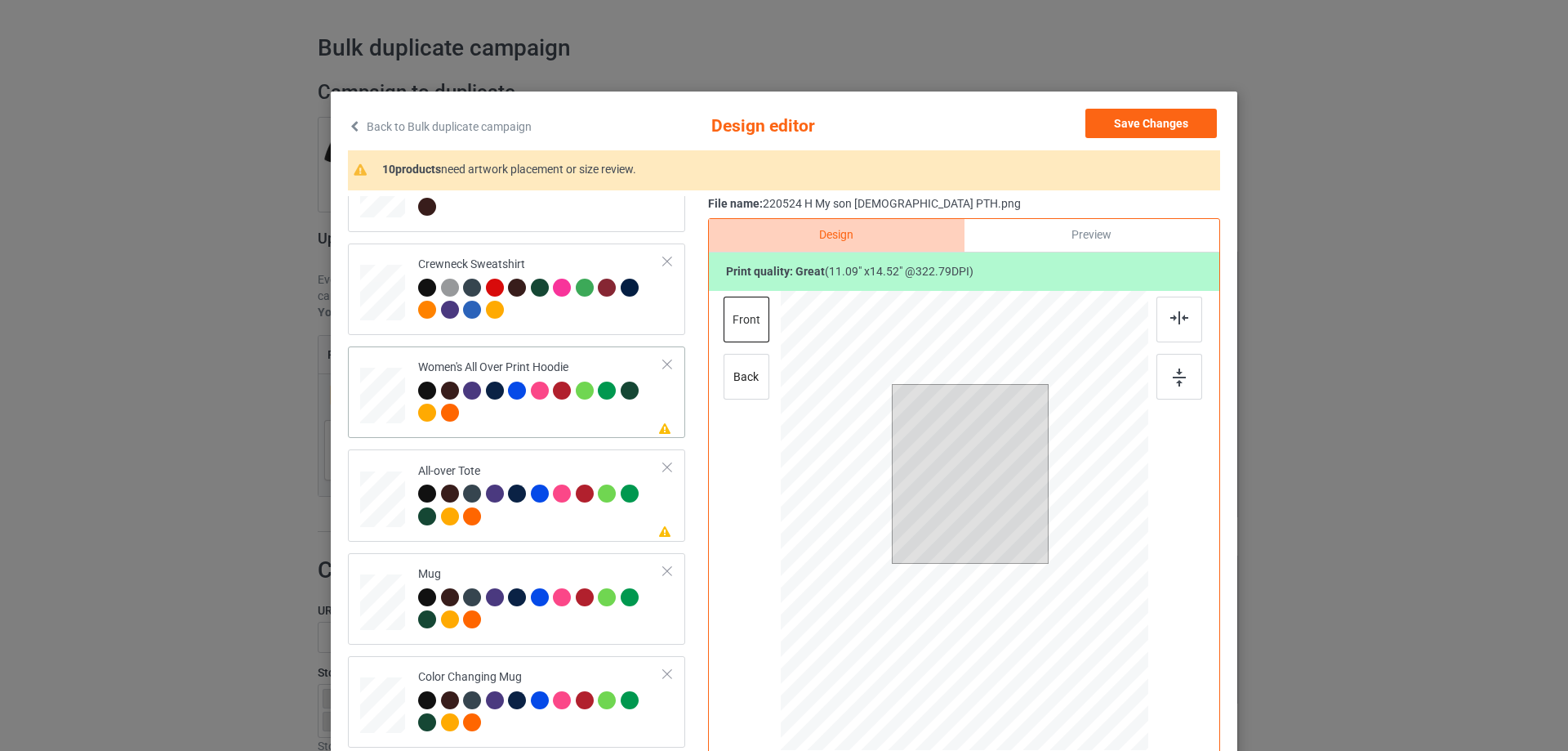
click at [370, 404] on div at bounding box center [382, 395] width 45 height 50
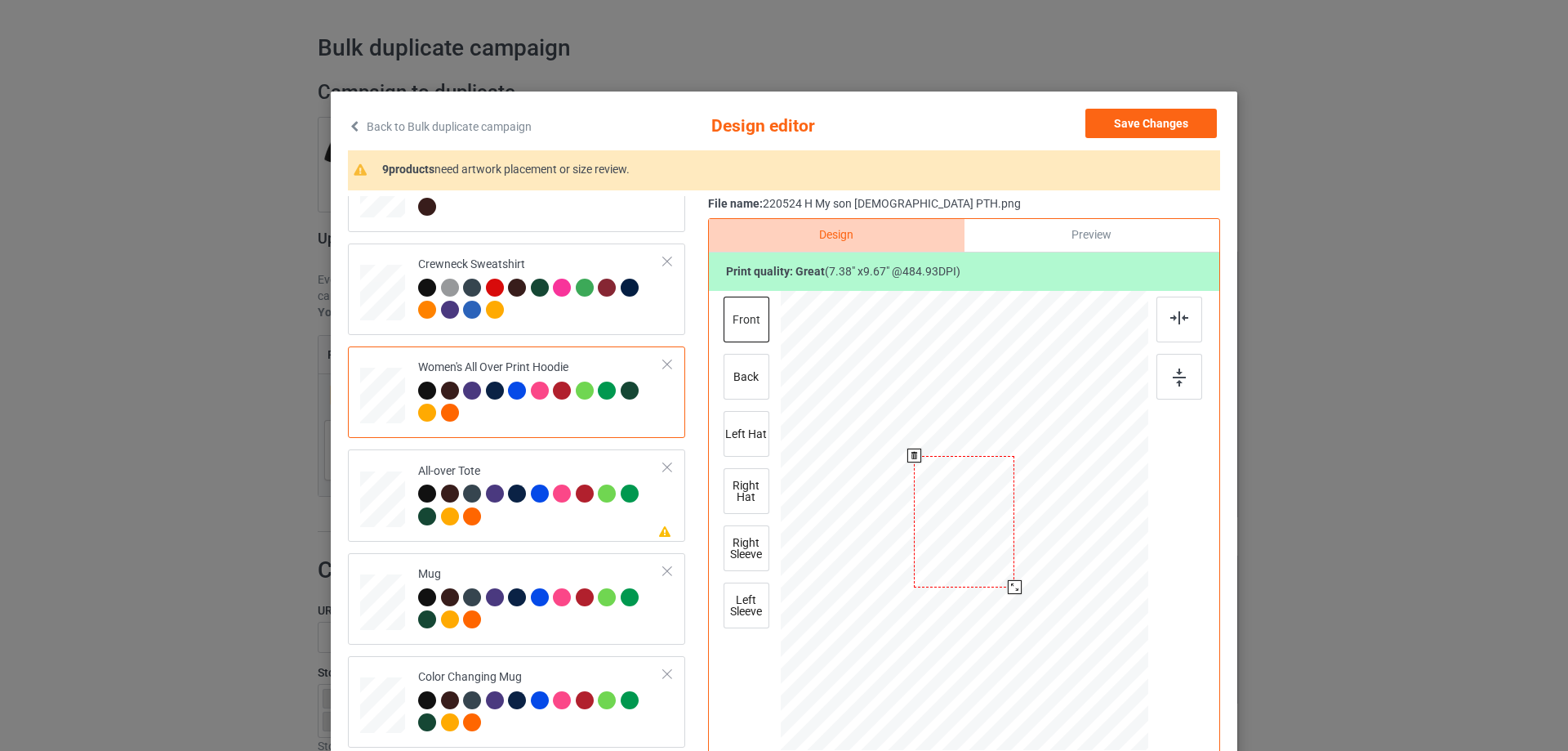
drag, startPoint x: 1066, startPoint y: 667, endPoint x: 998, endPoint y: 578, distance: 112.0
click at [1021, 580] on div at bounding box center [964, 521] width 368 height 415
click at [970, 508] on div at bounding box center [960, 459] width 104 height 136
click at [1010, 533] on div at bounding box center [1016, 531] width 14 height 14
click at [972, 508] on div at bounding box center [965, 464] width 112 height 146
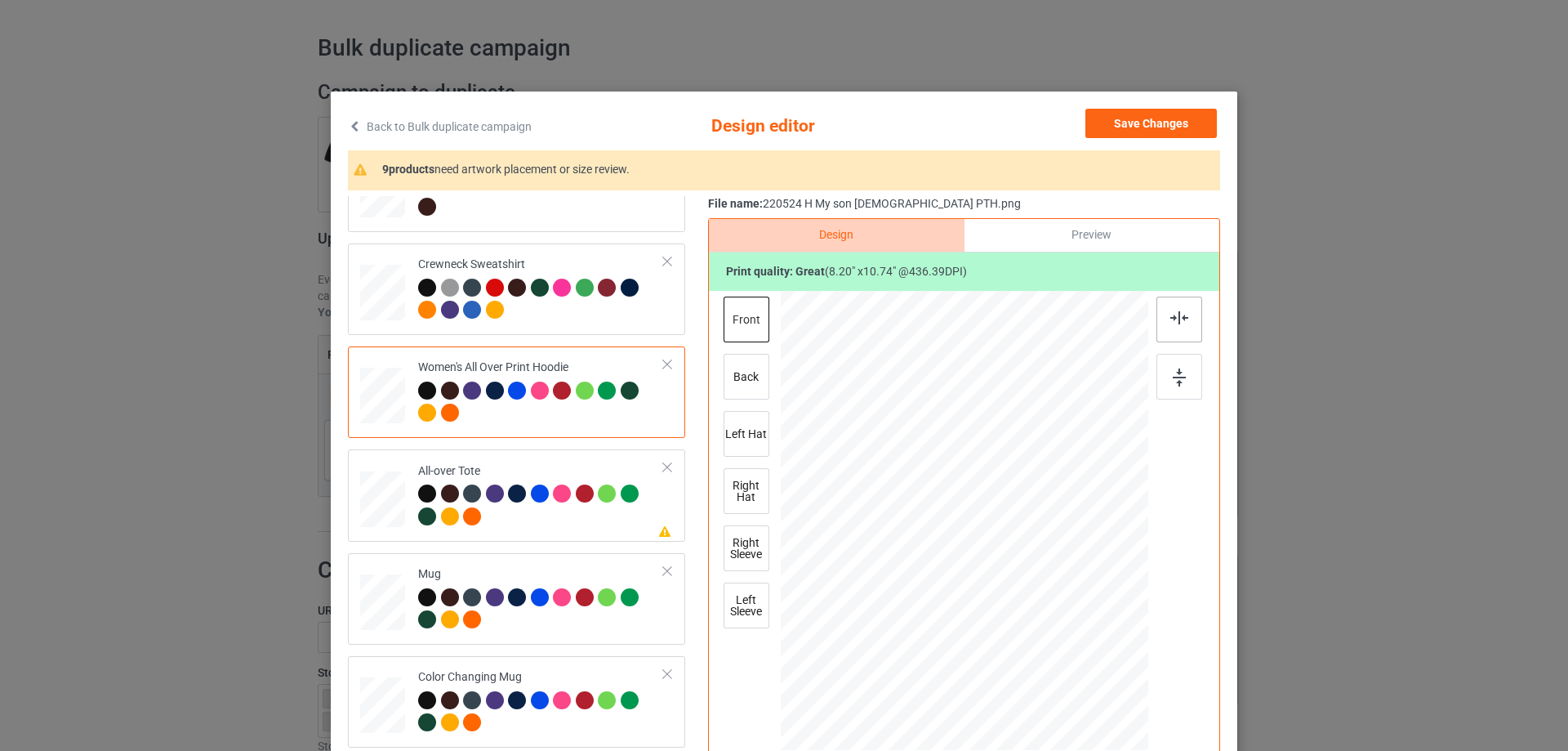
click at [1175, 318] on img at bounding box center [1178, 318] width 18 height 13
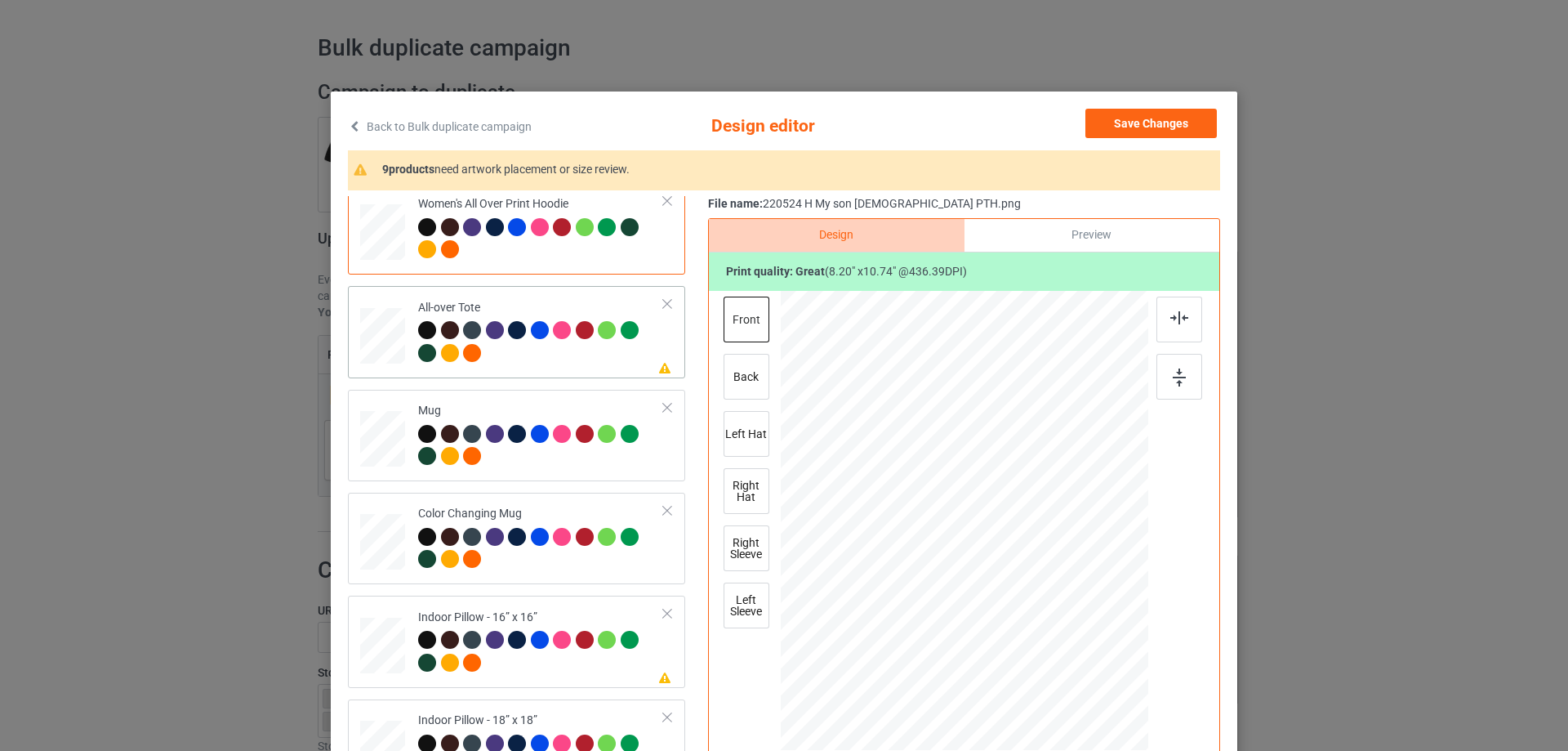
click at [383, 346] on div at bounding box center [382, 336] width 45 height 45
drag, startPoint x: 1065, startPoint y: 664, endPoint x: 1064, endPoint y: 652, distance: 12.0
click at [1064, 652] on div at bounding box center [1068, 657] width 14 height 14
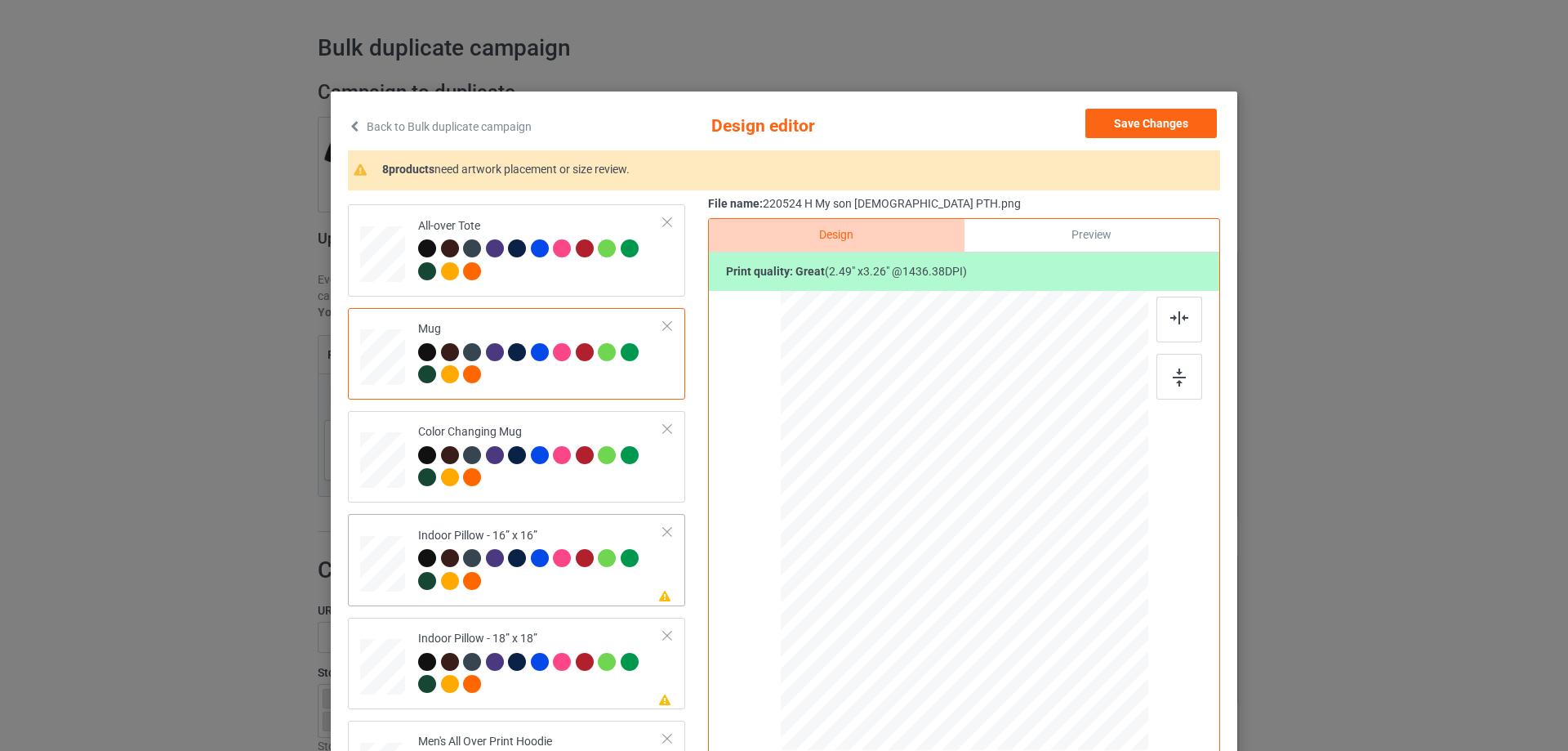
click at [377, 582] on div at bounding box center [382, 564] width 45 height 45
drag, startPoint x: 1067, startPoint y: 664, endPoint x: 1066, endPoint y: 644, distance: 20.0
click at [1066, 644] on div at bounding box center [964, 521] width 368 height 367
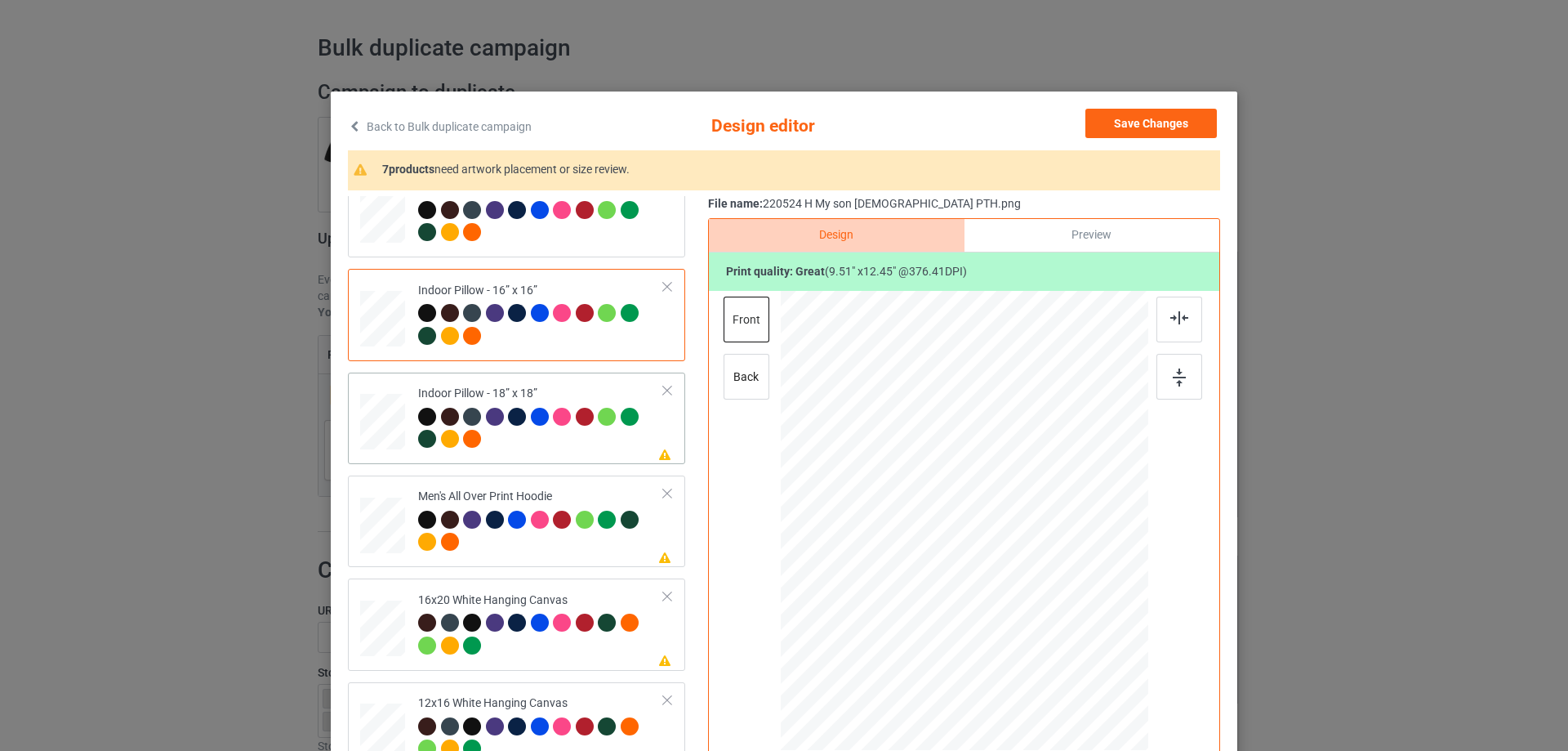
click at [386, 429] on div at bounding box center [382, 421] width 45 height 45
drag, startPoint x: 1069, startPoint y: 665, endPoint x: 1069, endPoint y: 646, distance: 19.0
click at [1069, 646] on div at bounding box center [964, 520] width 367 height 366
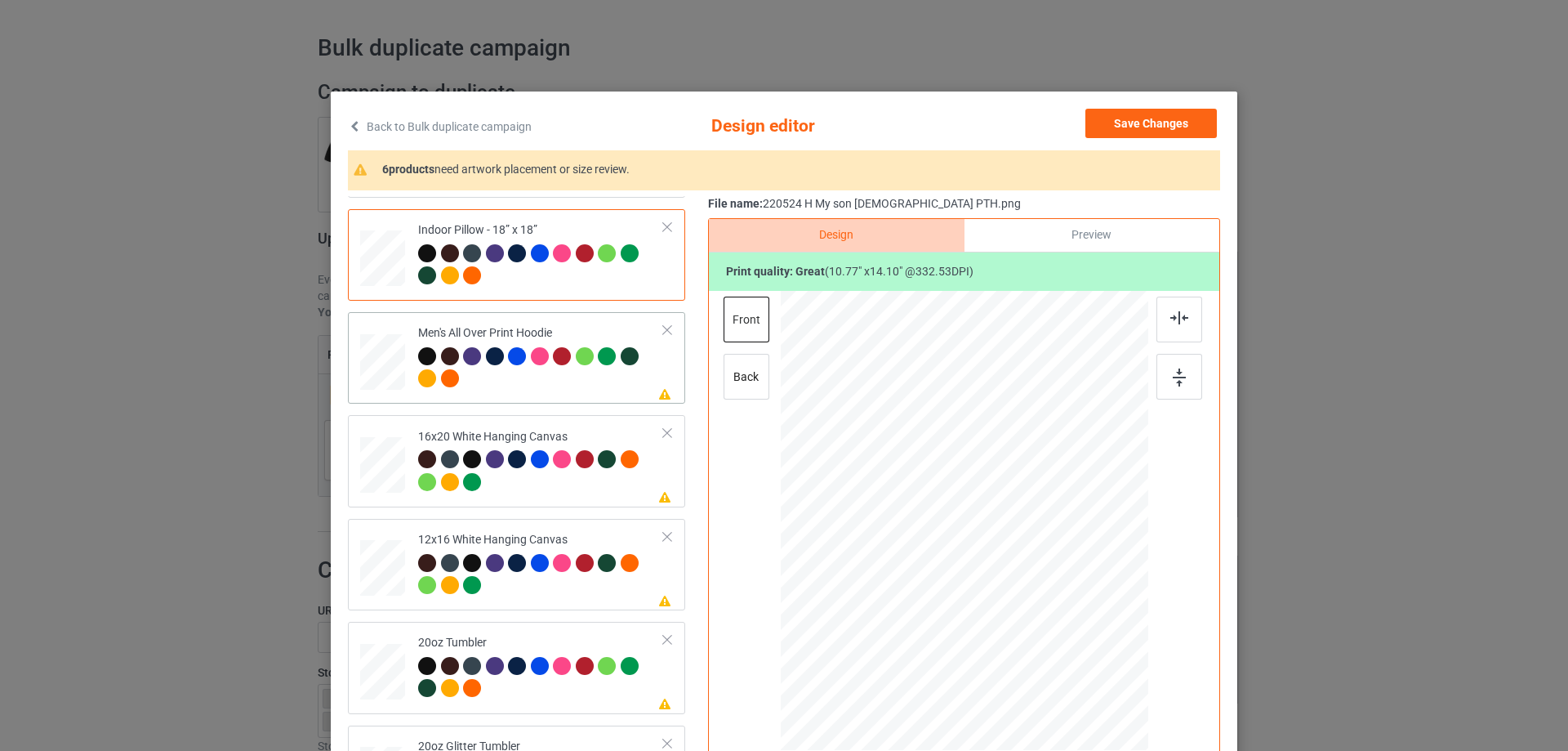
click at [377, 364] on div at bounding box center [382, 362] width 45 height 48
drag, startPoint x: 1070, startPoint y: 670, endPoint x: 1039, endPoint y: 564, distance: 110.4
click at [1039, 564] on div at bounding box center [964, 520] width 368 height 391
drag, startPoint x: 956, startPoint y: 525, endPoint x: 960, endPoint y: 515, distance: 10.8
click at [960, 515] on div at bounding box center [961, 473] width 107 height 141
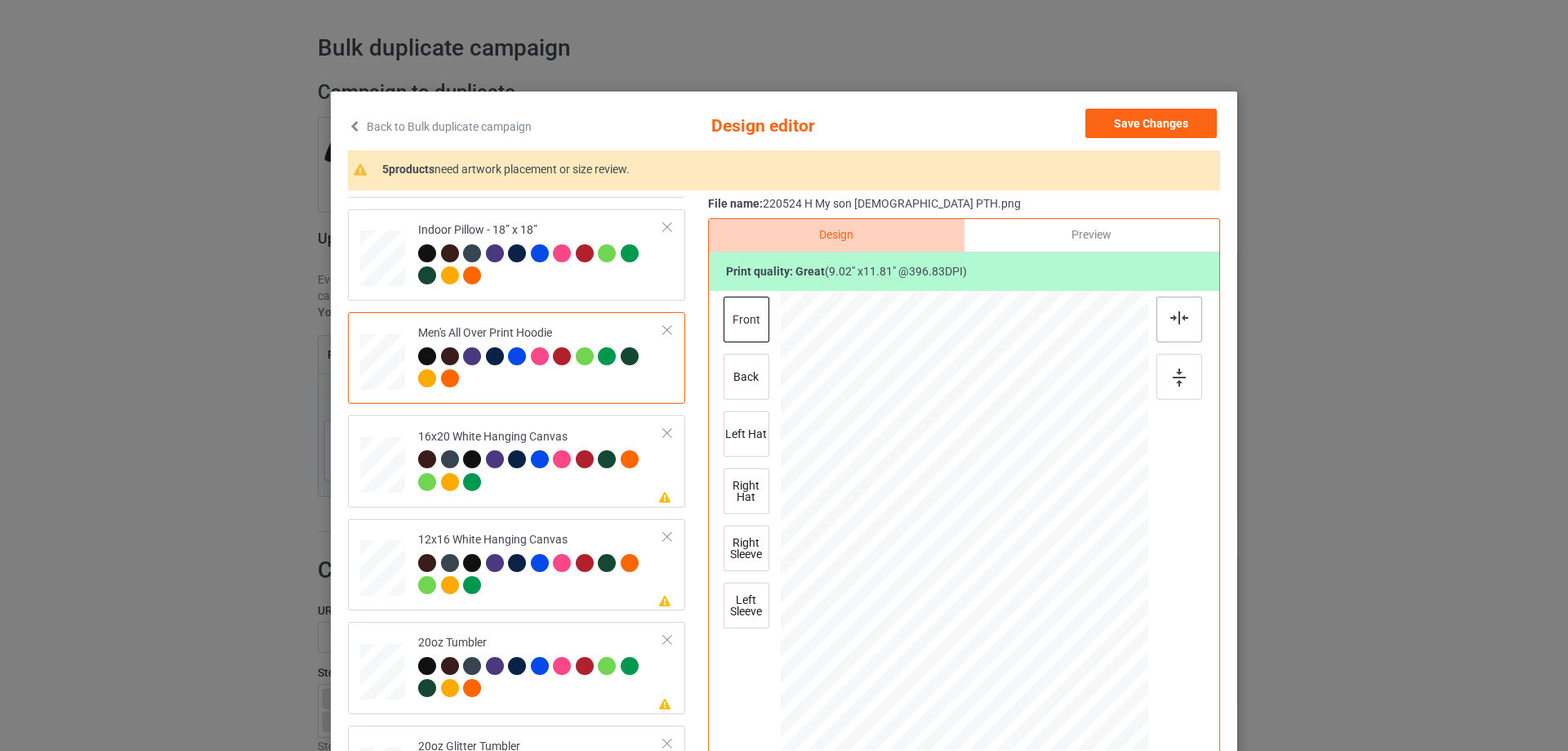
click at [1170, 319] on img at bounding box center [1178, 318] width 18 height 13
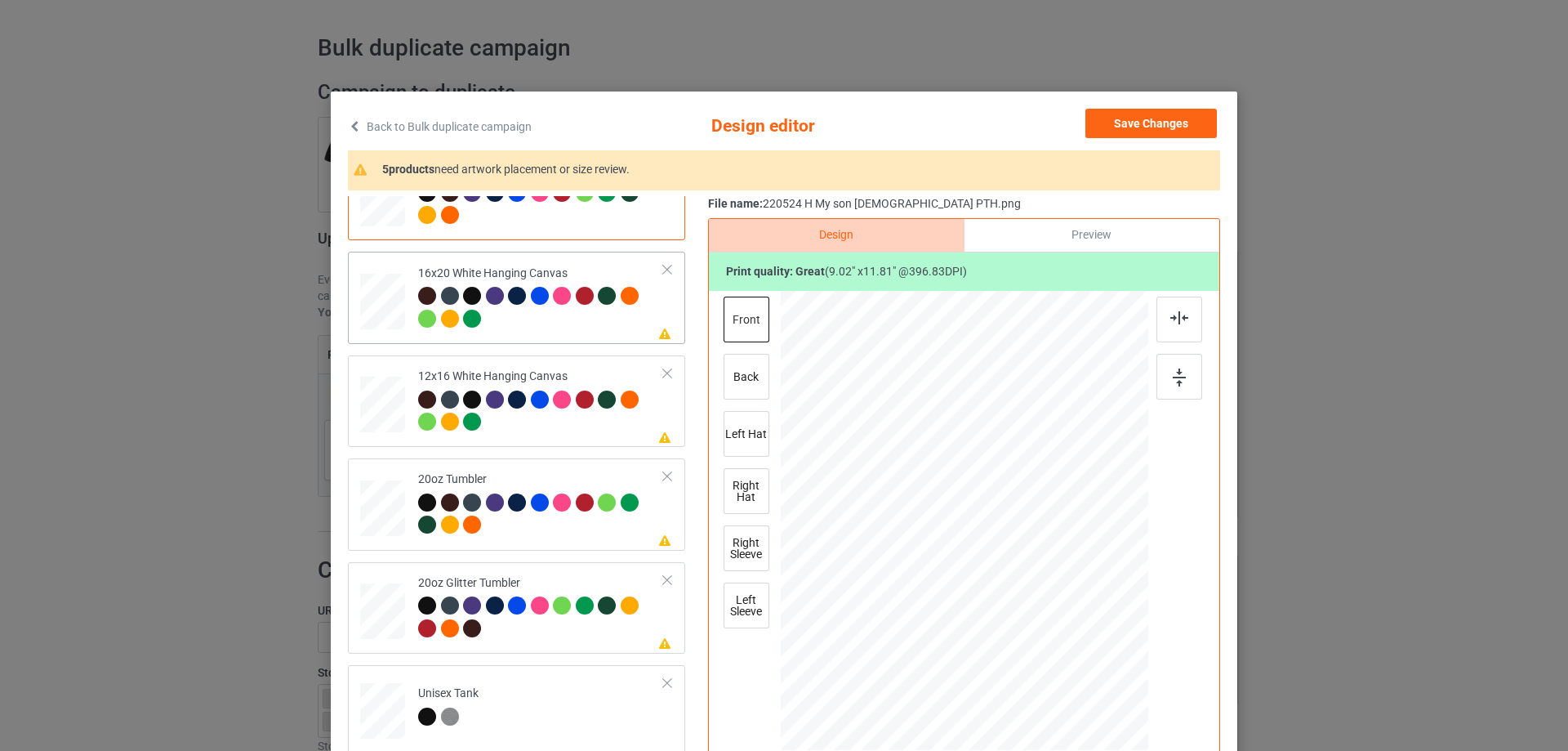
click at [373, 327] on div at bounding box center [382, 301] width 45 height 56
drag, startPoint x: 1119, startPoint y: 718, endPoint x: 1122, endPoint y: 740, distance: 22.2
click at [1122, 740] on div at bounding box center [964, 521] width 368 height 459
drag, startPoint x: 1114, startPoint y: 717, endPoint x: 1121, endPoint y: 734, distance: 18.4
click at [1121, 734] on div at bounding box center [1128, 731] width 14 height 14
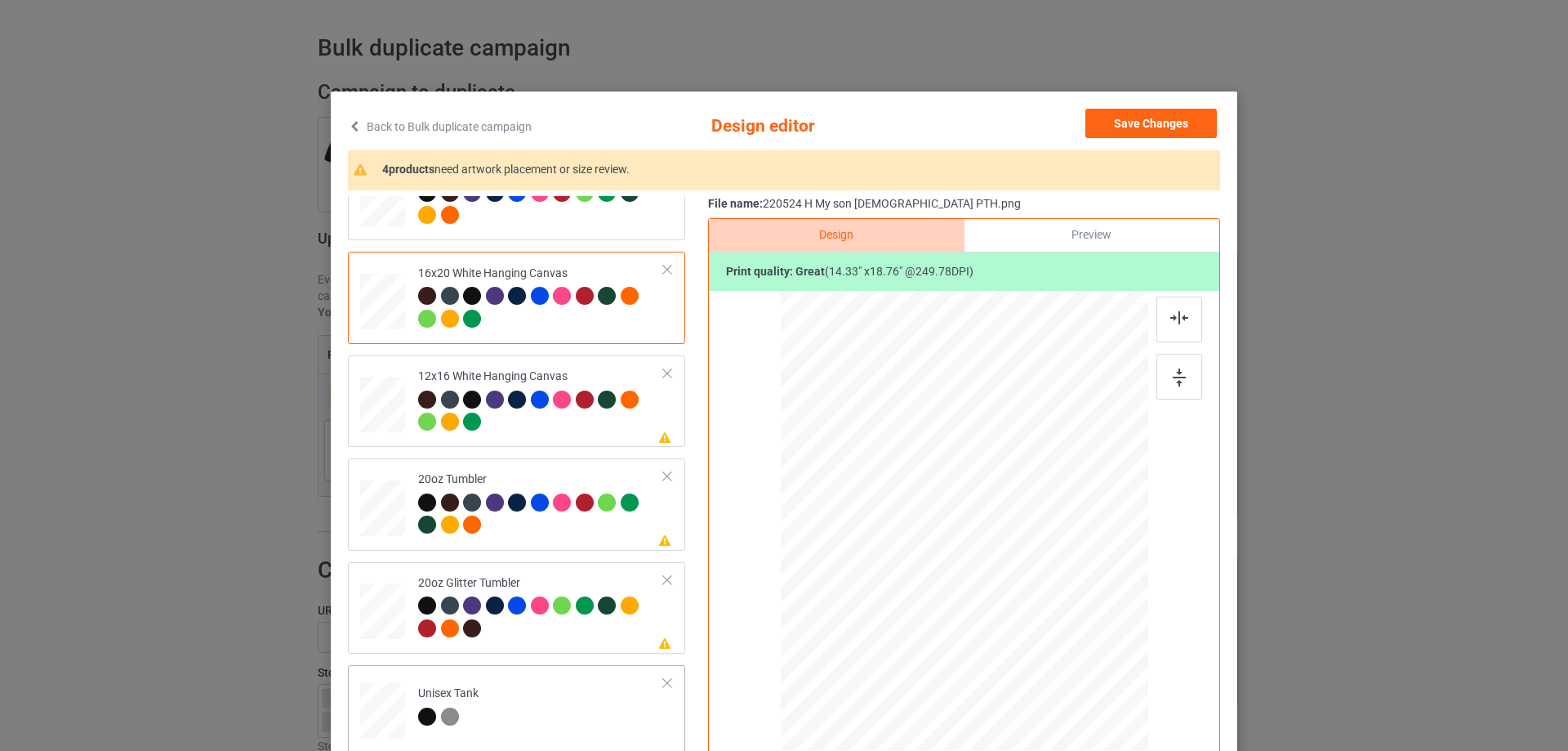
scroll to position [1551, 0]
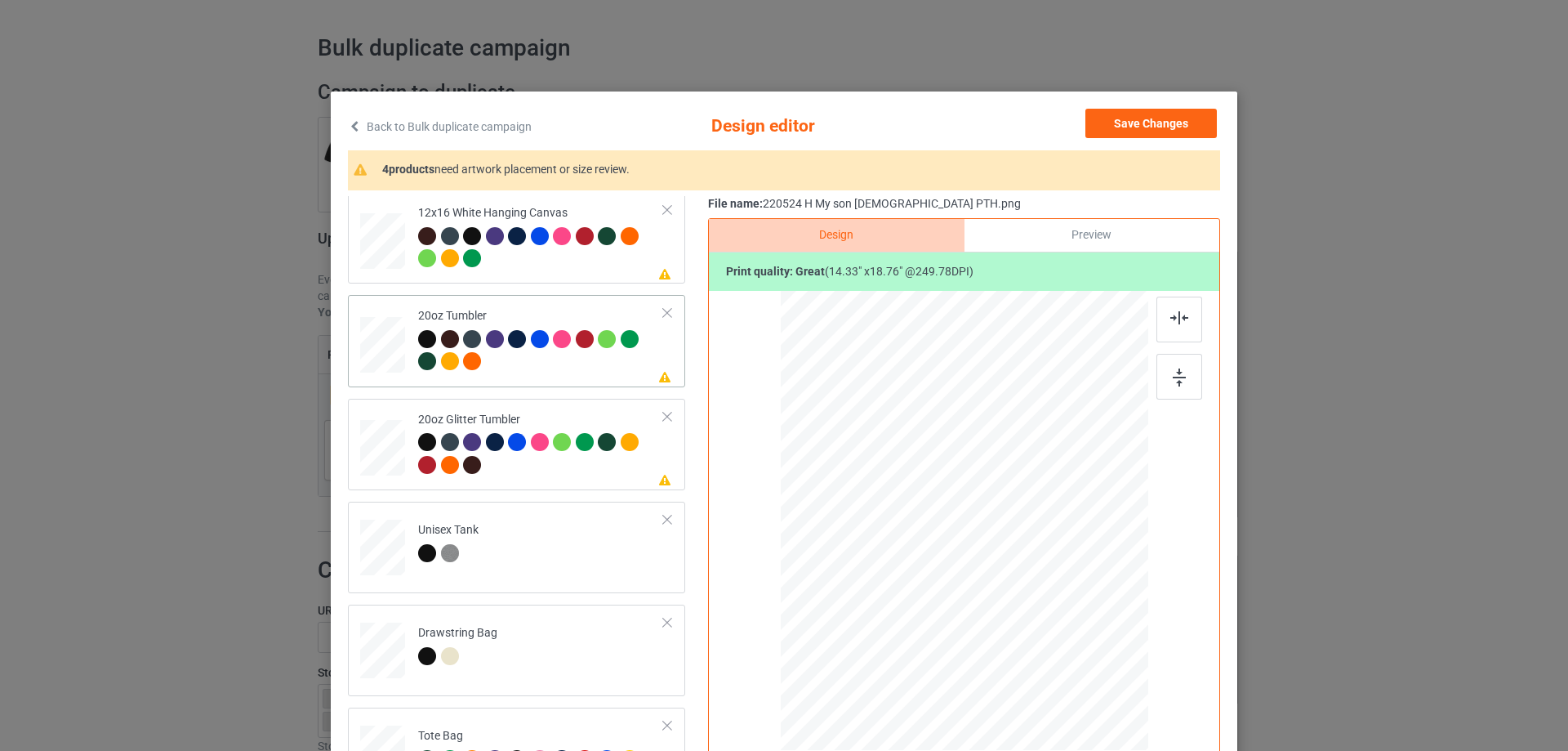
click at [386, 341] on div at bounding box center [382, 344] width 43 height 26
click at [934, 600] on div at bounding box center [938, 595] width 14 height 14
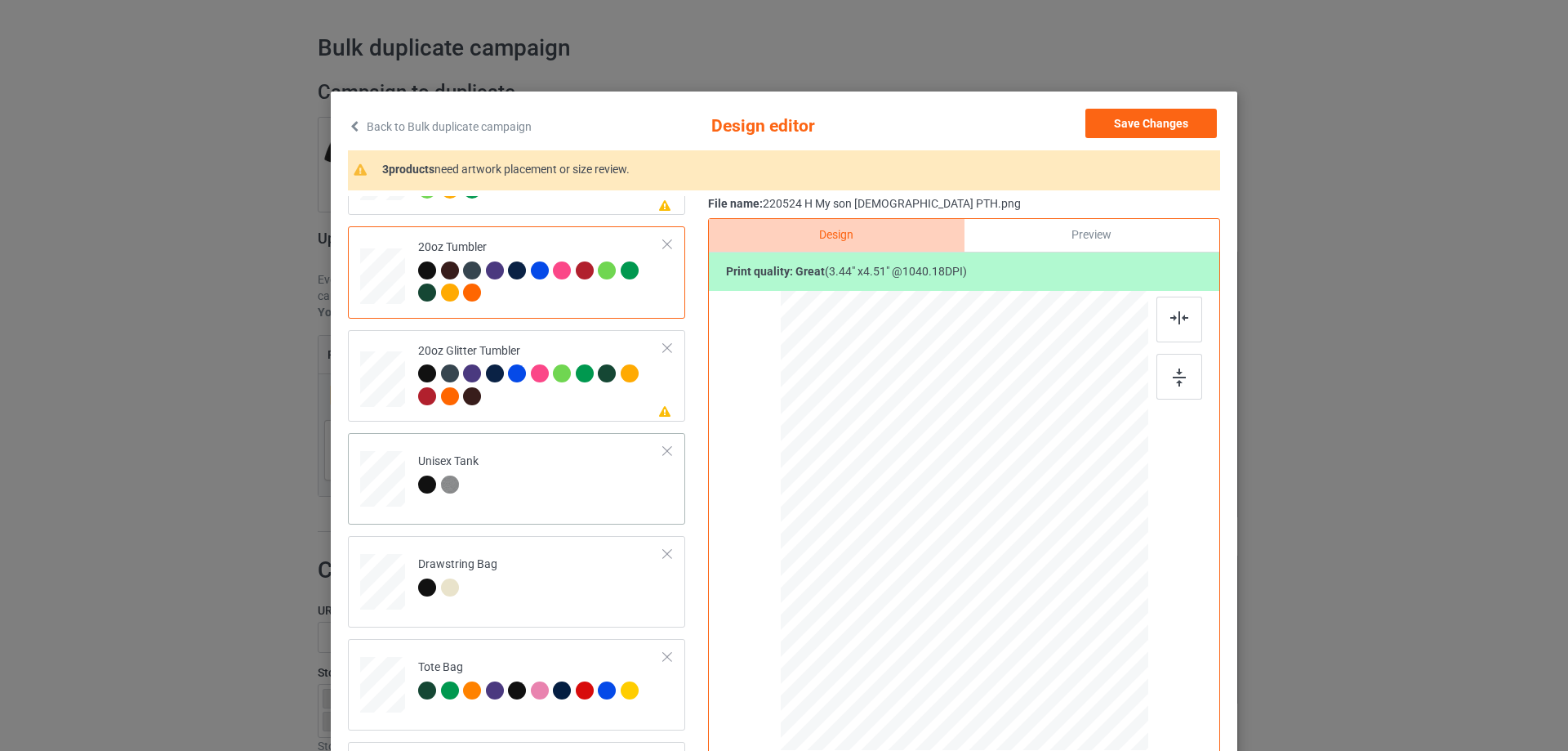
scroll to position [164, 0]
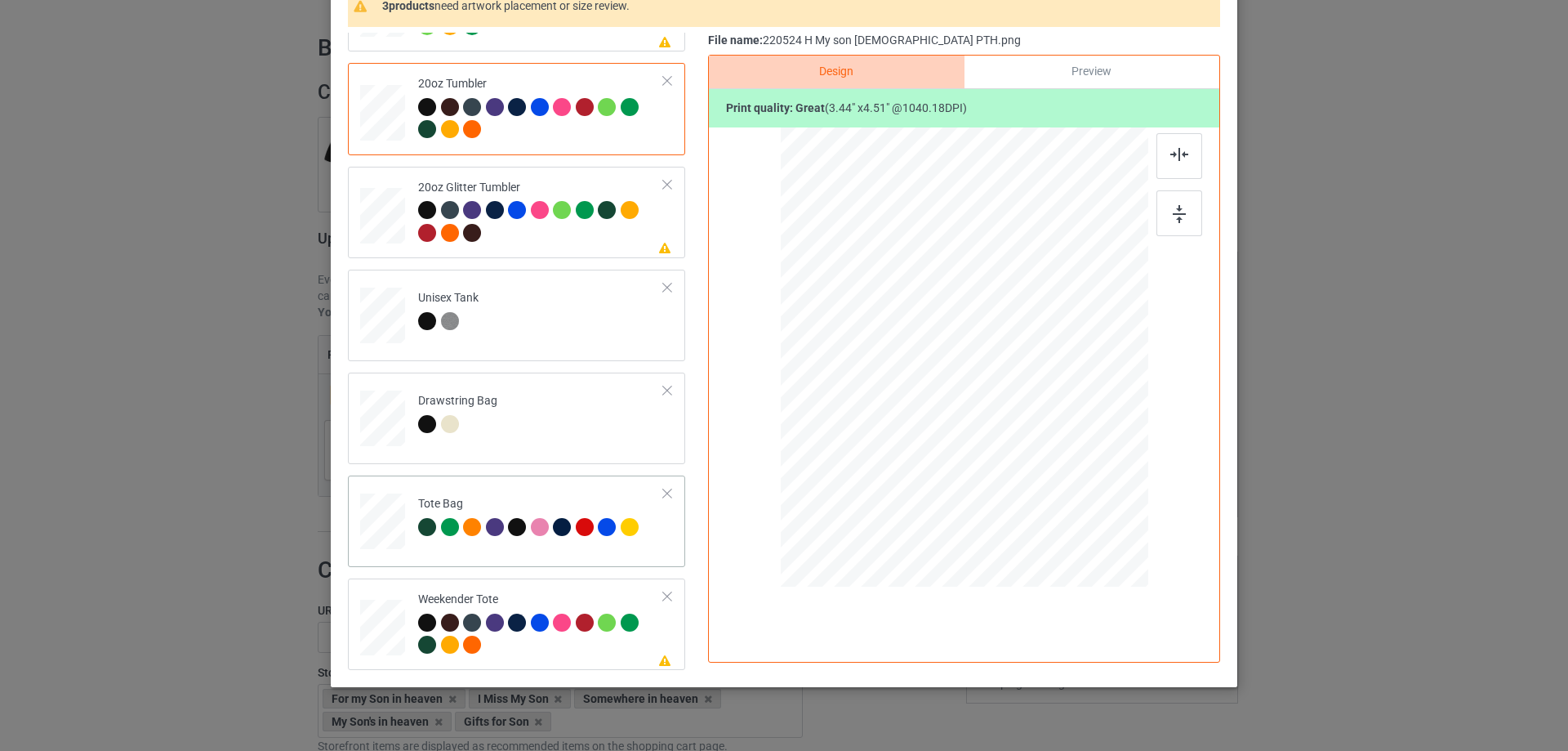
click at [381, 533] on div at bounding box center [383, 530] width 21 height 25
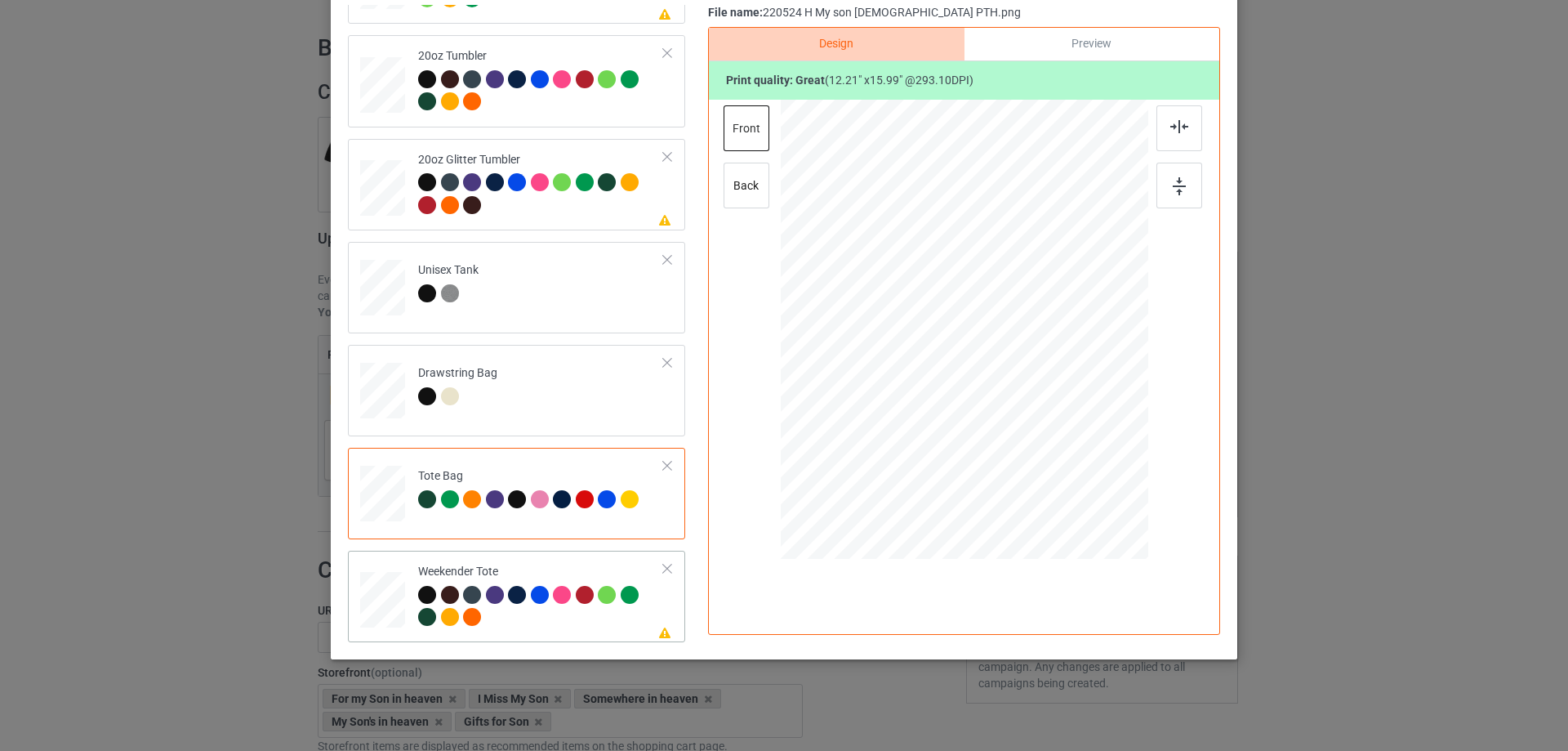
click at [400, 607] on td at bounding box center [385, 596] width 49 height 78
drag, startPoint x: 1071, startPoint y: 475, endPoint x: 1036, endPoint y: 408, distance: 75.6
click at [1036, 408] on div at bounding box center [963, 330] width 366 height 237
click at [1000, 385] on div at bounding box center [965, 321] width 131 height 171
click at [1170, 123] on img at bounding box center [1178, 126] width 18 height 13
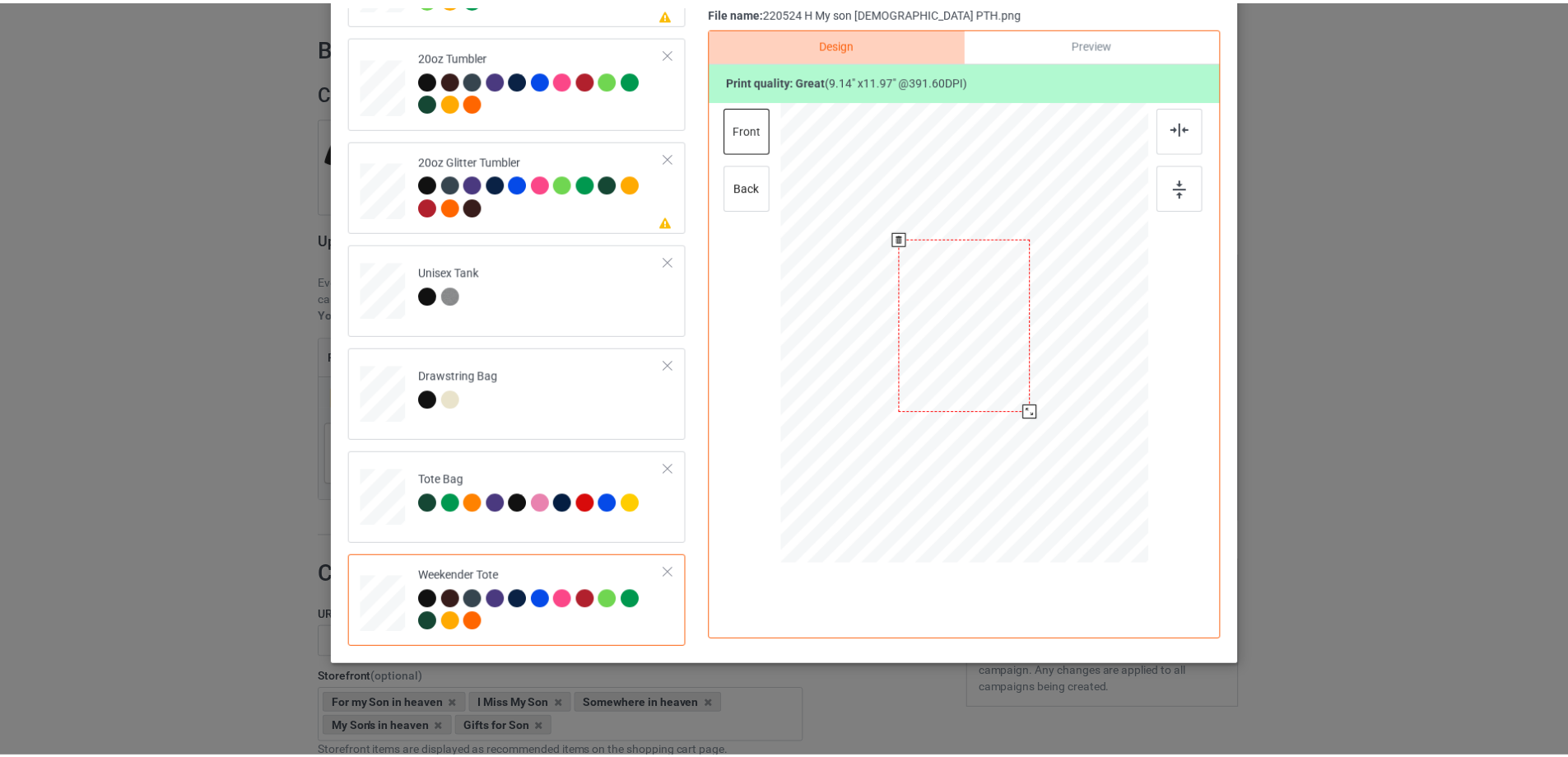
scroll to position [29, 0]
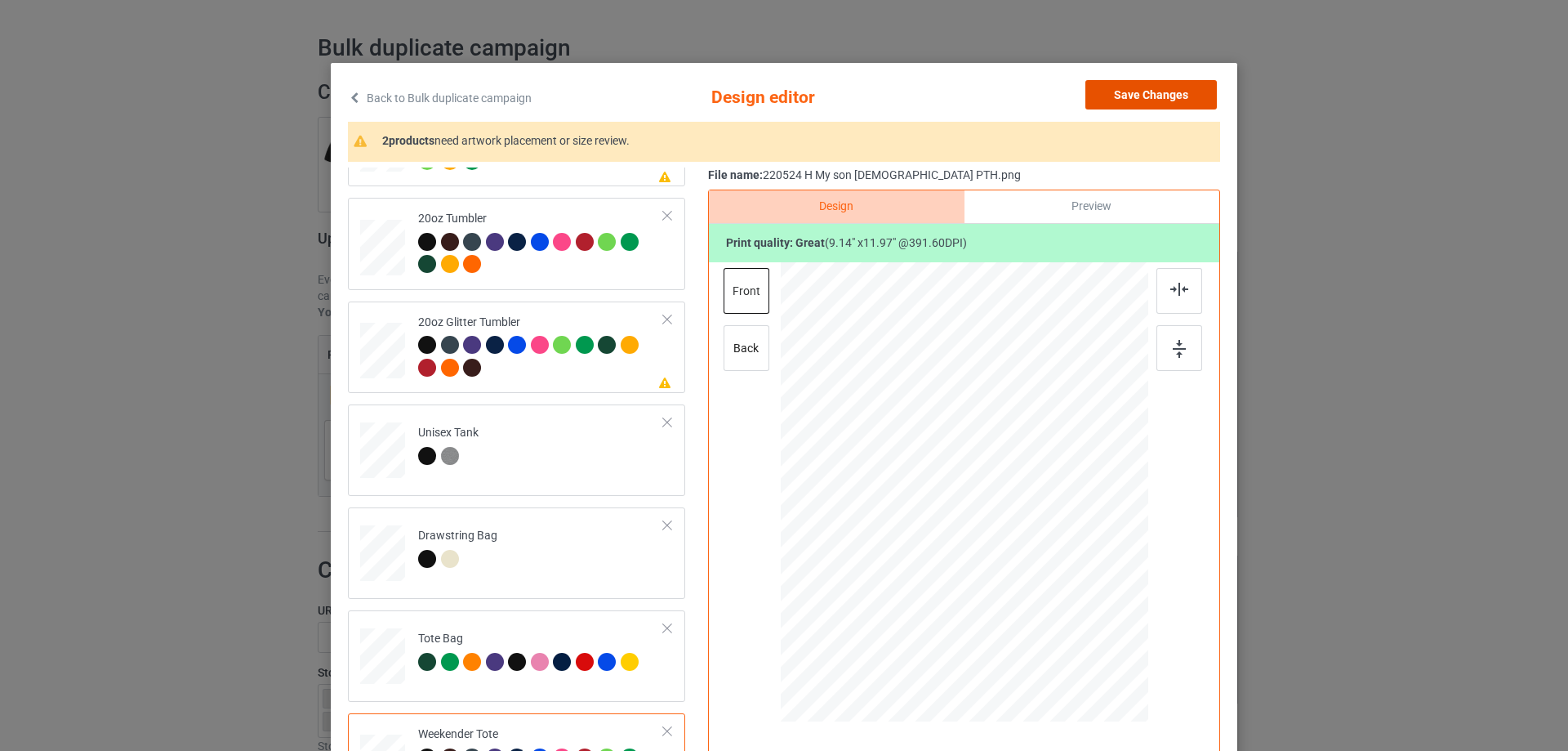
click at [1171, 94] on button "Save Changes" at bounding box center [1151, 94] width 131 height 29
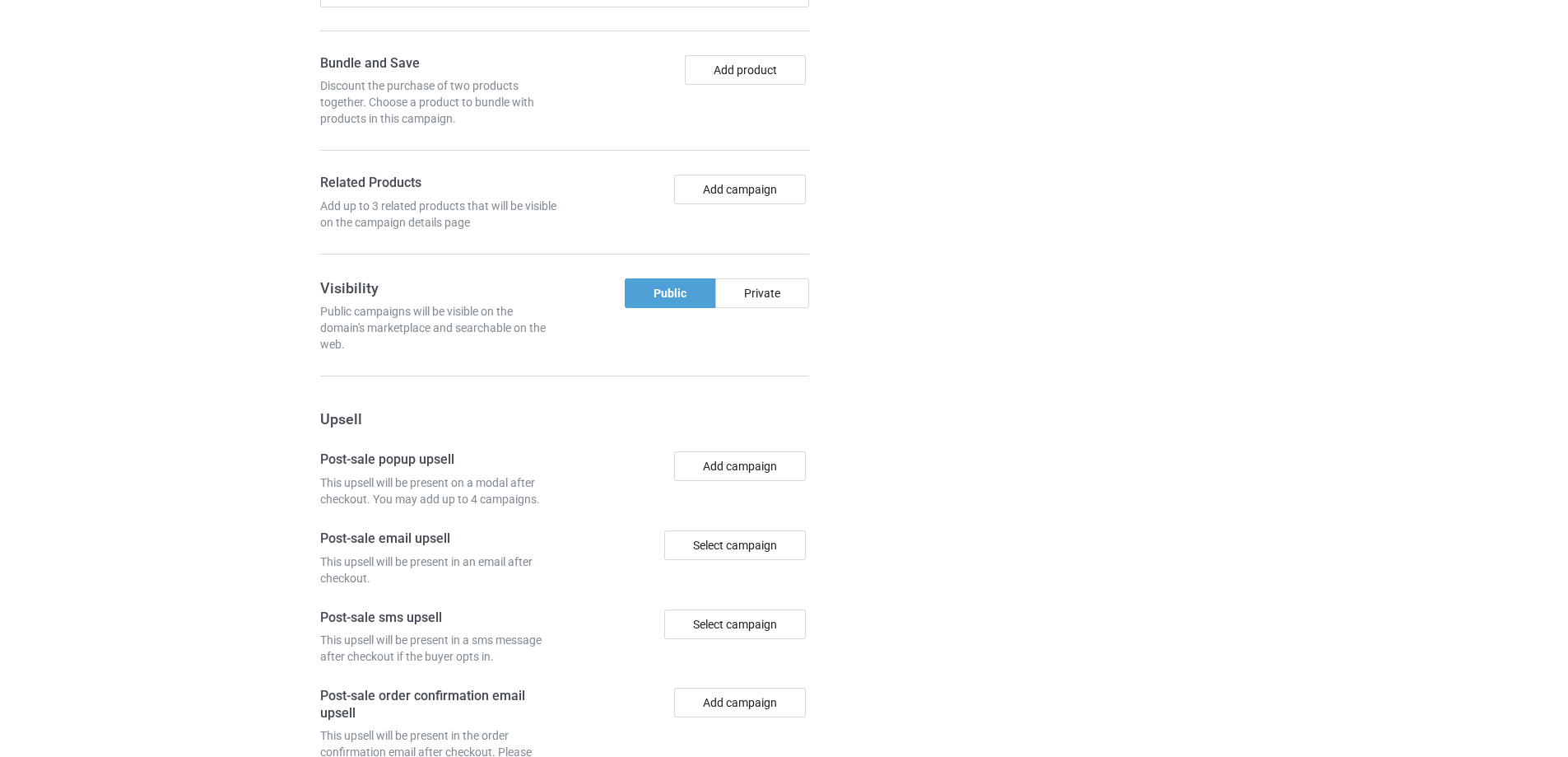
scroll to position [1394, 0]
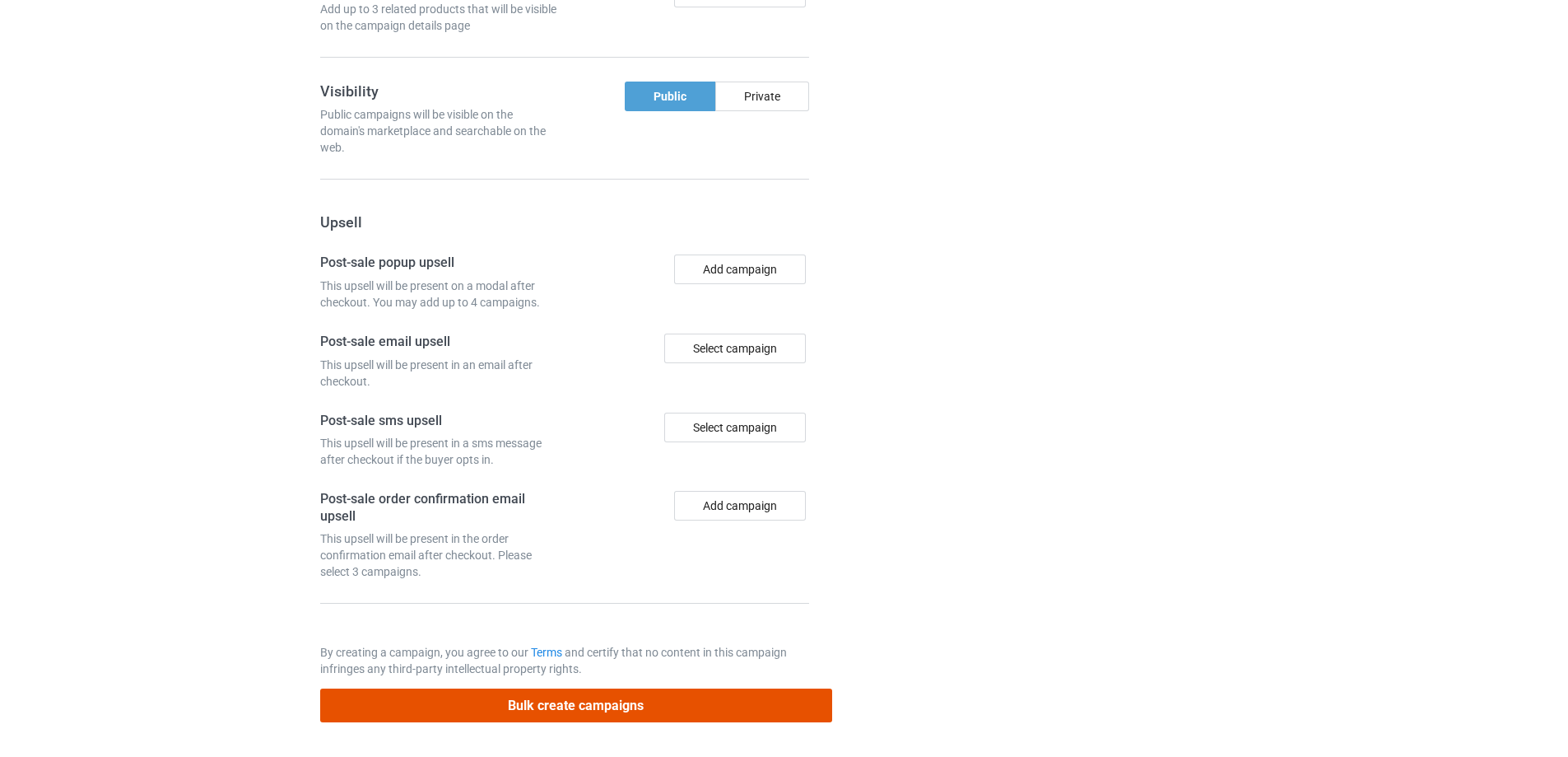
click at [650, 701] on button "Bulk create campaigns" at bounding box center [576, 704] width 511 height 34
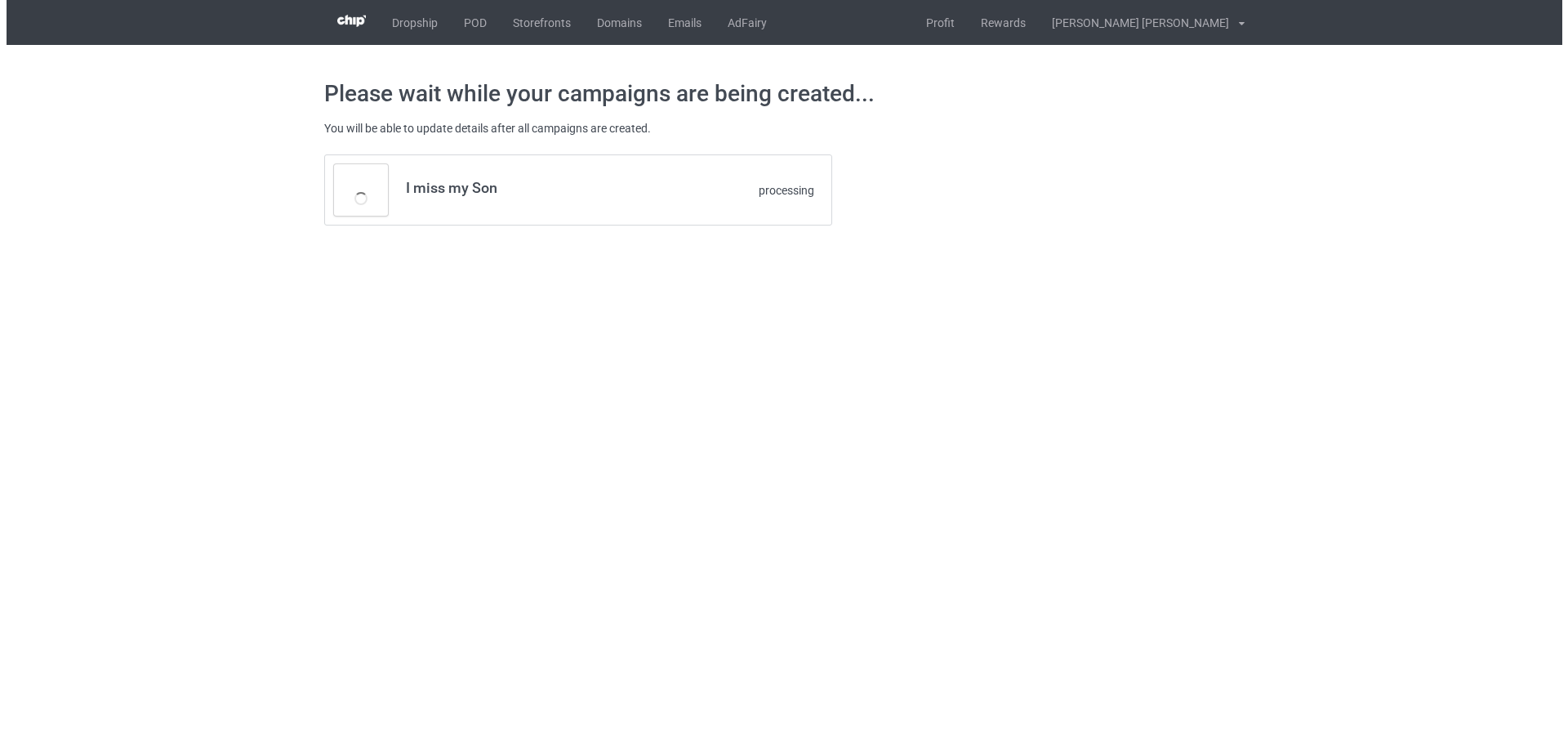
scroll to position [0, 0]
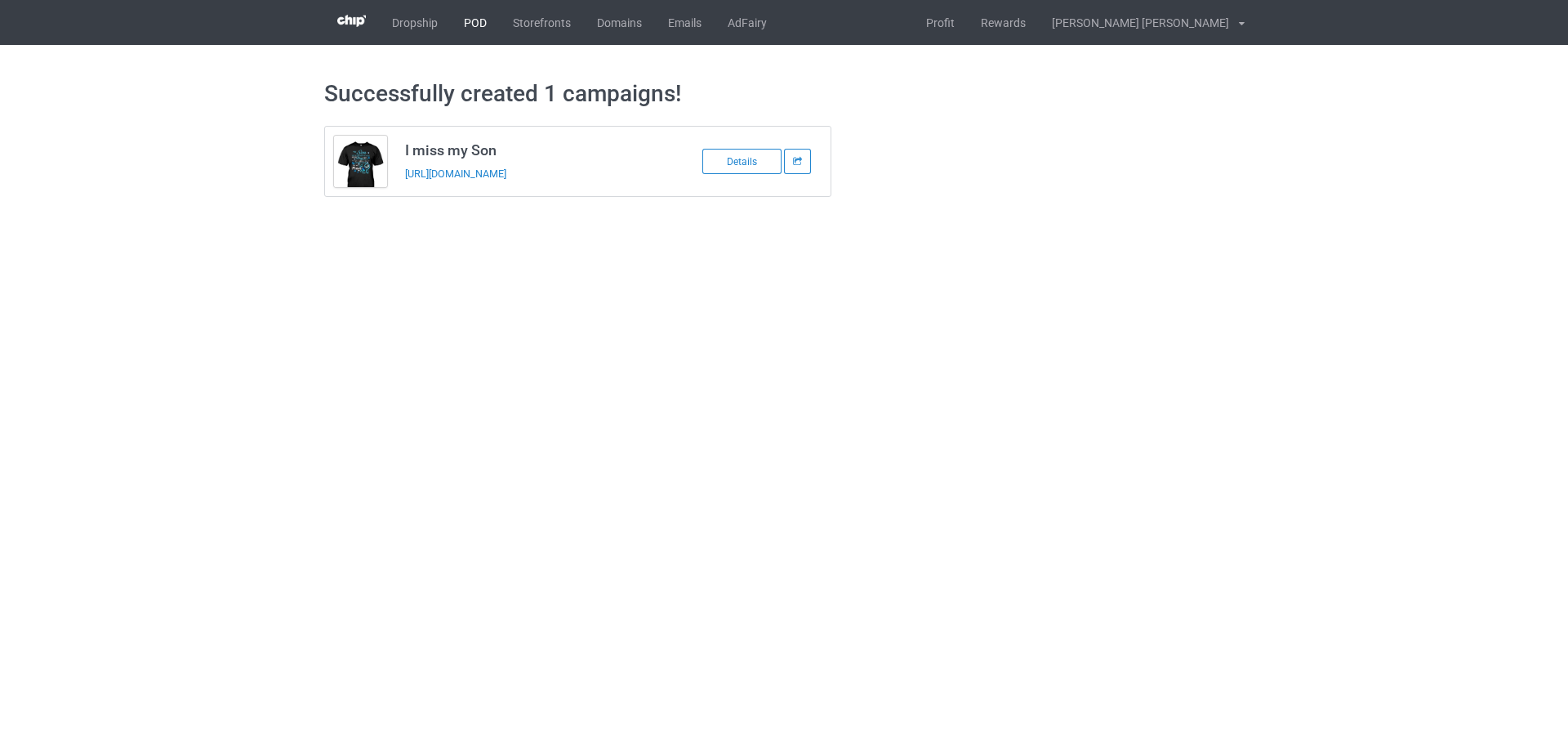
click at [473, 25] on link "POD" at bounding box center [475, 22] width 49 height 45
